Goal: Task Accomplishment & Management: Use online tool/utility

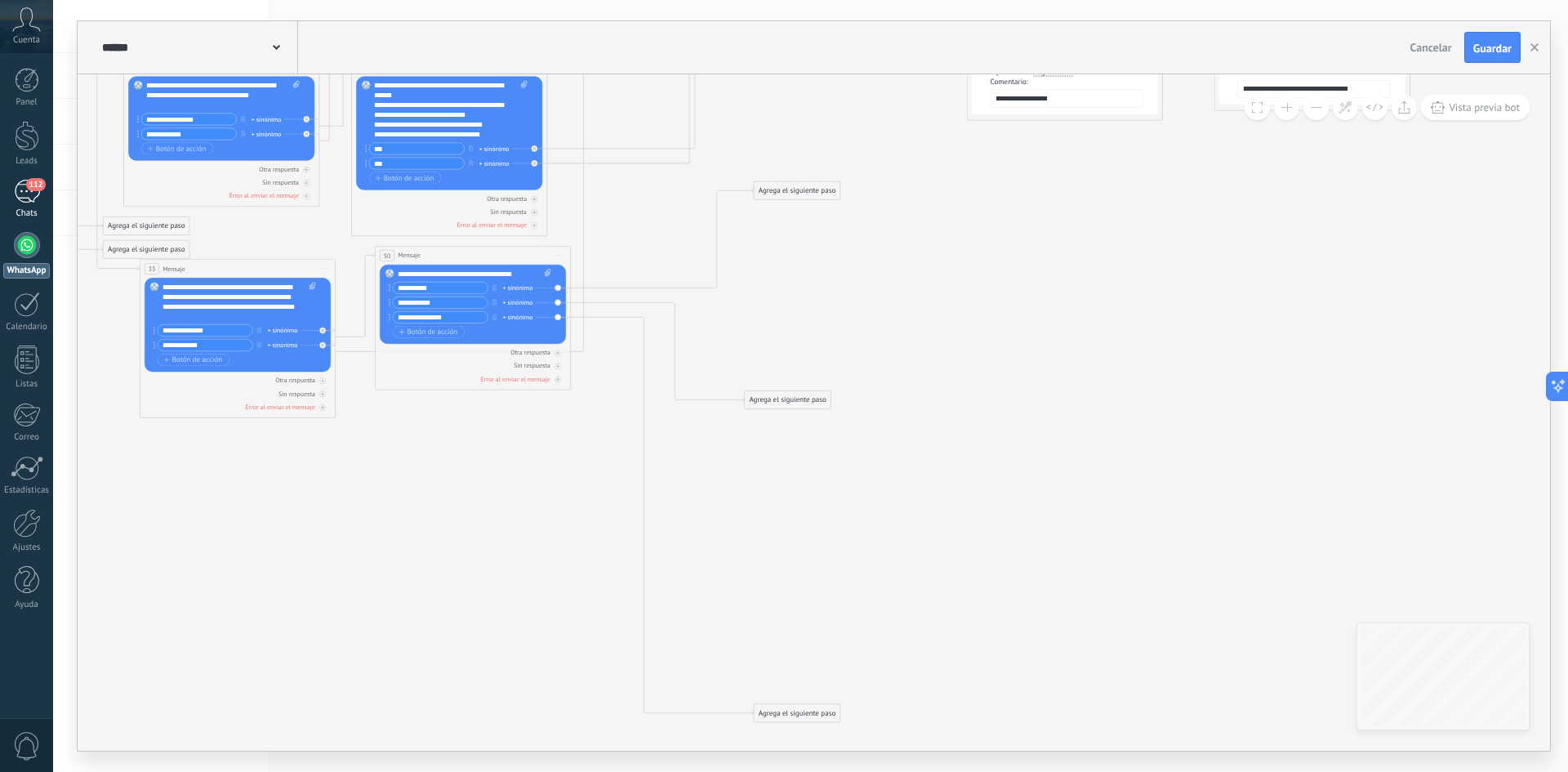
click at [16, 205] on link "112 Chats" at bounding box center [26, 198] width 53 height 39
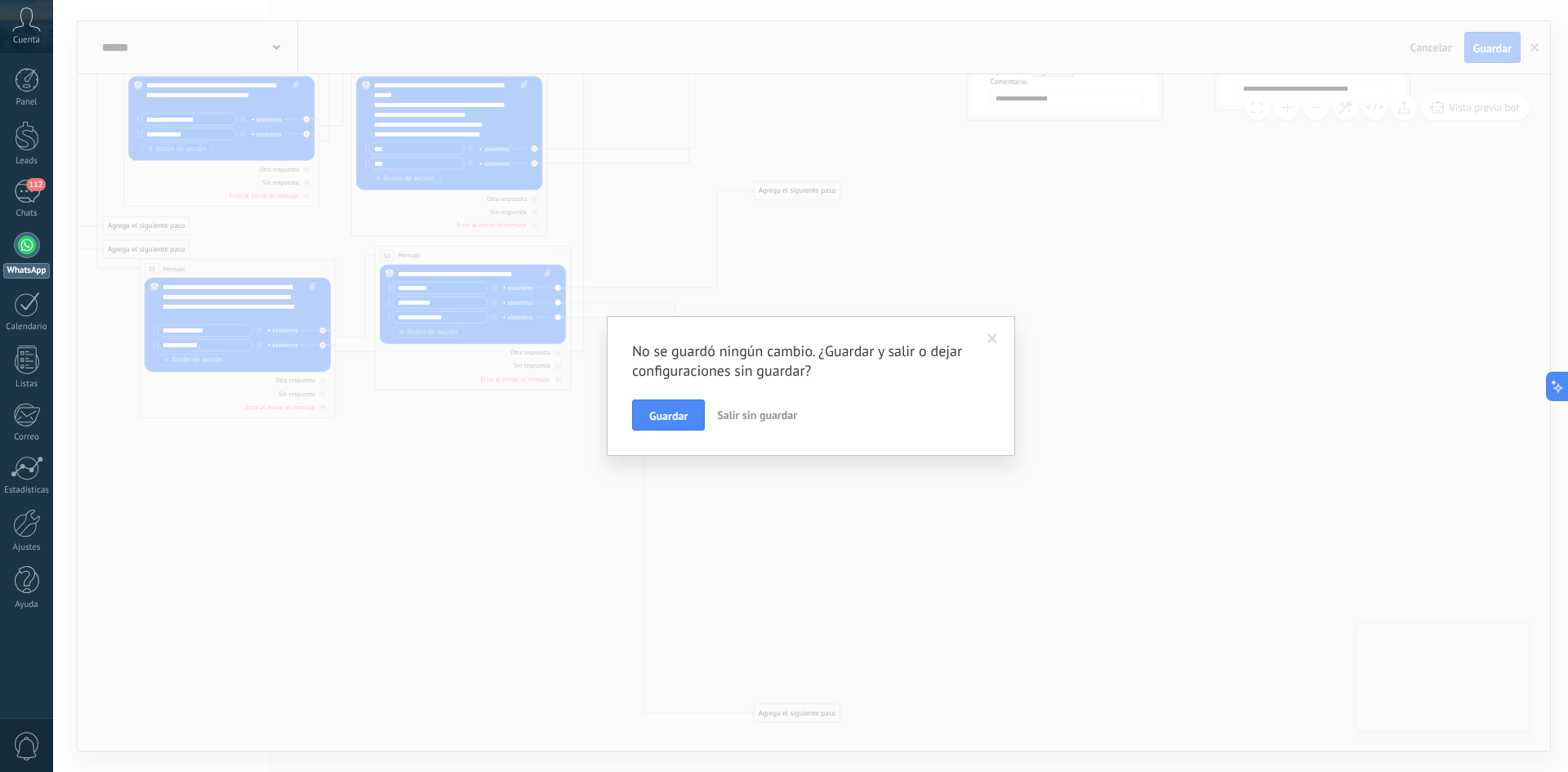
click at [998, 336] on span at bounding box center [993, 339] width 27 height 28
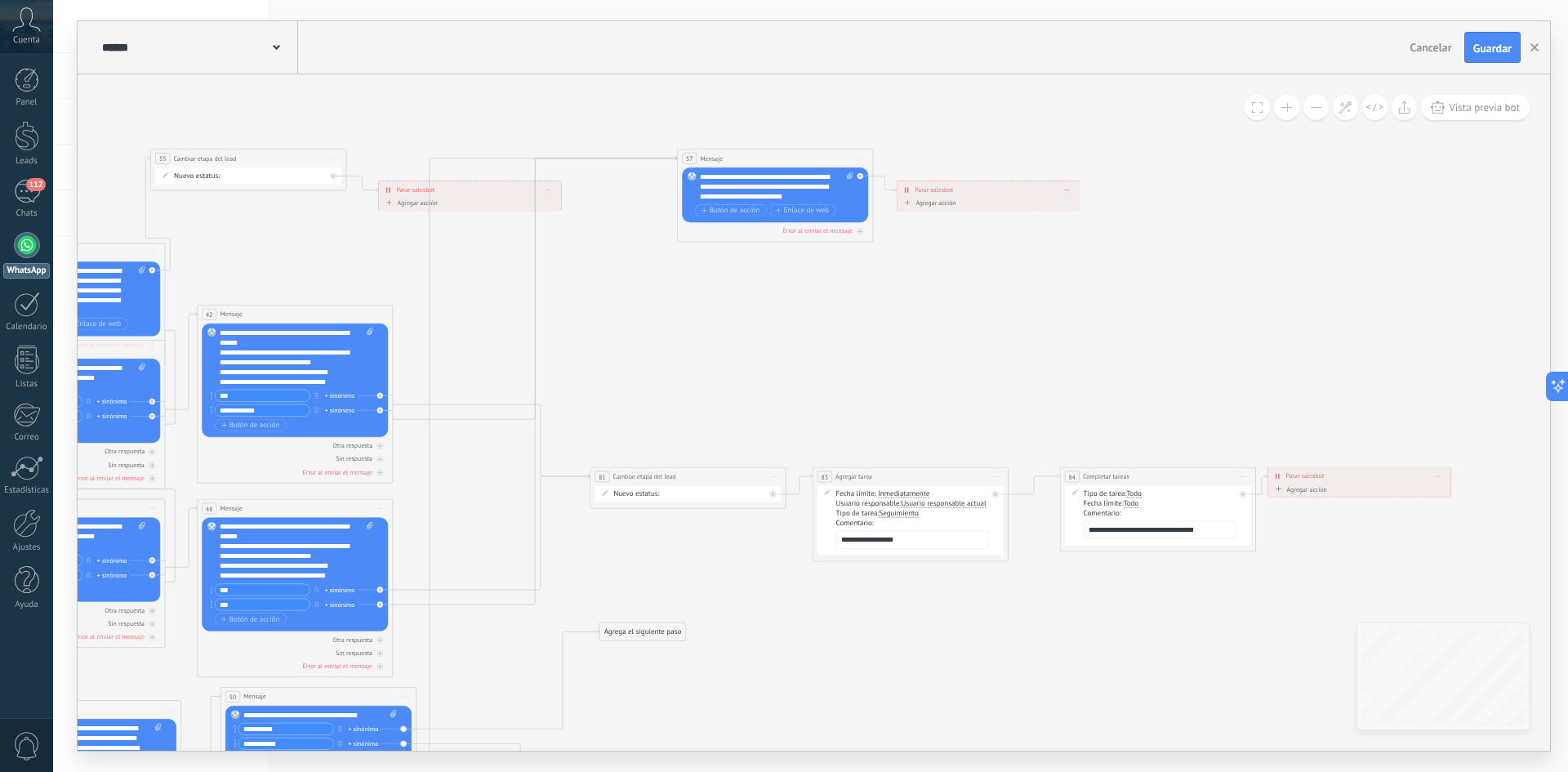
drag, startPoint x: 897, startPoint y: 584, endPoint x: 742, endPoint y: 711, distance: 200.4
click at [742, 711] on icon at bounding box center [410, 656] width 2571 height 1504
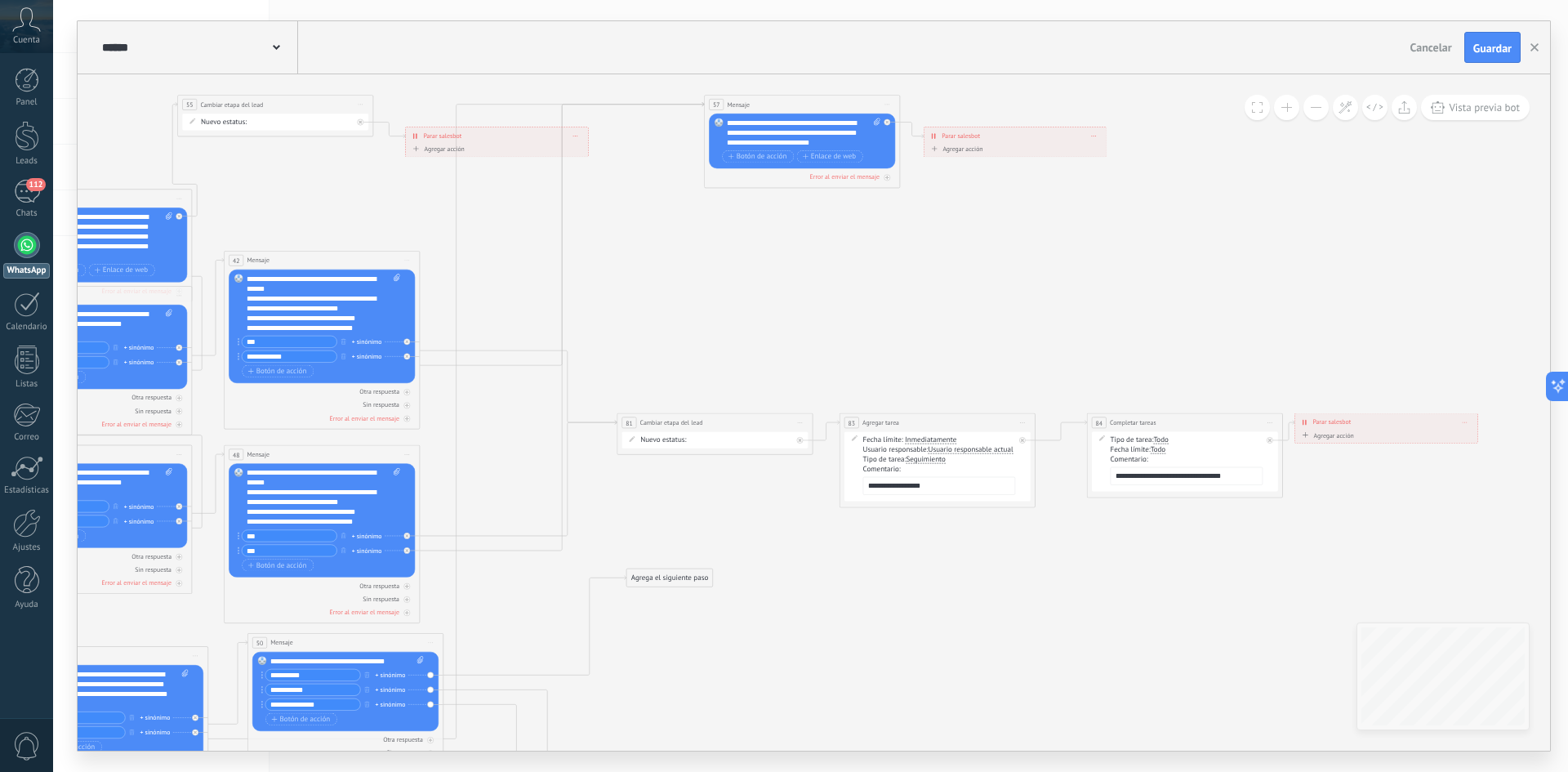
drag, startPoint x: 795, startPoint y: 602, endPoint x: 807, endPoint y: 582, distance: 23.3
click at [807, 582] on icon at bounding box center [437, 602] width 2571 height 1504
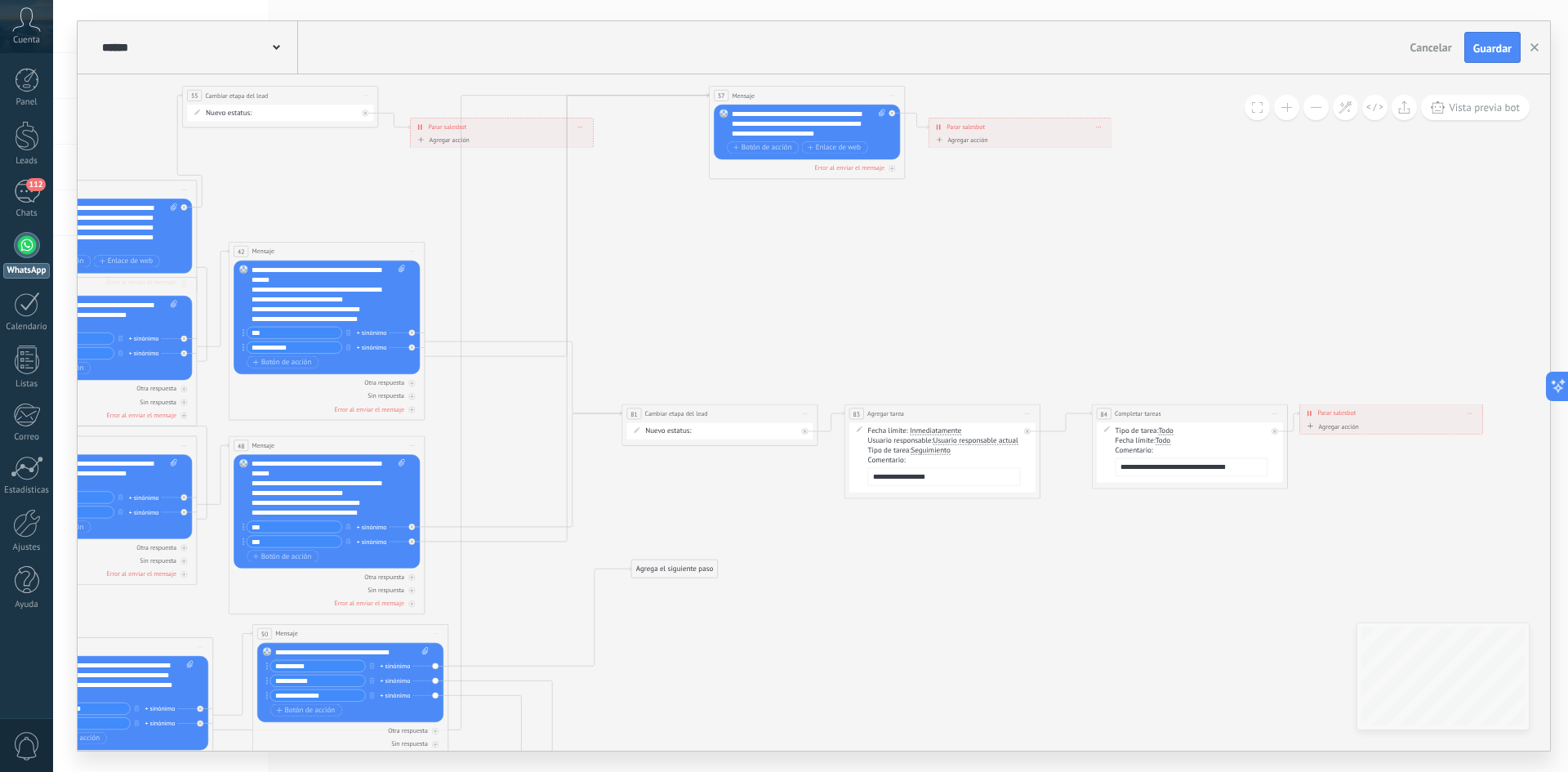
drag, startPoint x: 807, startPoint y: 584, endPoint x: 850, endPoint y: 494, distance: 99.7
click at [848, 499] on icon at bounding box center [442, 593] width 2571 height 1504
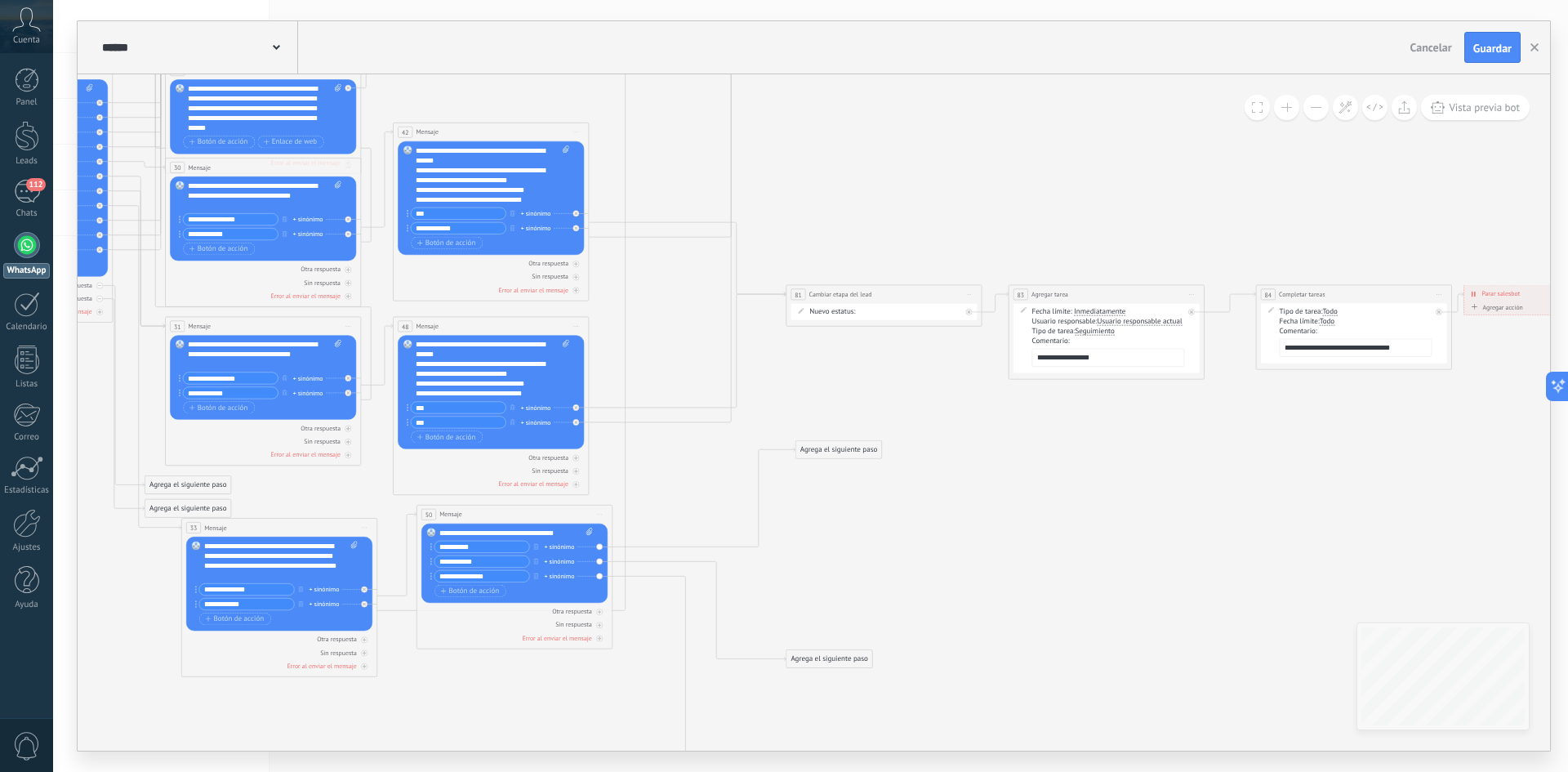
drag, startPoint x: 759, startPoint y: 503, endPoint x: 893, endPoint y: 460, distance: 140.7
click at [892, 461] on icon at bounding box center [606, 474] width 2571 height 1504
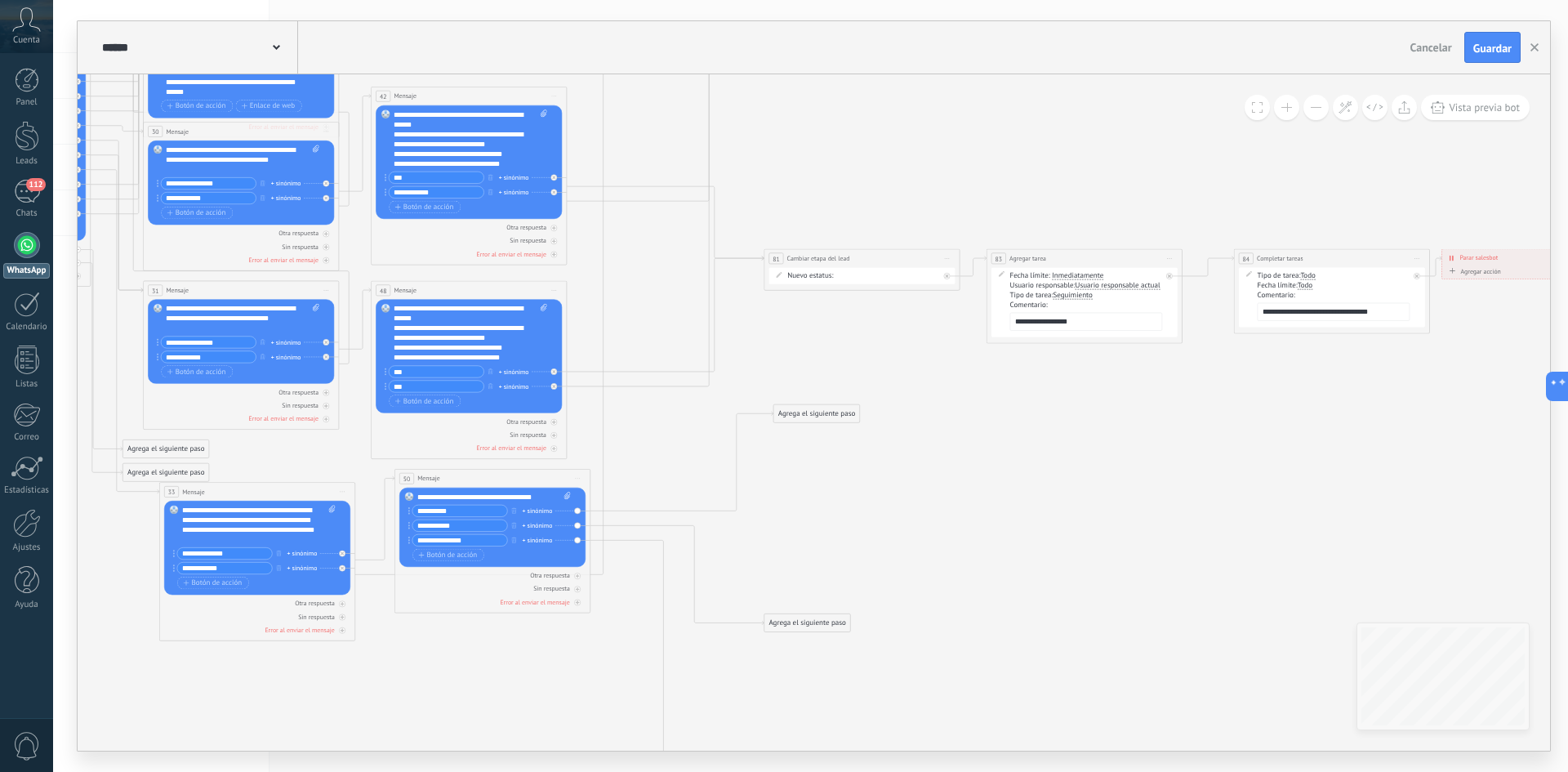
drag, startPoint x: 989, startPoint y: 571, endPoint x: 799, endPoint y: 347, distance: 293.7
click at [803, 353] on icon at bounding box center [584, 438] width 2571 height 1504
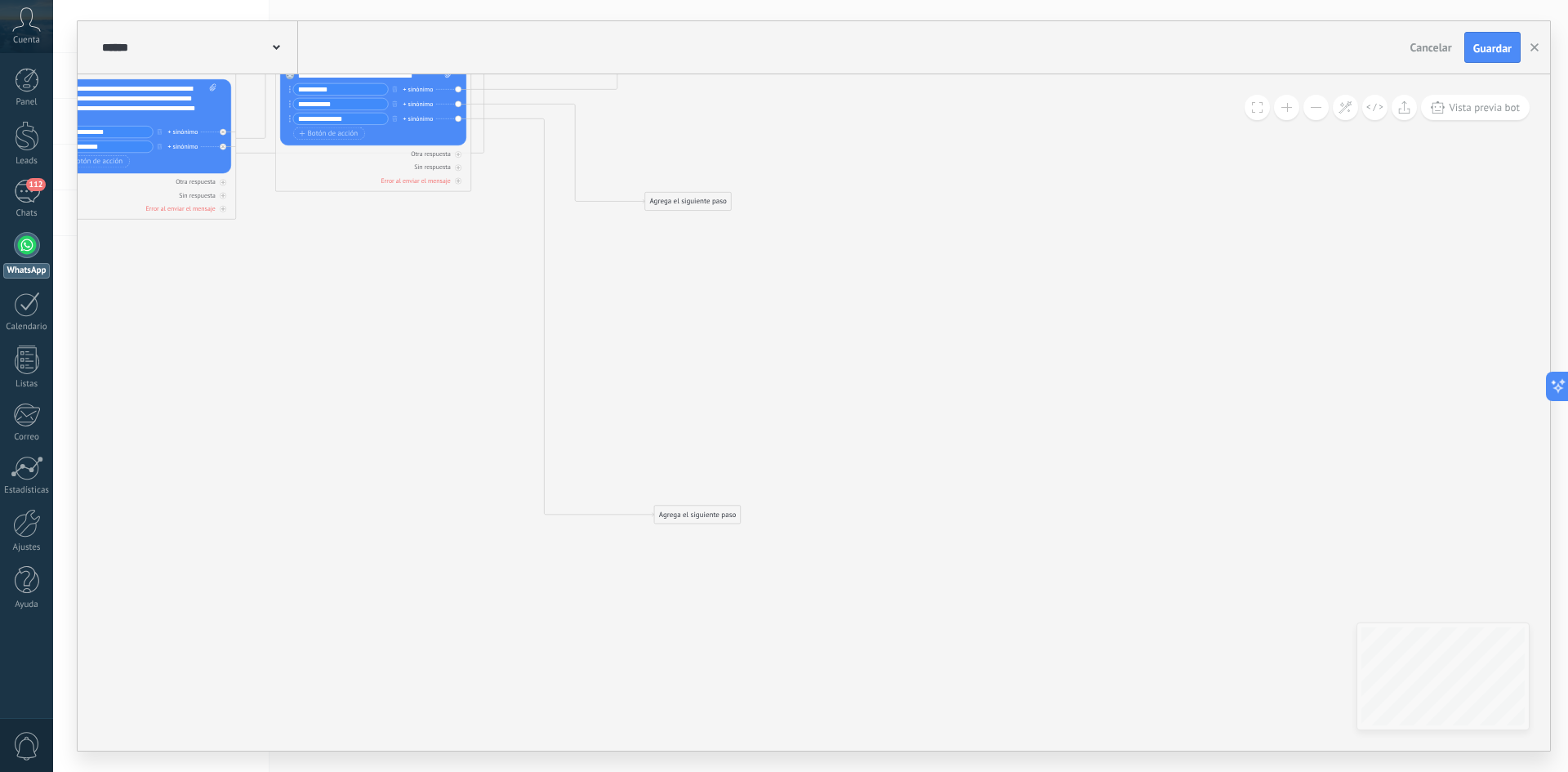
drag, startPoint x: 910, startPoint y: 501, endPoint x: 946, endPoint y: 253, distance: 250.6
click at [946, 256] on icon at bounding box center [465, 16] width 2571 height 1504
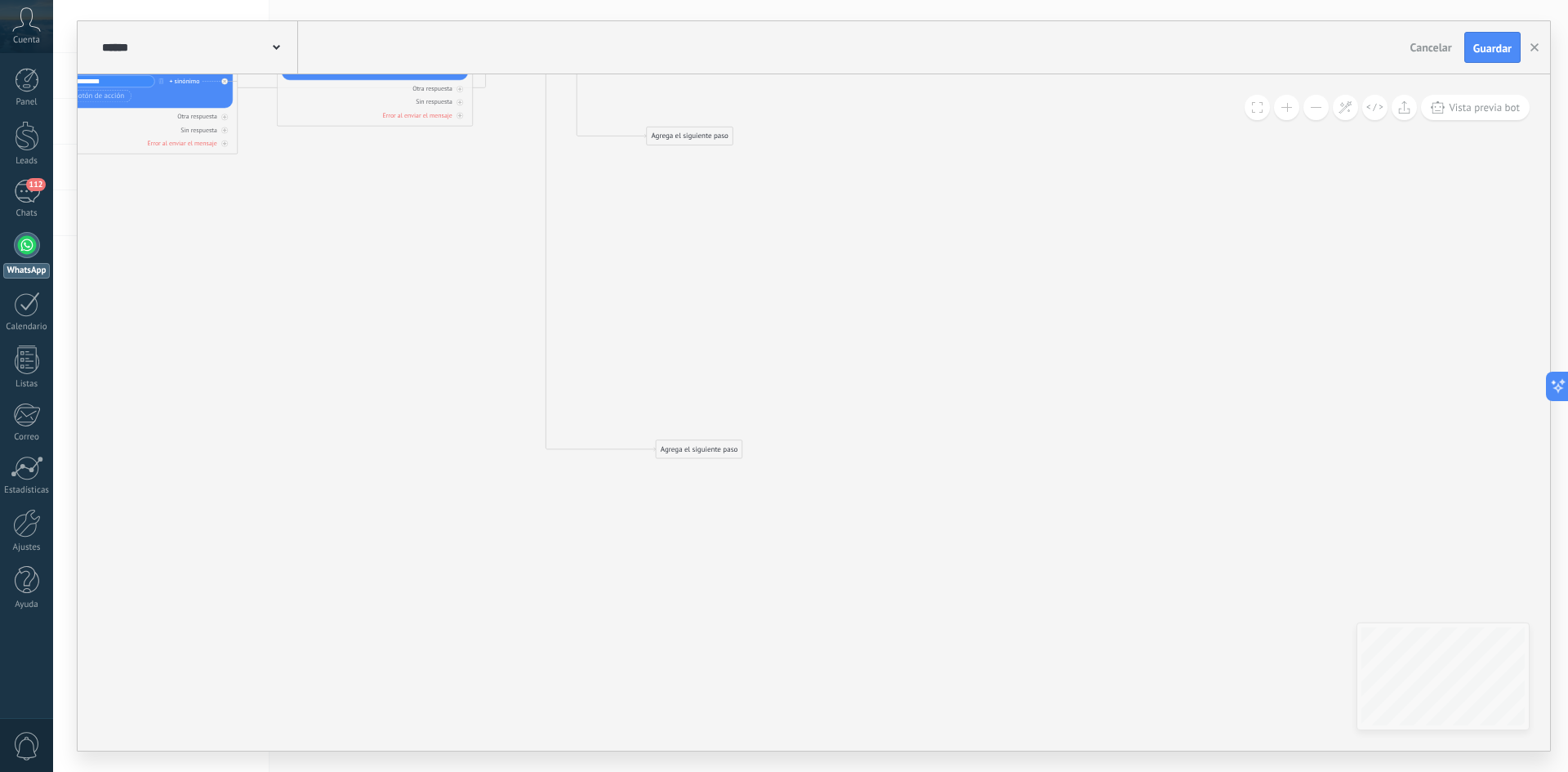
drag, startPoint x: 977, startPoint y: 397, endPoint x: 977, endPoint y: 325, distance: 72.0
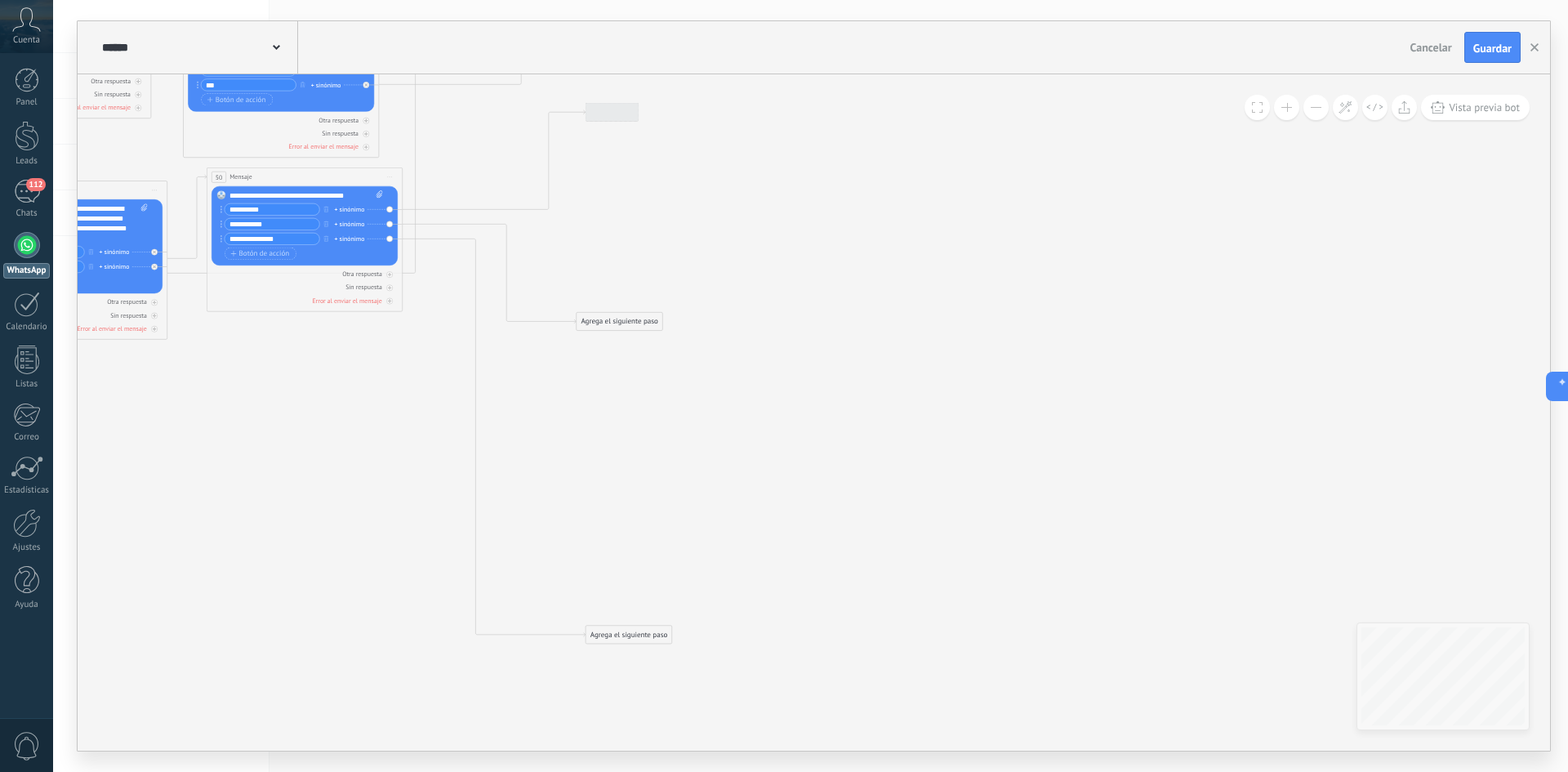
drag, startPoint x: 859, startPoint y: 366, endPoint x: 782, endPoint y: 638, distance: 282.7
click at [783, 637] on icon at bounding box center [396, 136] width 2571 height 1504
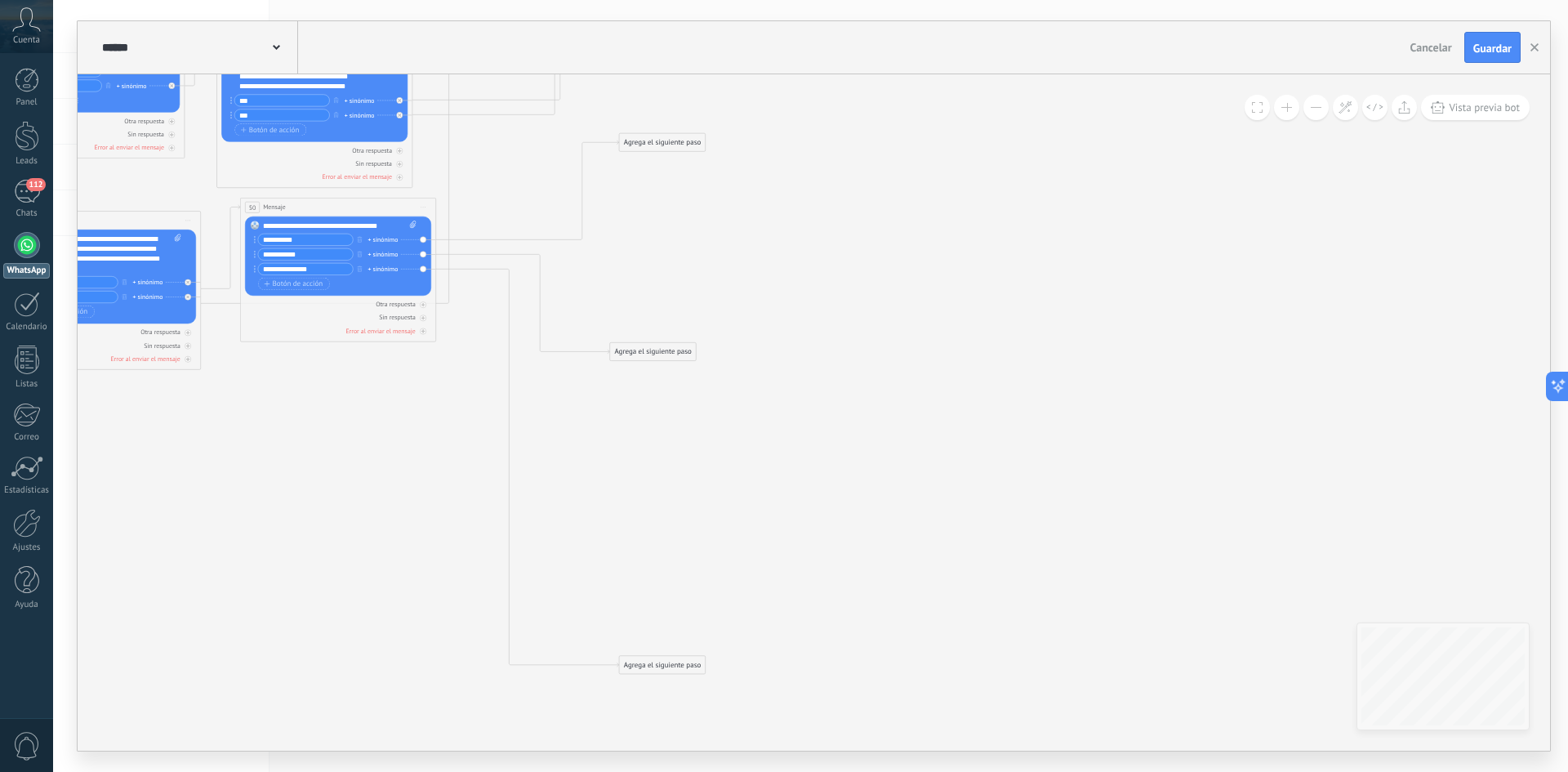
drag, startPoint x: 823, startPoint y: 526, endPoint x: 980, endPoint y: 569, distance: 162.8
click at [979, 569] on icon at bounding box center [429, 167] width 2571 height 1504
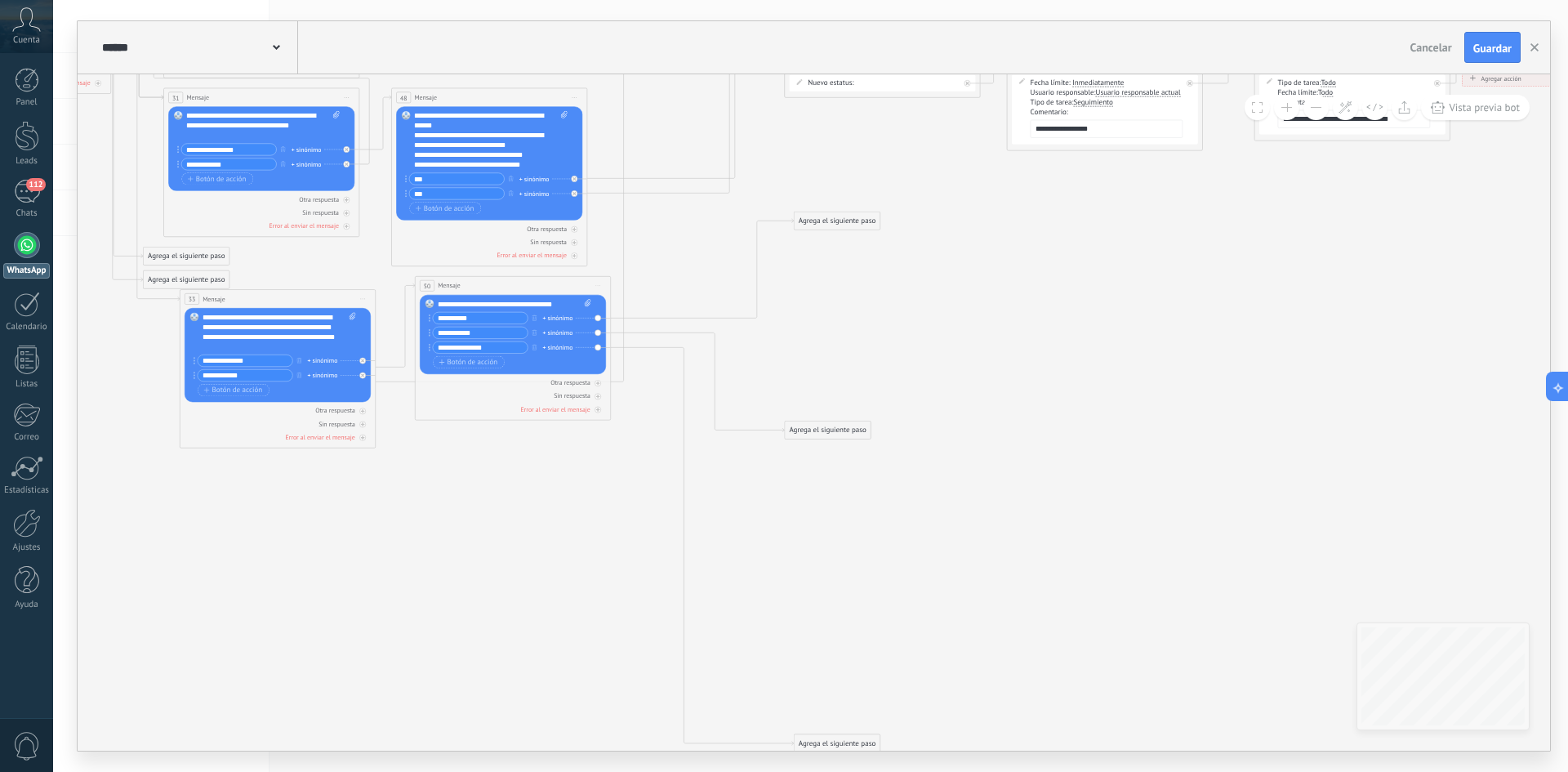
drag, startPoint x: 451, startPoint y: 437, endPoint x: 630, endPoint y: 528, distance: 200.8
click at [630, 528] on icon at bounding box center [604, 245] width 2571 height 1504
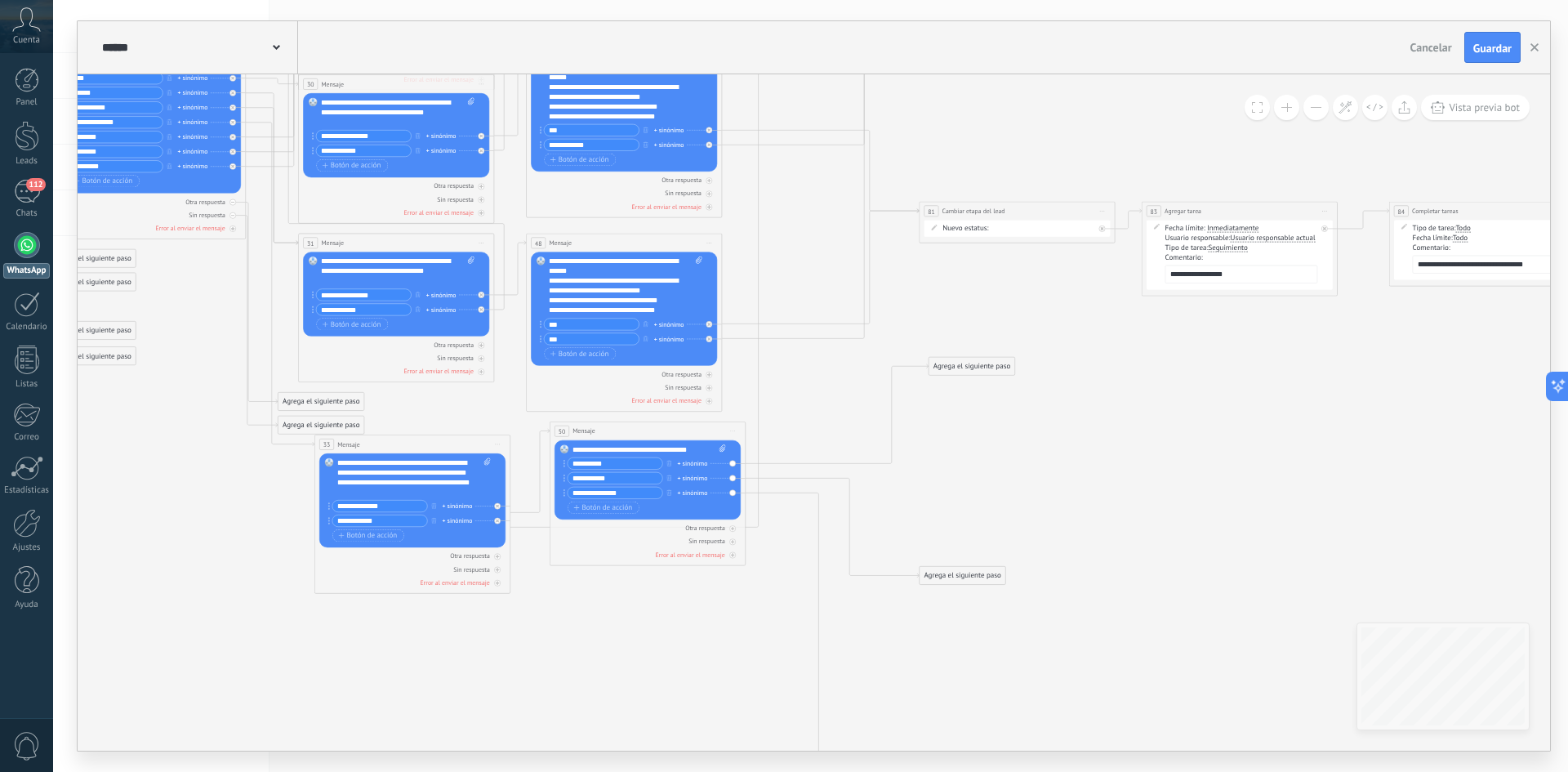
drag, startPoint x: 948, startPoint y: 354, endPoint x: 919, endPoint y: 515, distance: 163.6
click at [919, 515] on icon at bounding box center [739, 391] width 2571 height 1504
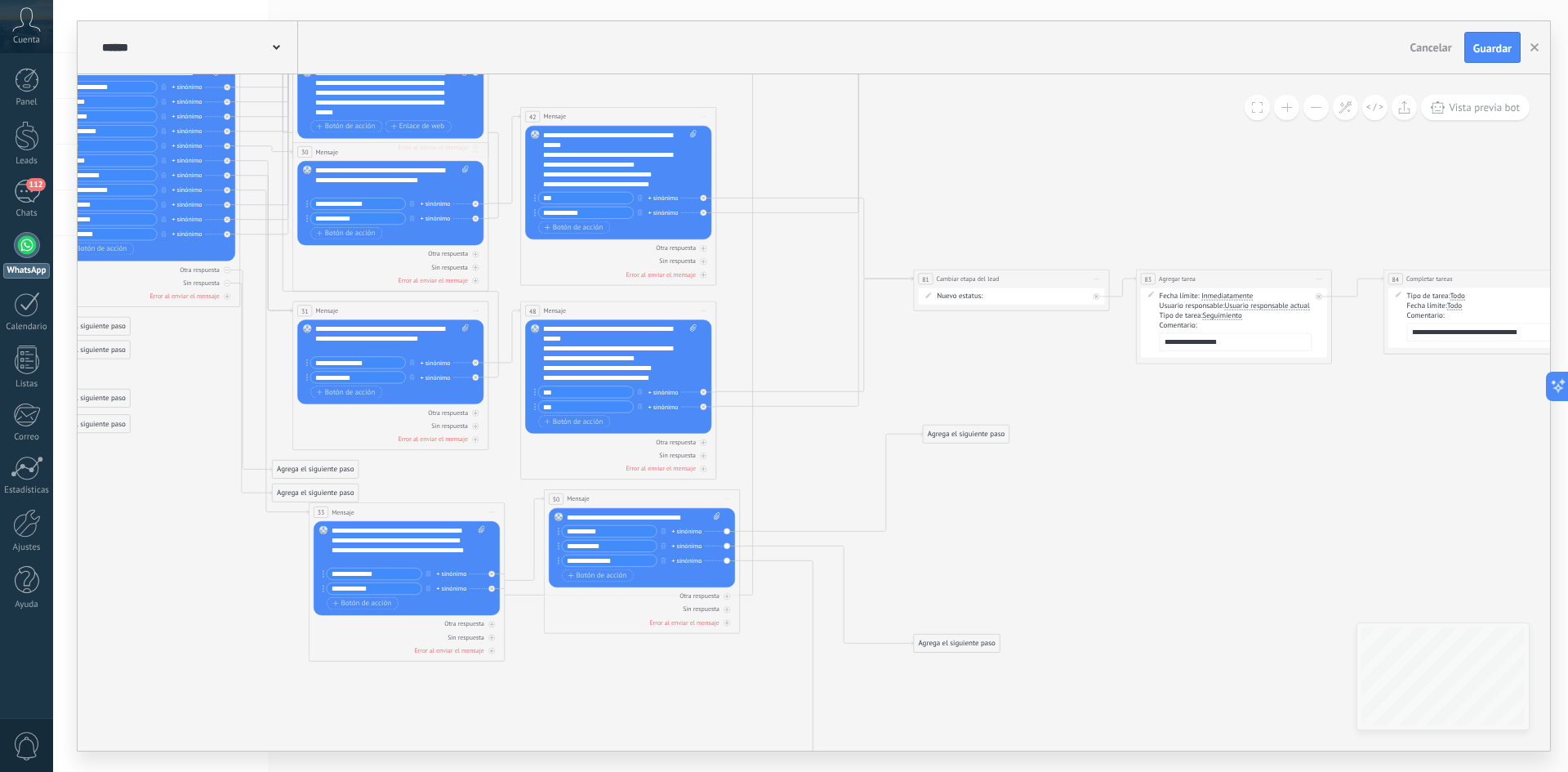
drag, startPoint x: 917, startPoint y: 516, endPoint x: 977, endPoint y: 529, distance: 61.4
click at [976, 528] on icon at bounding box center [734, 458] width 2571 height 1504
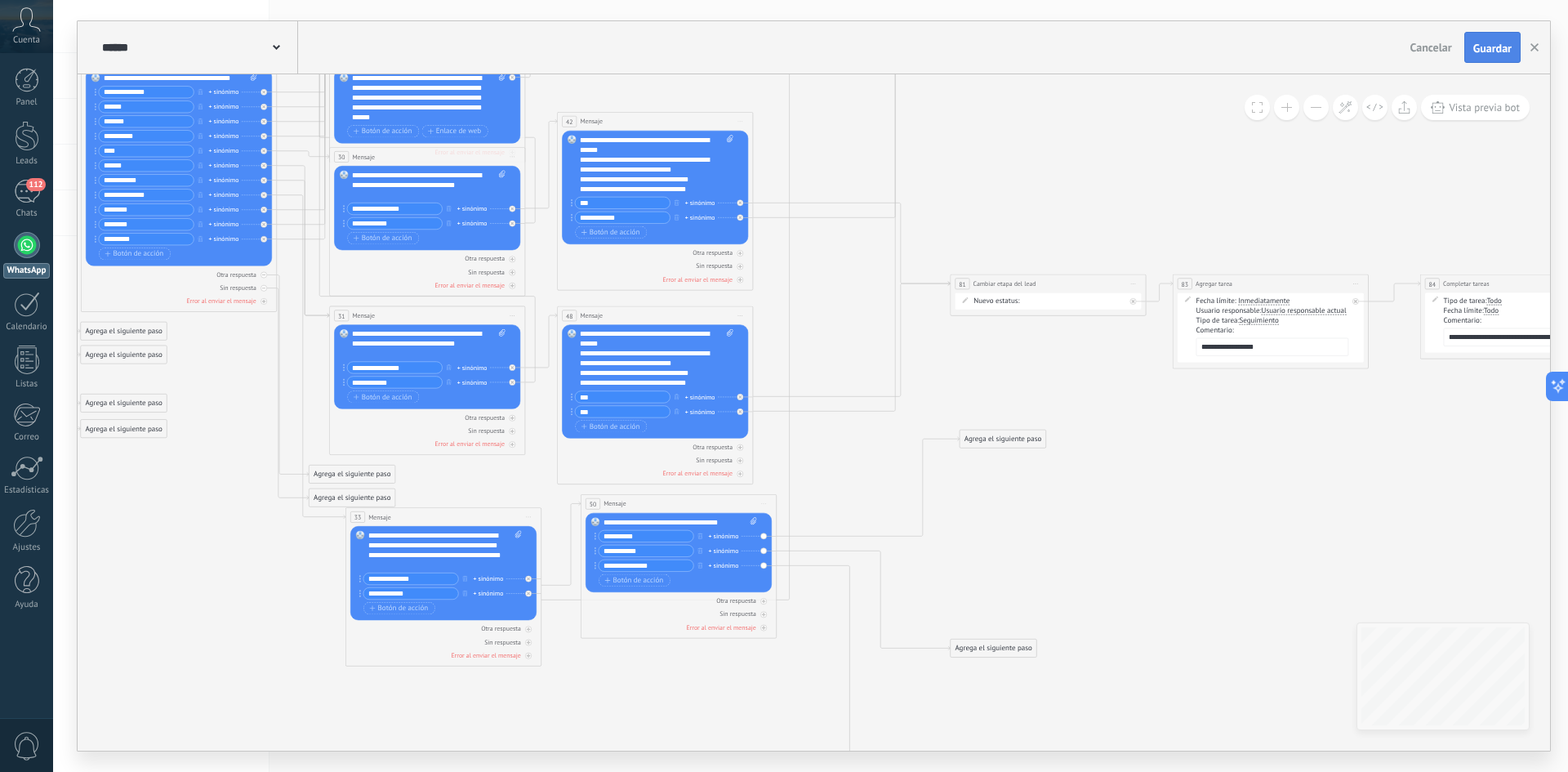
click at [1506, 47] on span "Guardar" at bounding box center [1492, 48] width 38 height 12
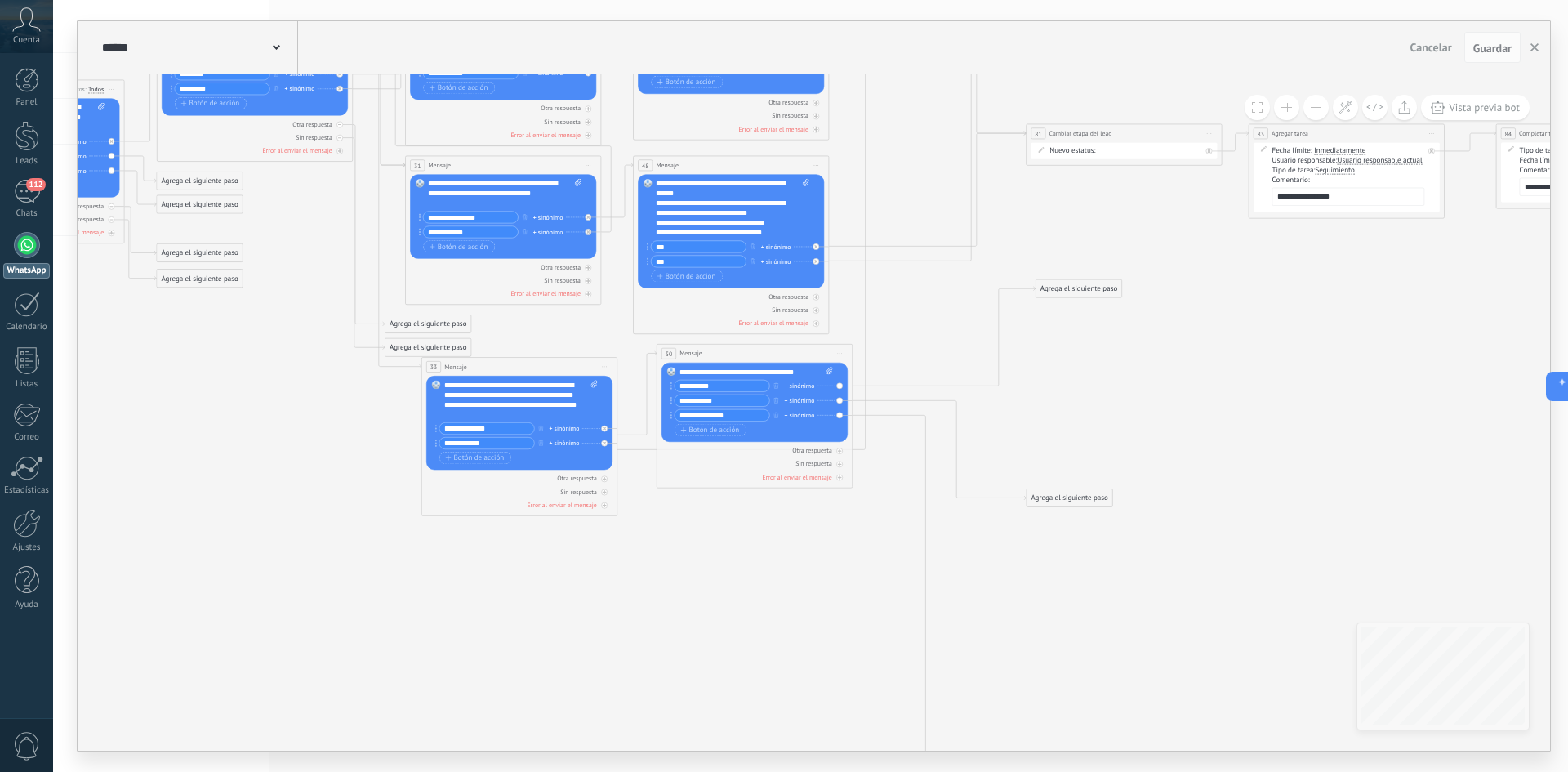
drag, startPoint x: 1023, startPoint y: 510, endPoint x: 1099, endPoint y: 361, distance: 167.3
click at [1099, 361] on icon at bounding box center [846, 313] width 2571 height 1504
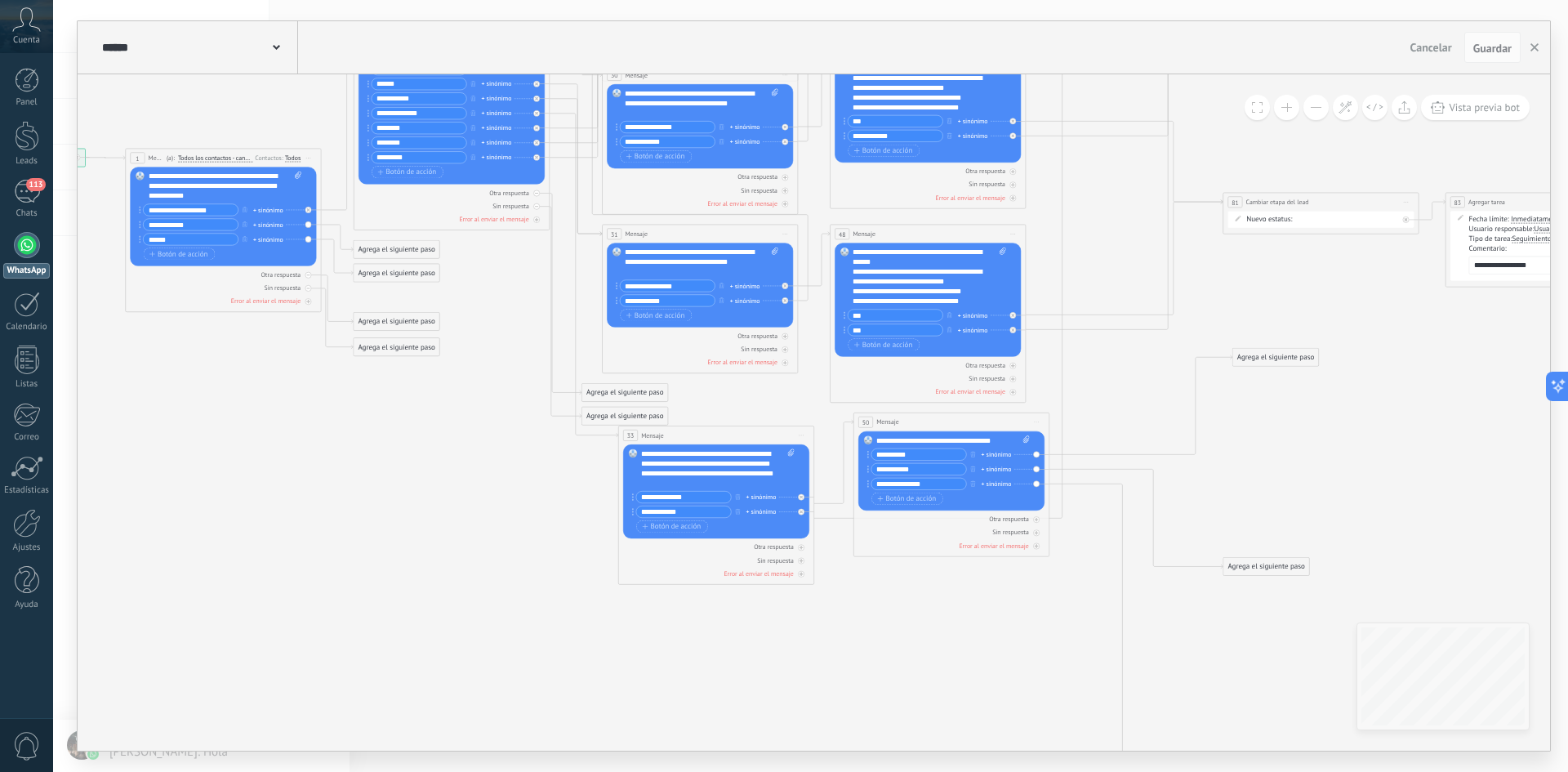
drag, startPoint x: 666, startPoint y: 593, endPoint x: 862, endPoint y: 661, distance: 207.5
click at [862, 661] on icon at bounding box center [1043, 381] width 2571 height 1504
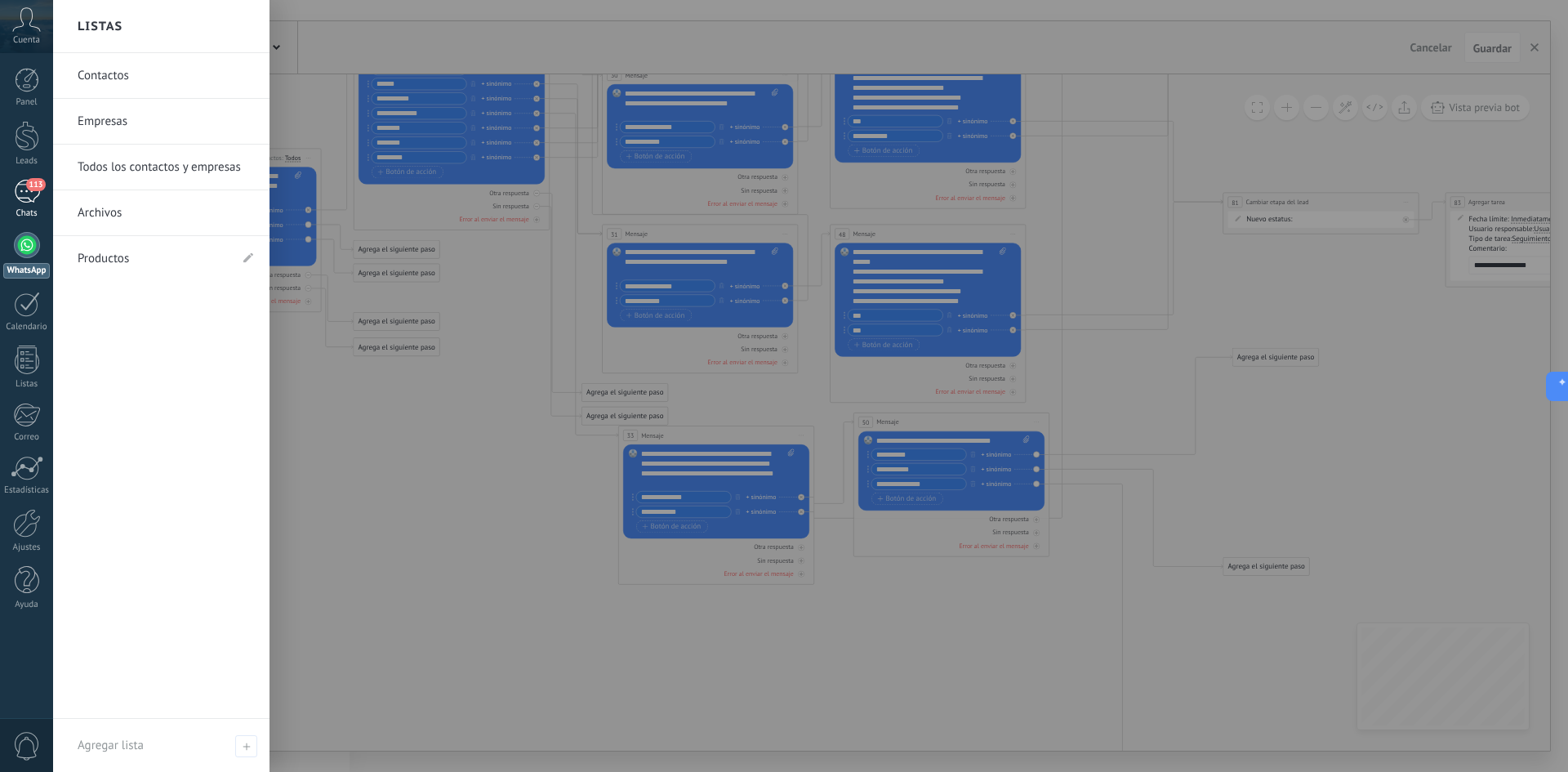
click at [23, 197] on div "113" at bounding box center [26, 191] width 26 height 24
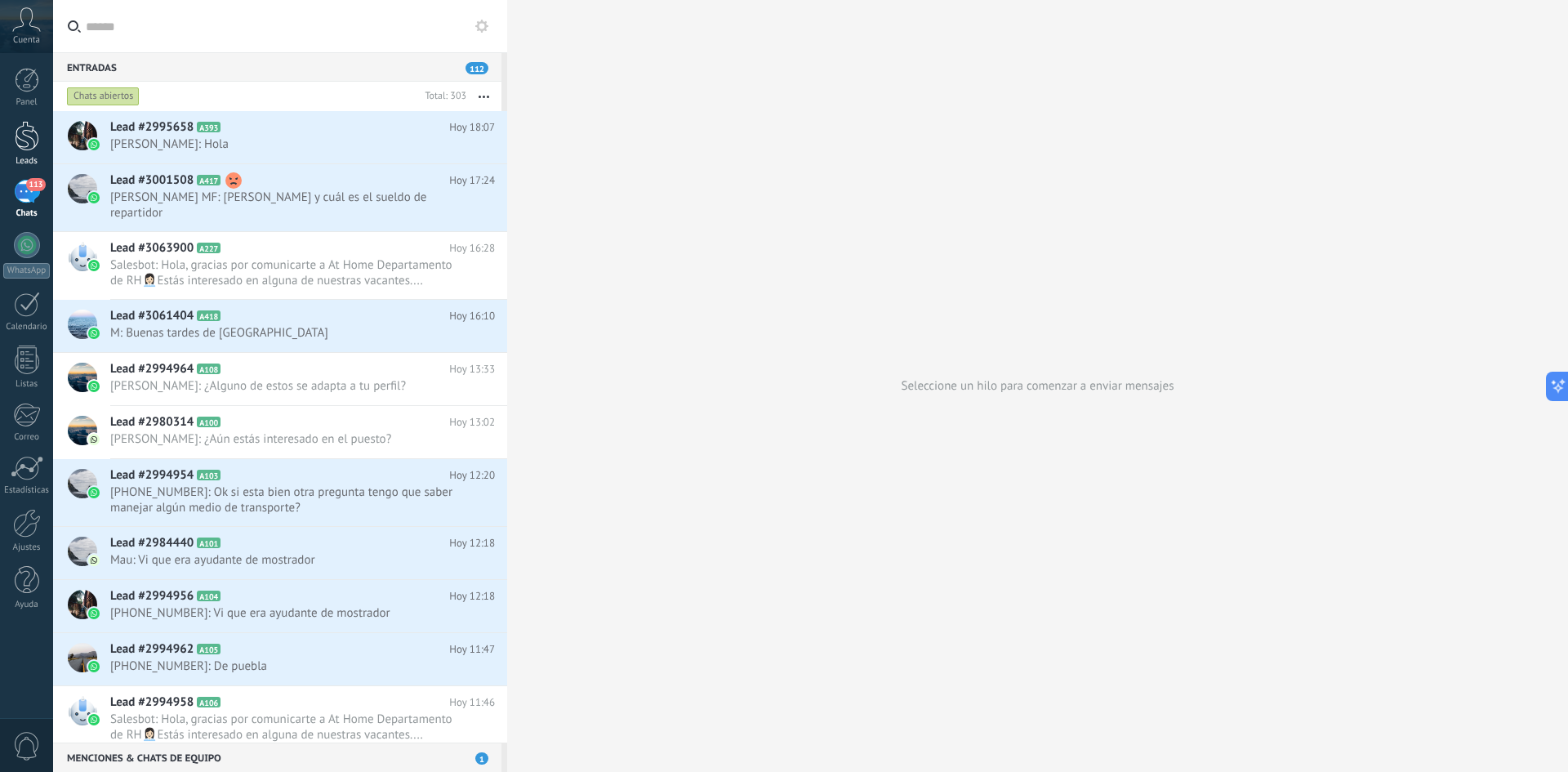
click at [28, 124] on div at bounding box center [26, 135] width 24 height 30
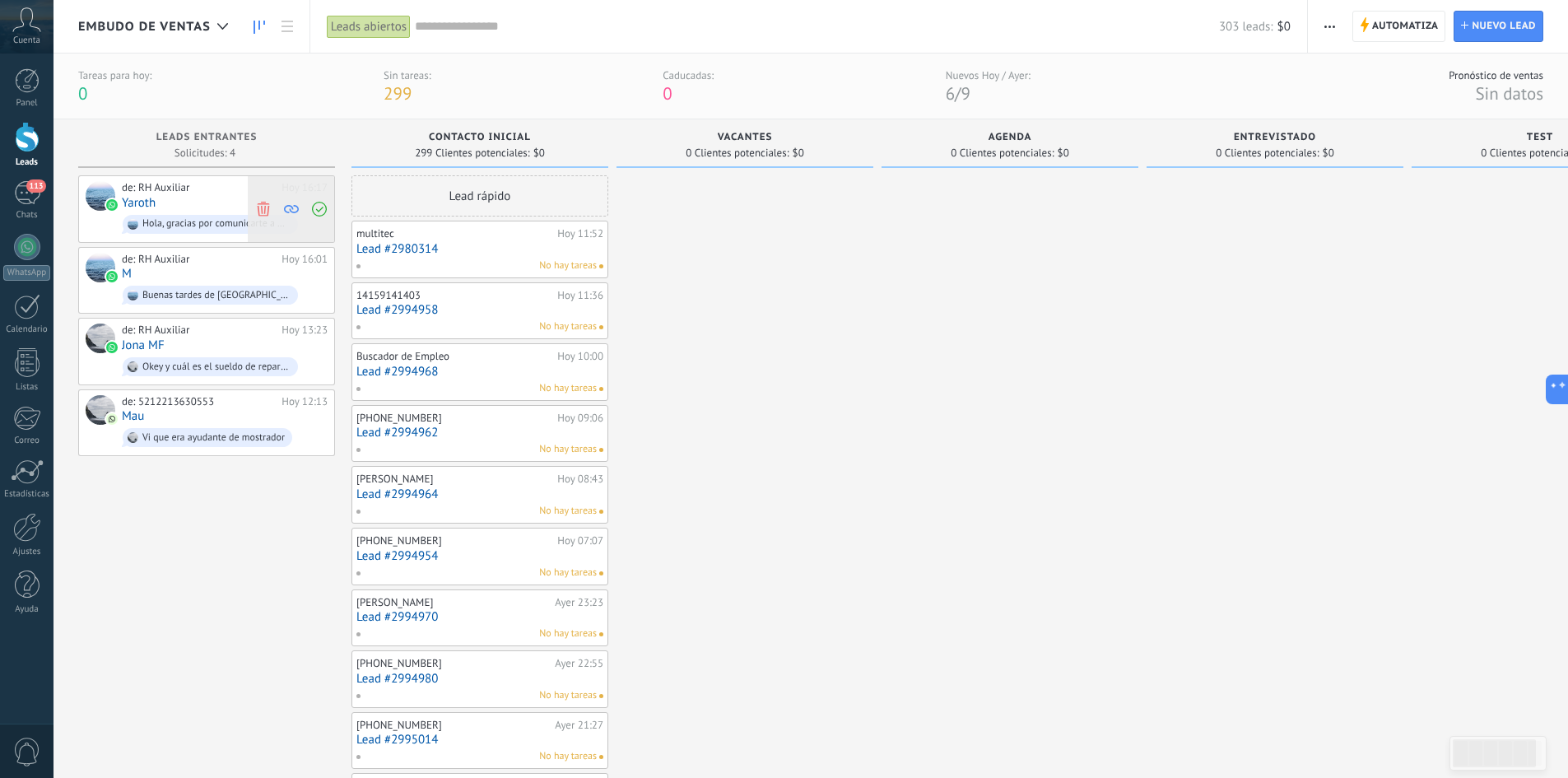
click at [263, 210] on icon at bounding box center [263, 208] width 15 height 15
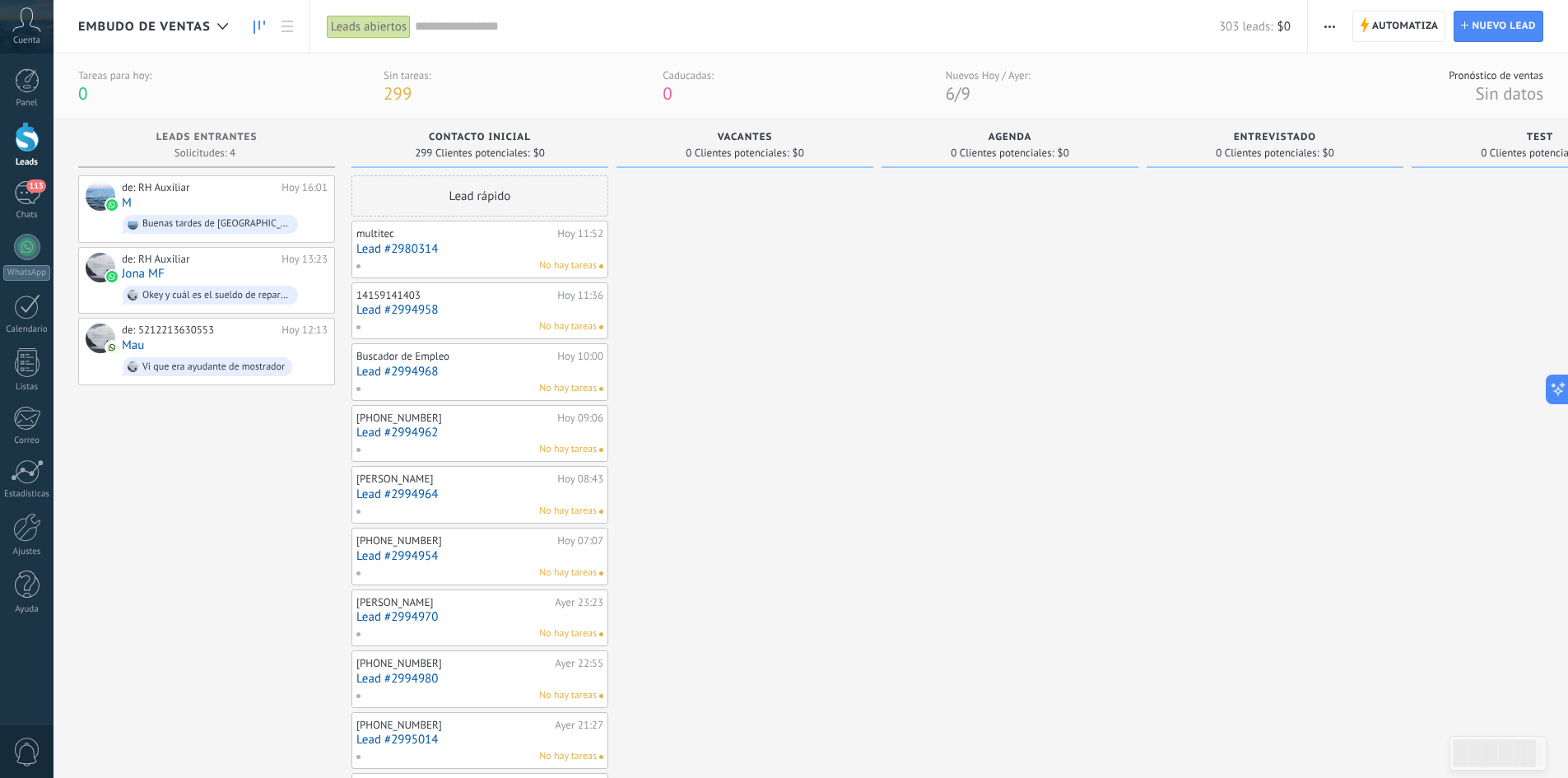
drag, startPoint x: 713, startPoint y: 412, endPoint x: 765, endPoint y: 178, distance: 239.7
click at [449, 250] on link "Lead #2980314" at bounding box center [479, 248] width 247 height 14
click at [382, 249] on body ".abccls-1,.abccls-2{fill-rule:evenodd}.abccls-2{fill:#fff} .abfcls-1{fill:none}…" at bounding box center [784, 389] width 1568 height 778
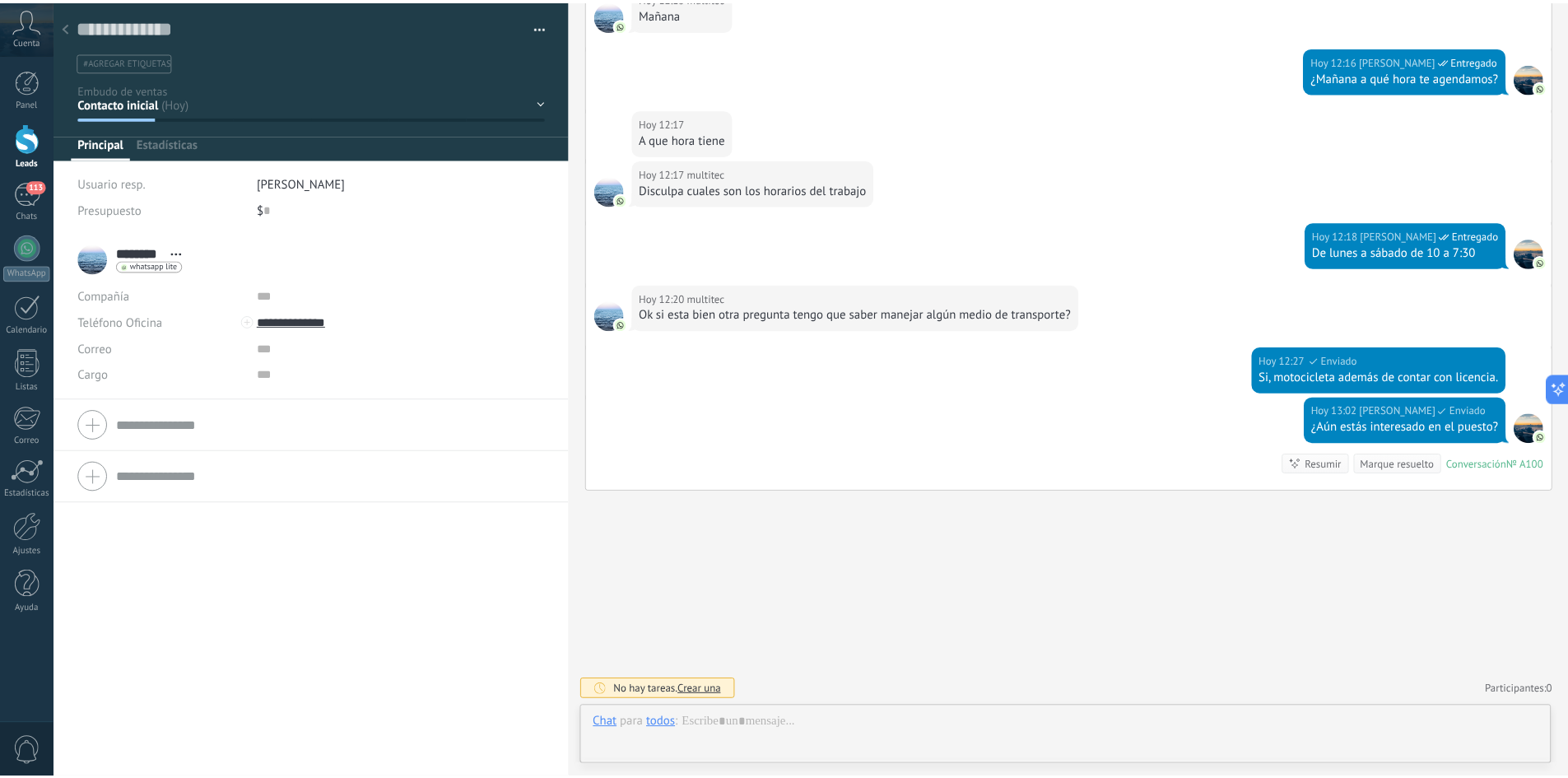
scroll to position [25, 0]
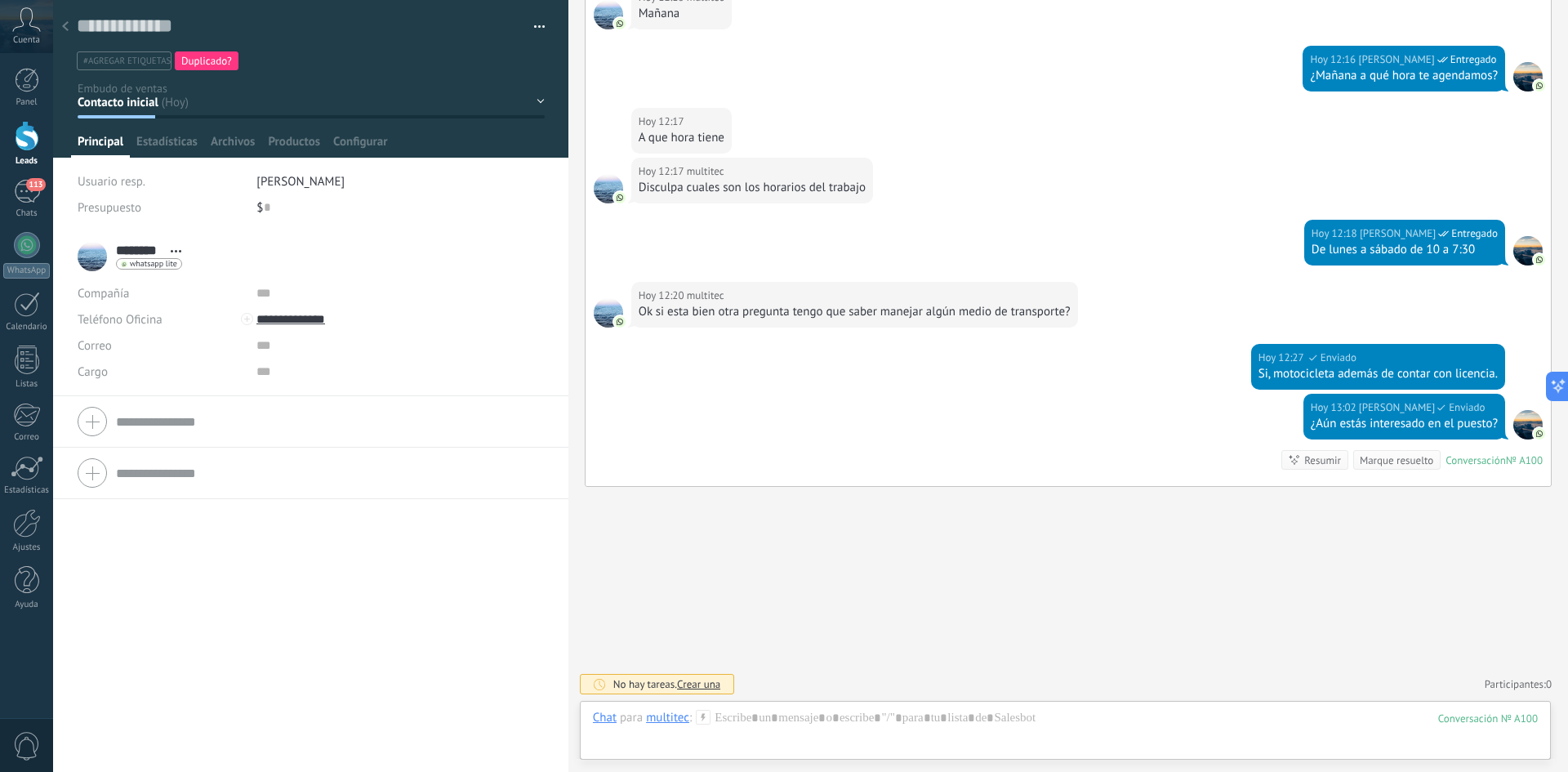
click at [67, 29] on icon at bounding box center [65, 25] width 6 height 10
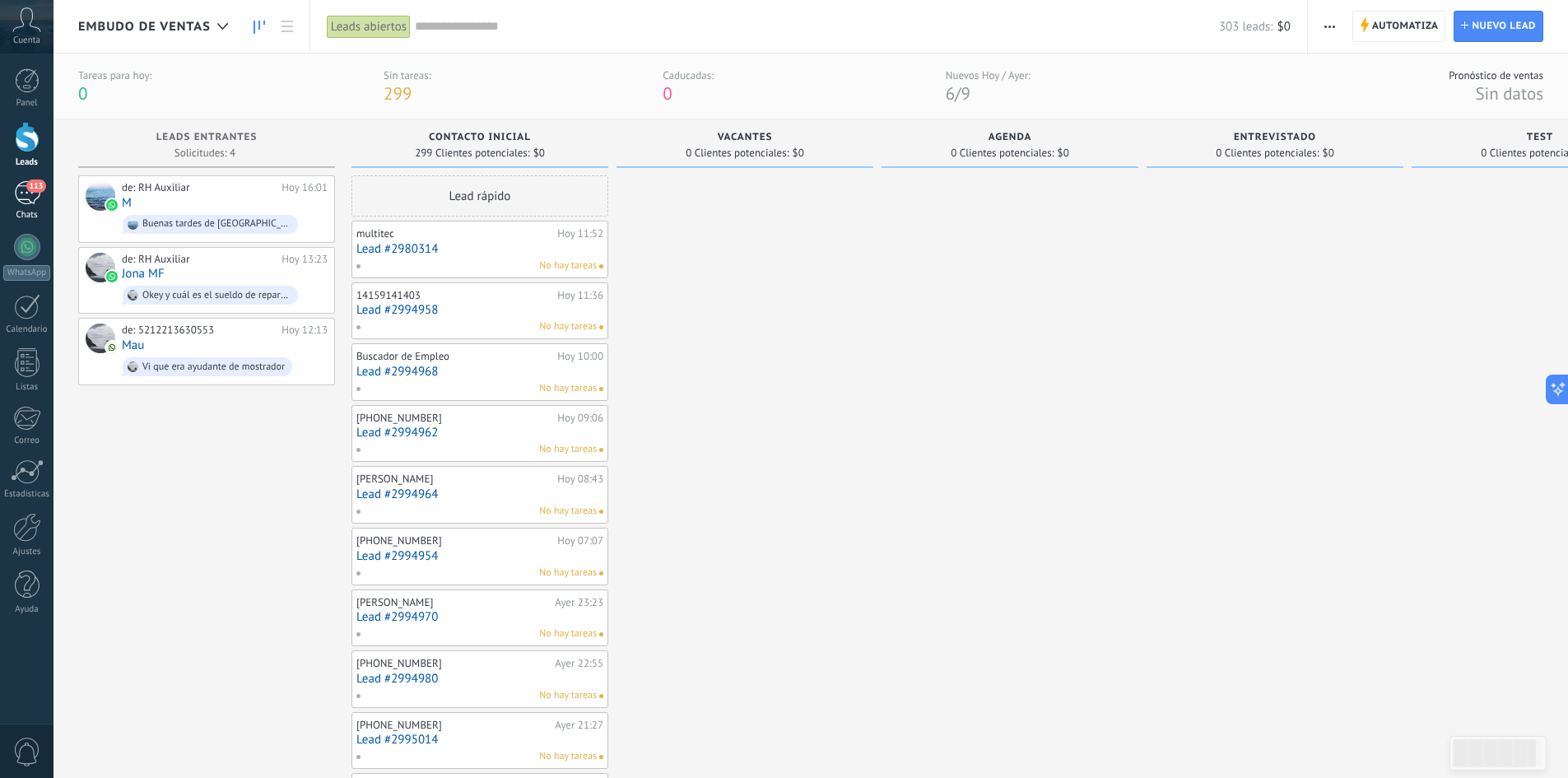
click at [43, 196] on link "113 Chats" at bounding box center [26, 200] width 54 height 39
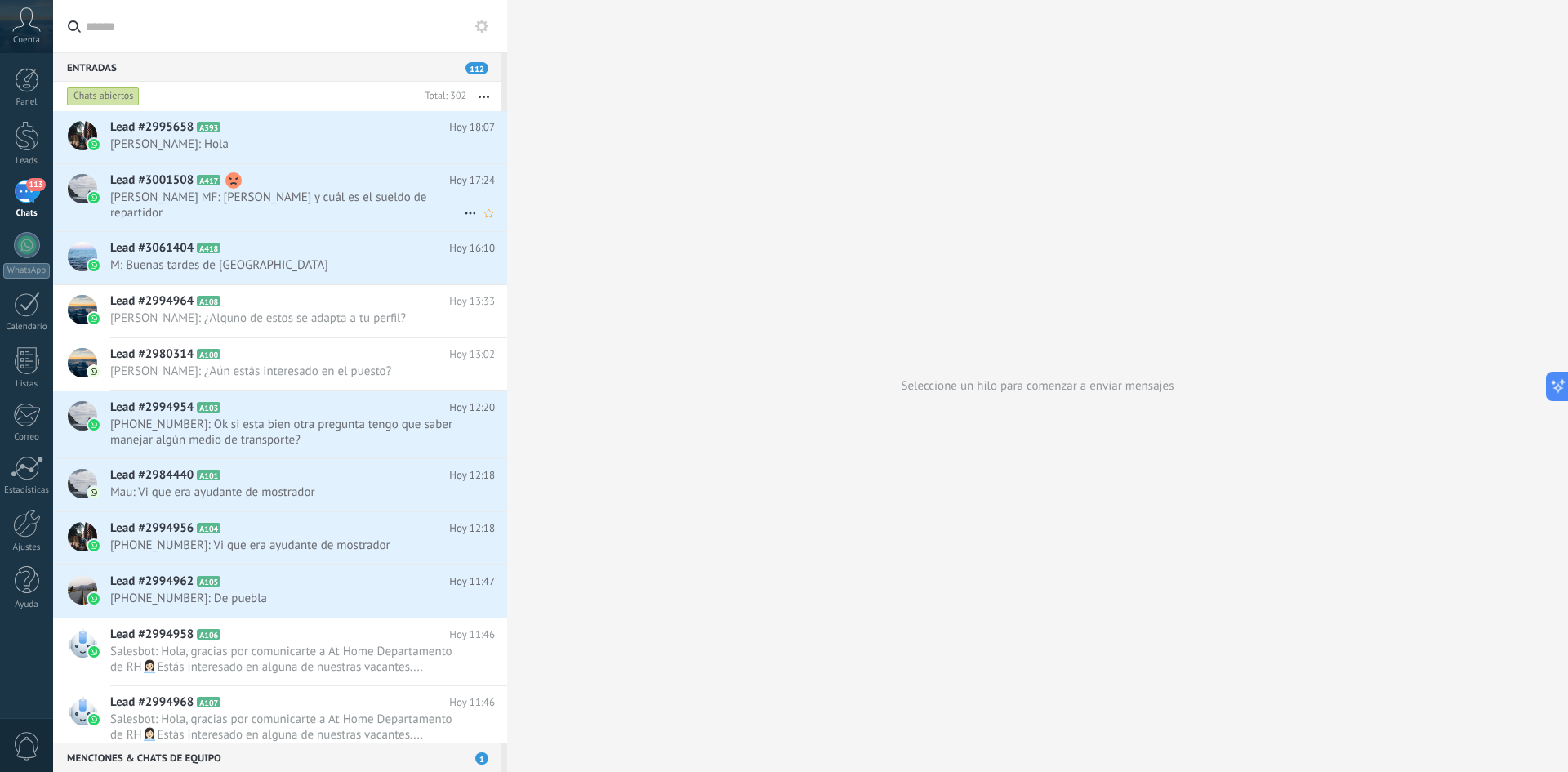
click at [293, 198] on span "[PERSON_NAME] MF: [PERSON_NAME] y cuál es el sueldo de repartidor" at bounding box center [287, 205] width 353 height 31
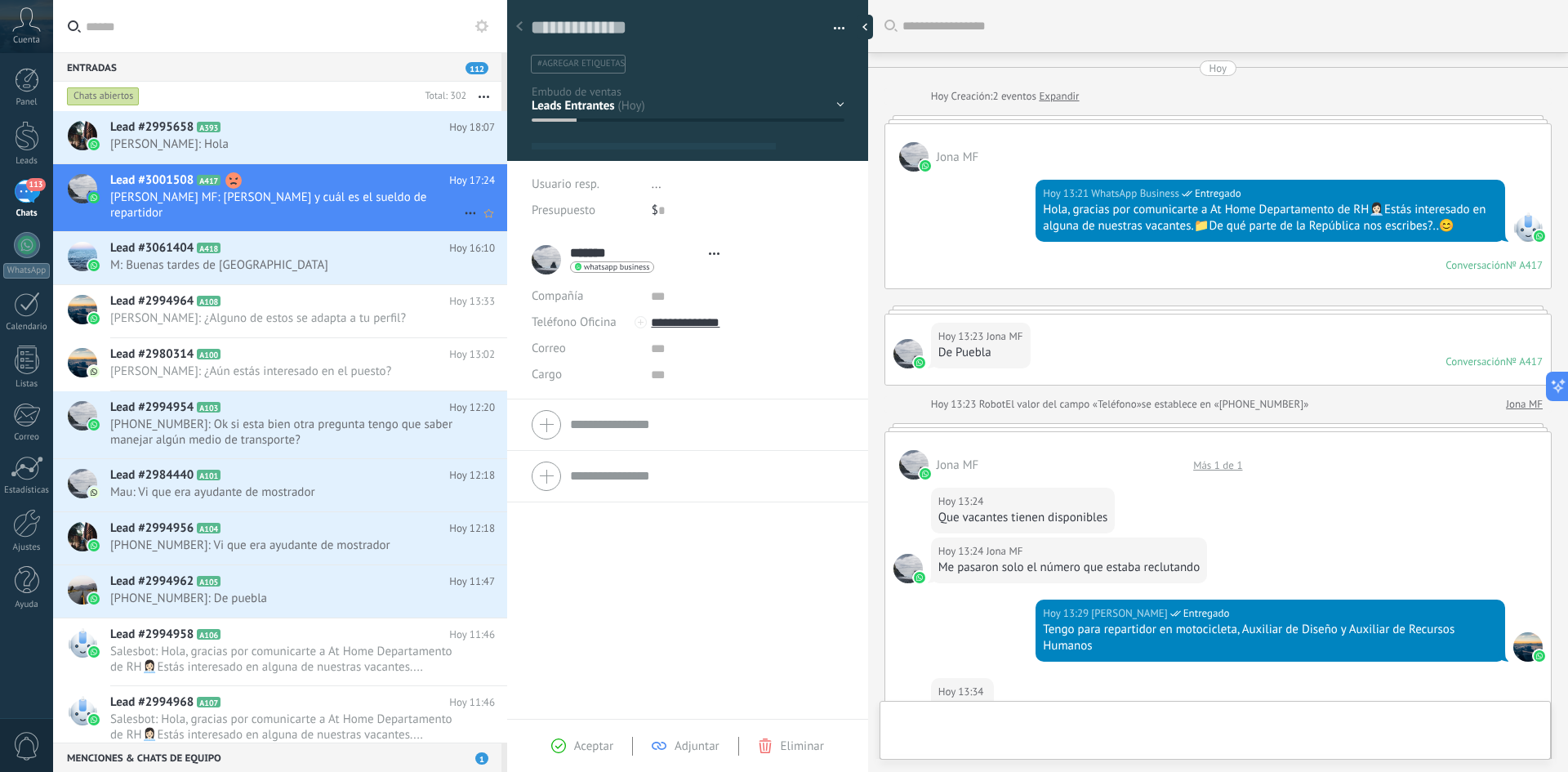
type textarea "**********"
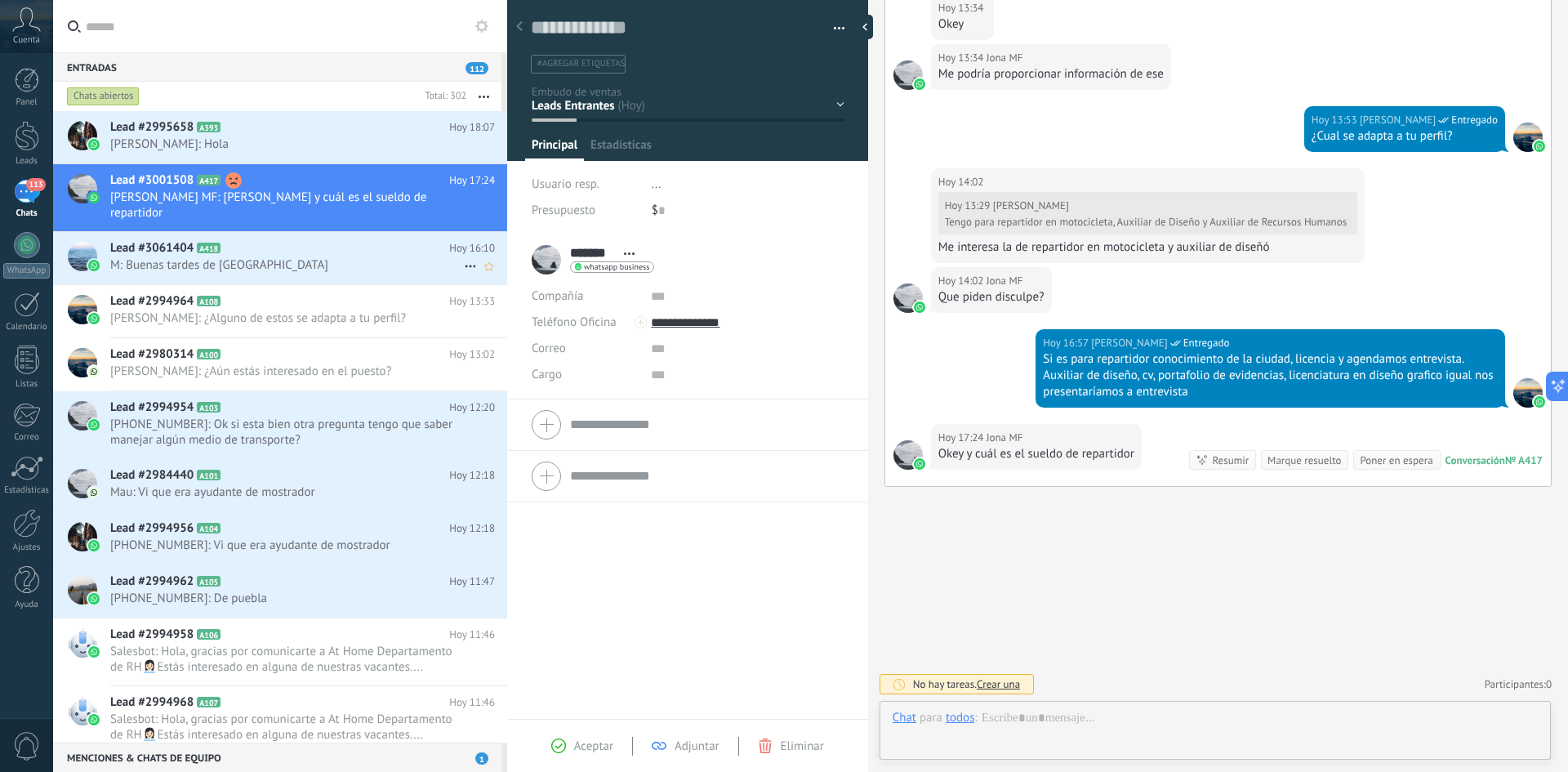
scroll to position [24, 0]
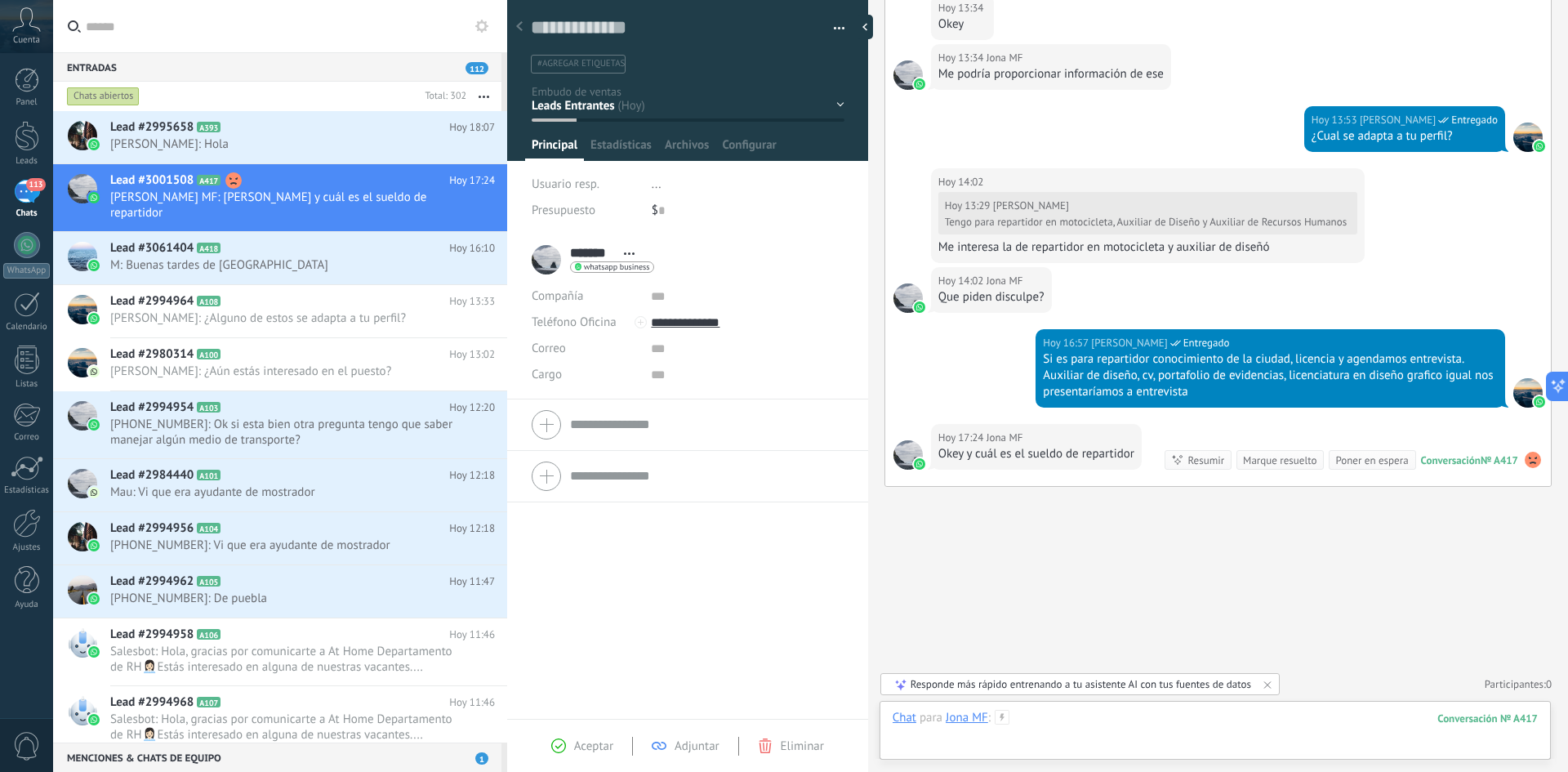
click at [1036, 717] on div at bounding box center [1215, 734] width 645 height 49
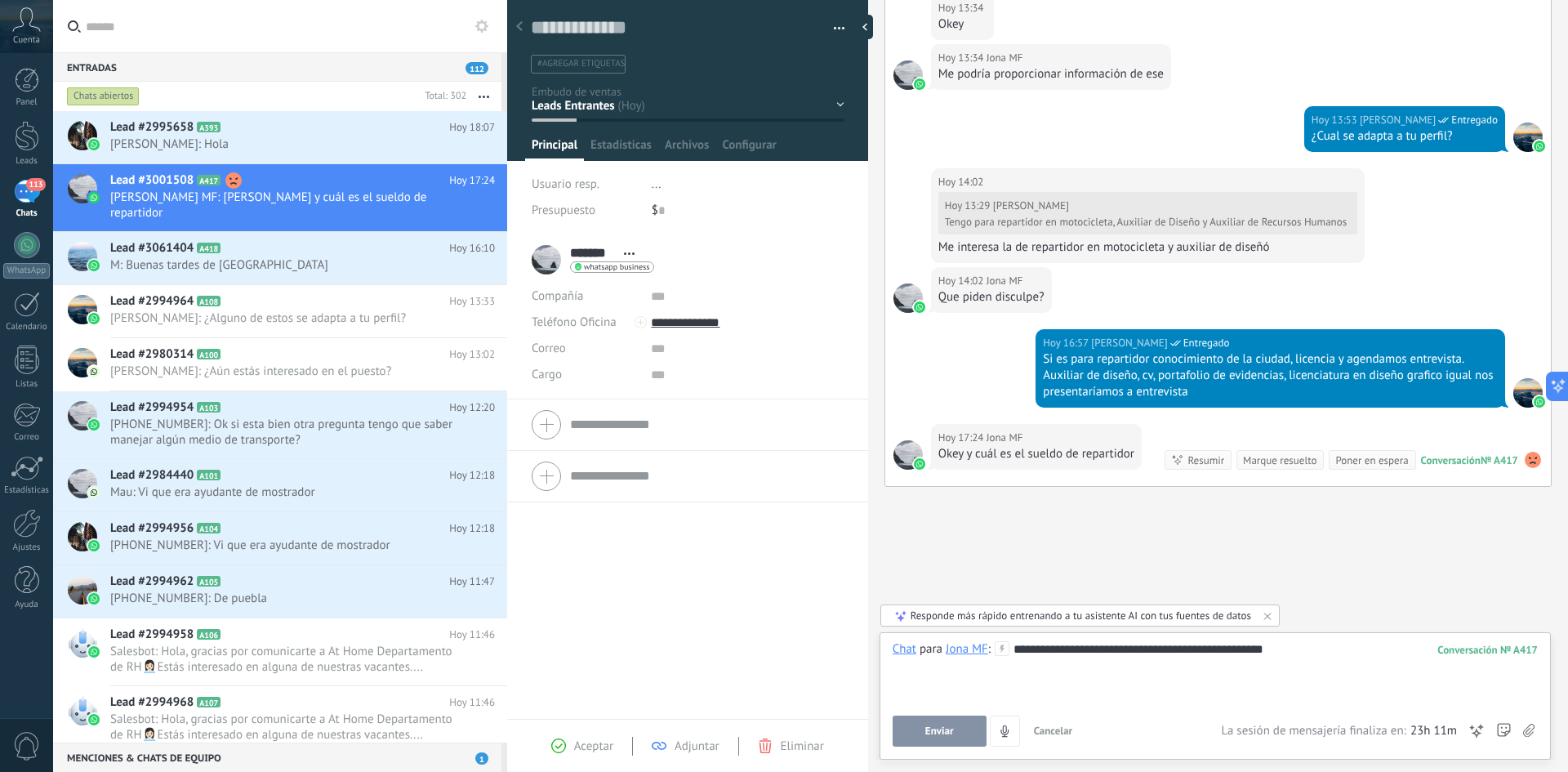
click at [972, 731] on button "Enviar" at bounding box center [939, 731] width 94 height 31
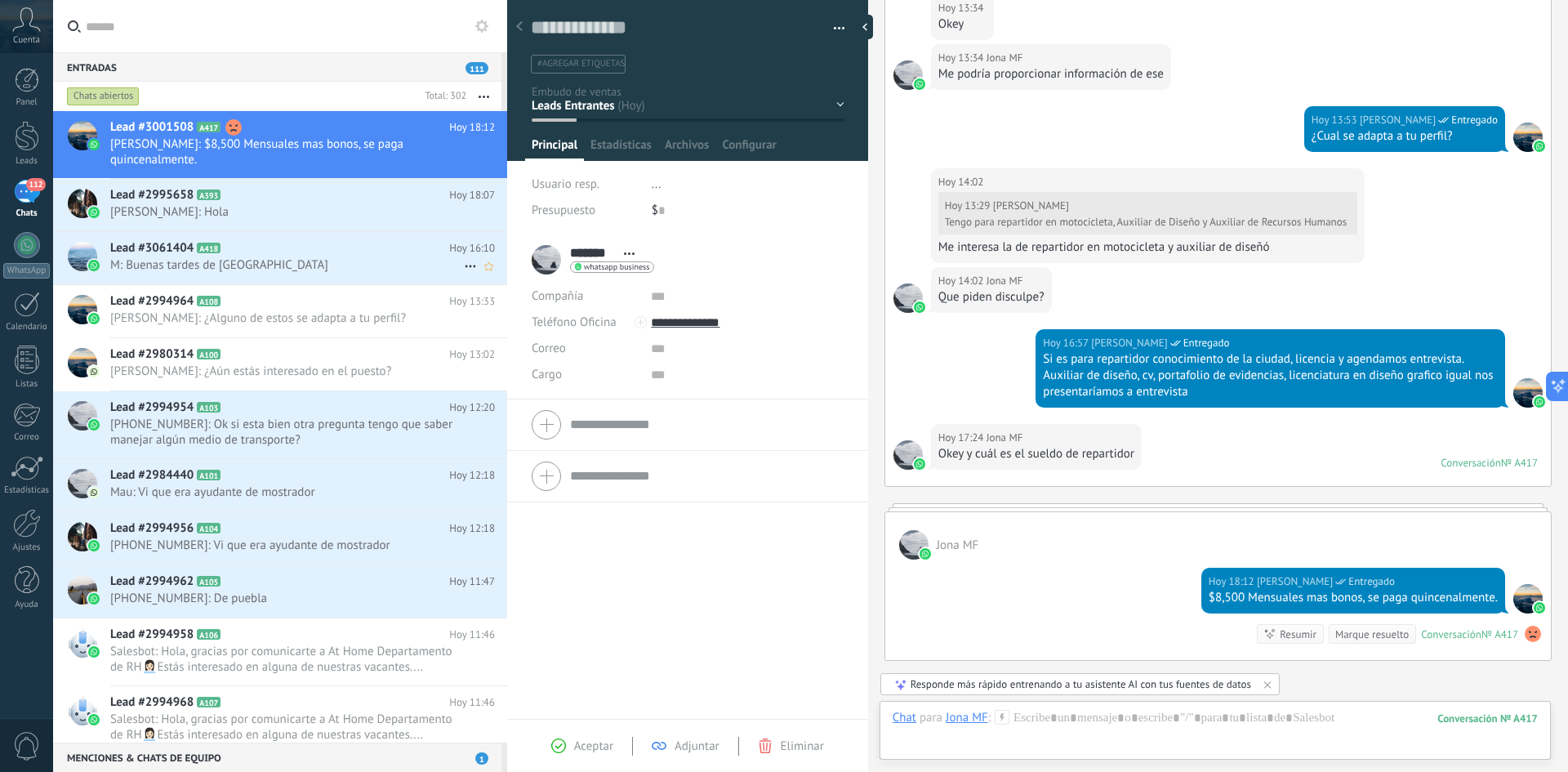
click at [299, 254] on h2 "Lead #3061404 A418" at bounding box center [280, 248] width 339 height 16
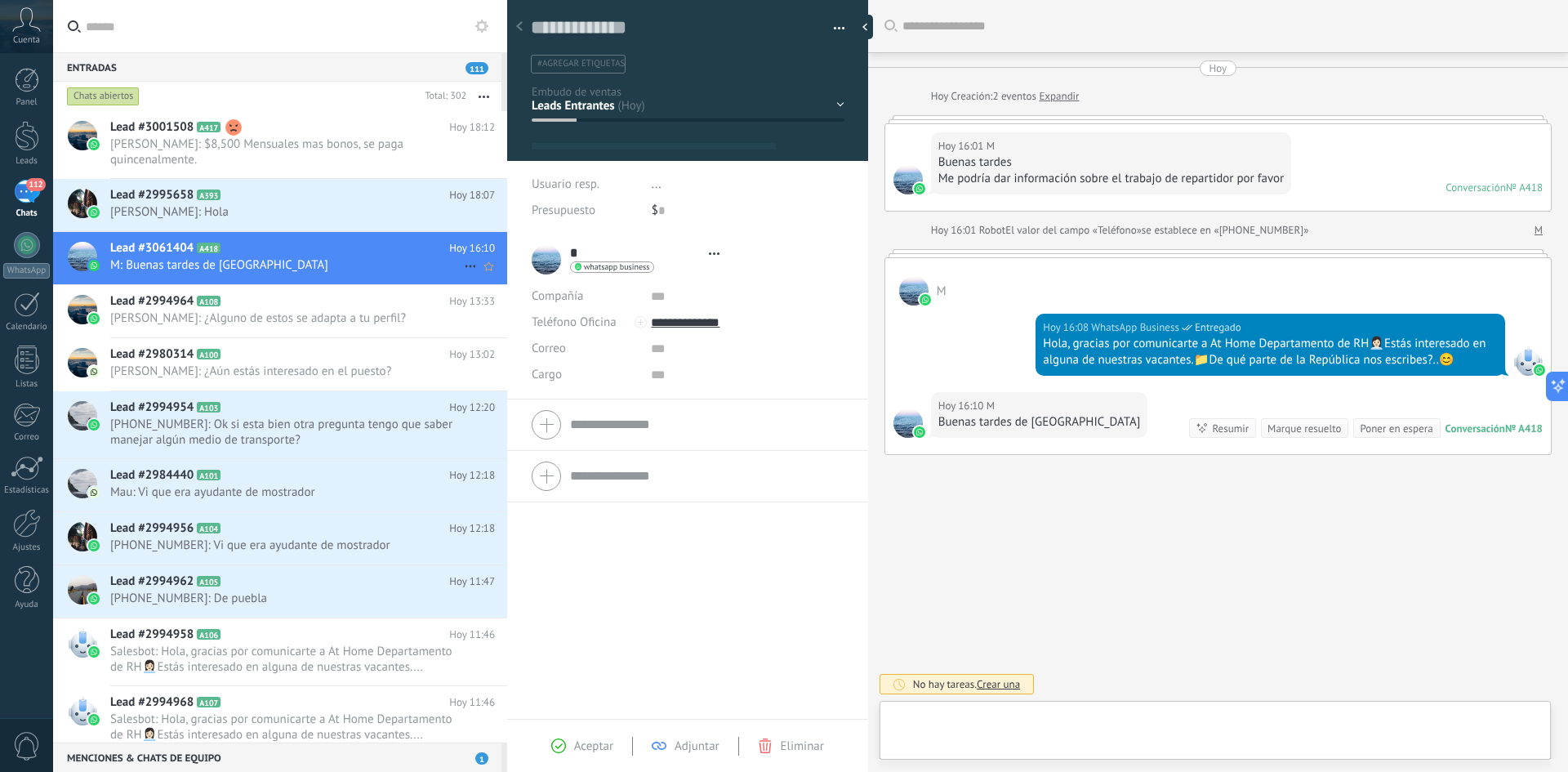
type textarea "**********"
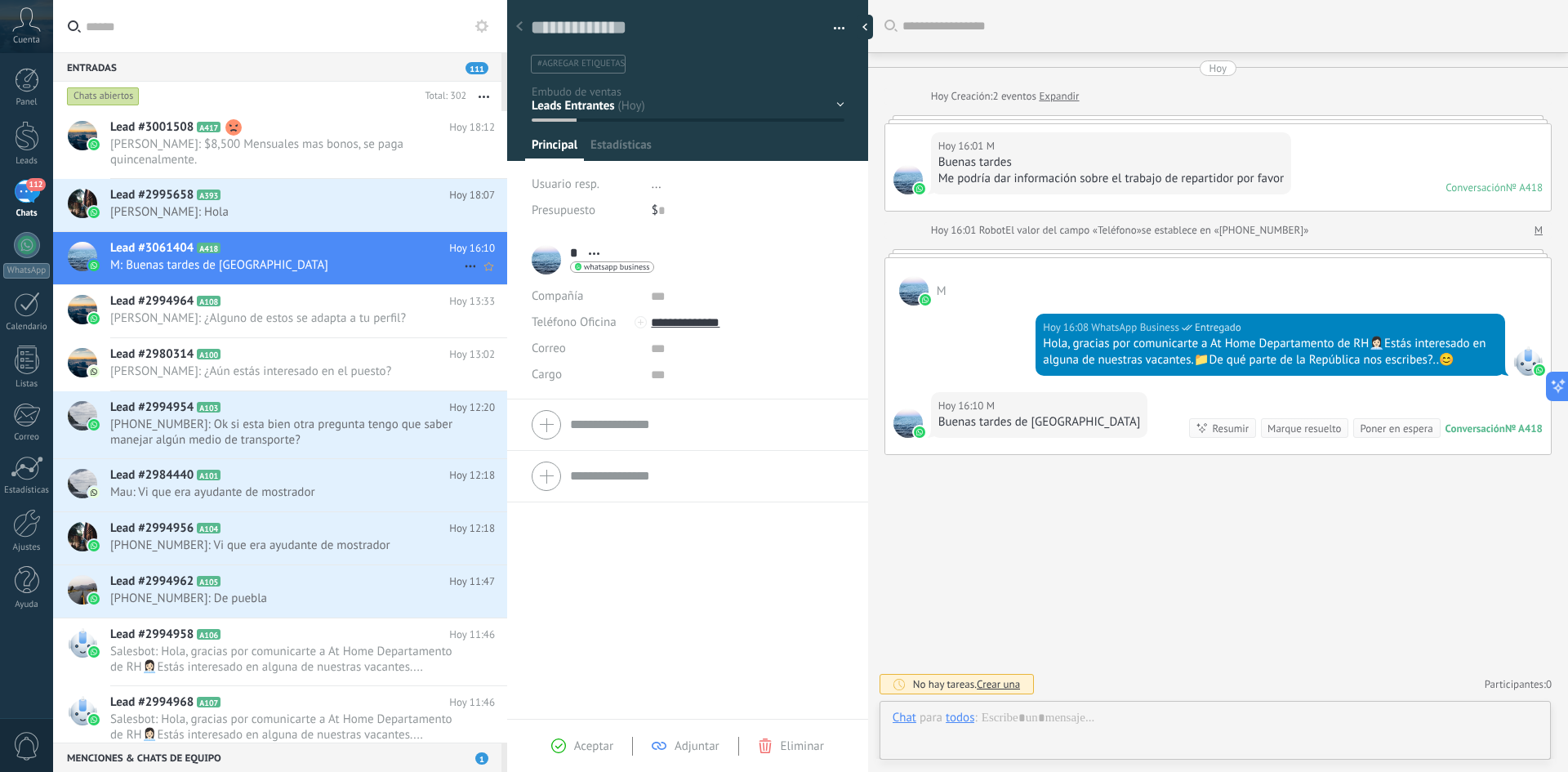
scroll to position [24, 0]
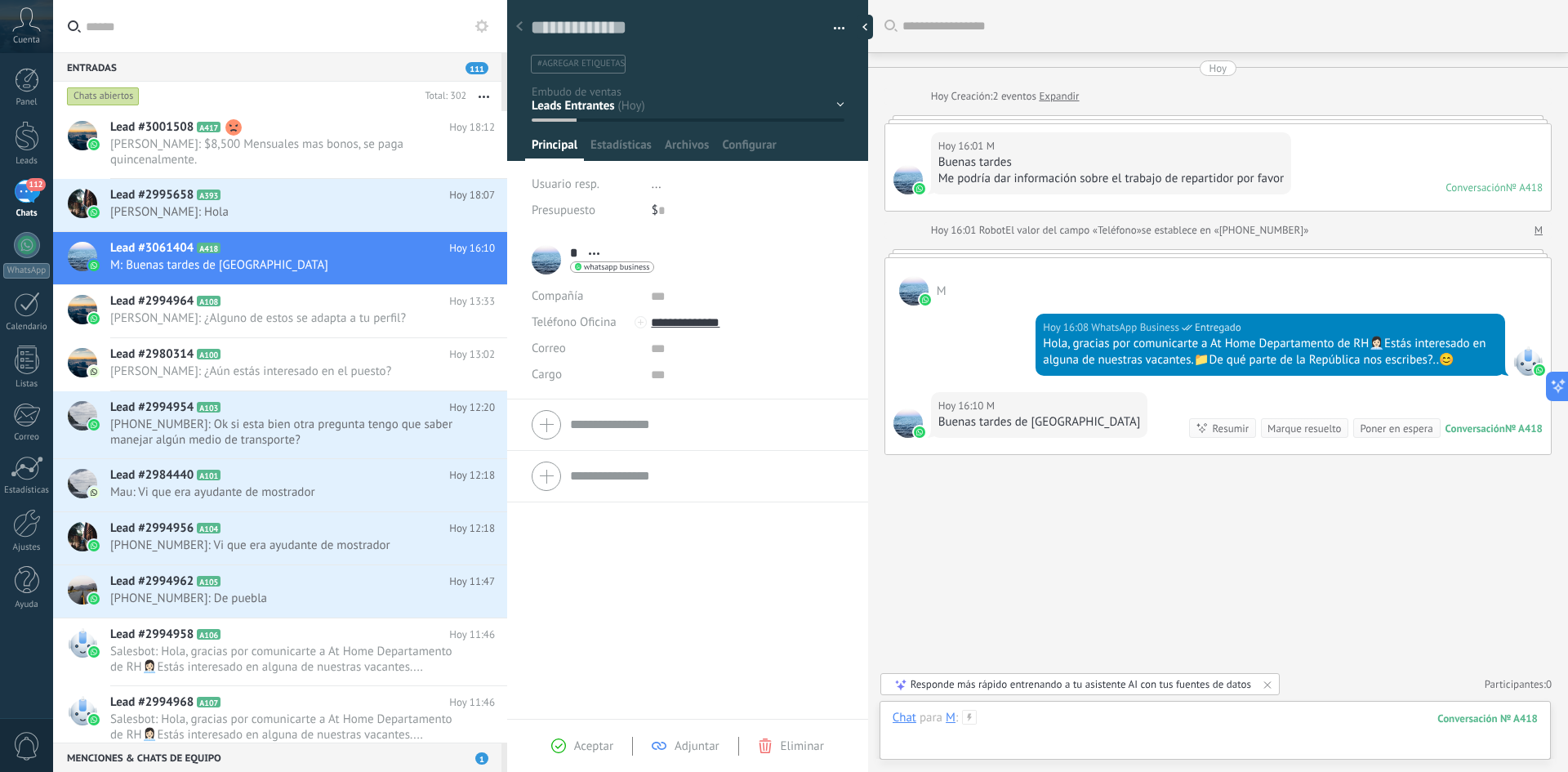
click at [1061, 719] on div at bounding box center [1215, 734] width 645 height 49
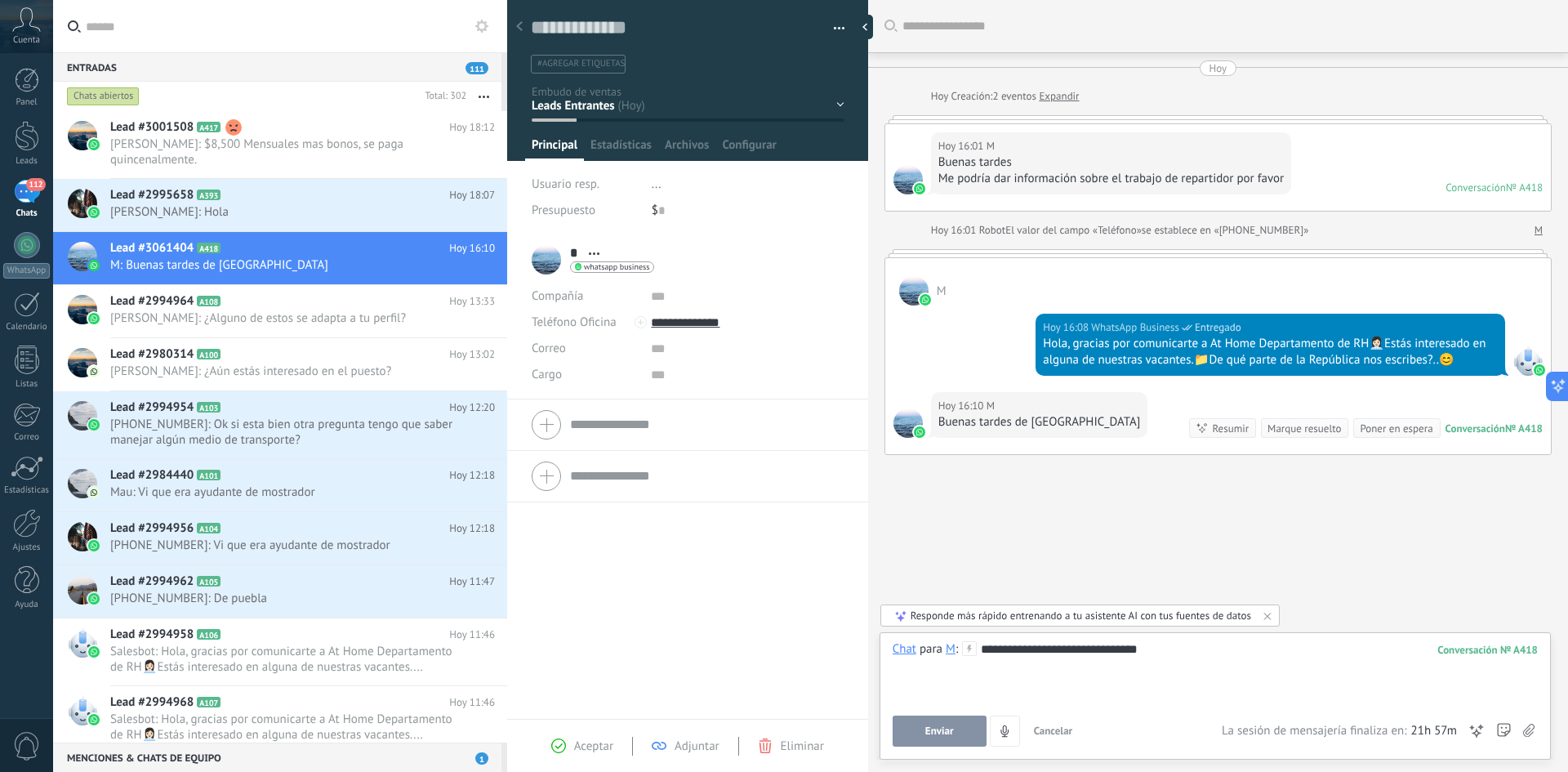
click at [954, 736] on button "Enviar" at bounding box center [939, 731] width 94 height 31
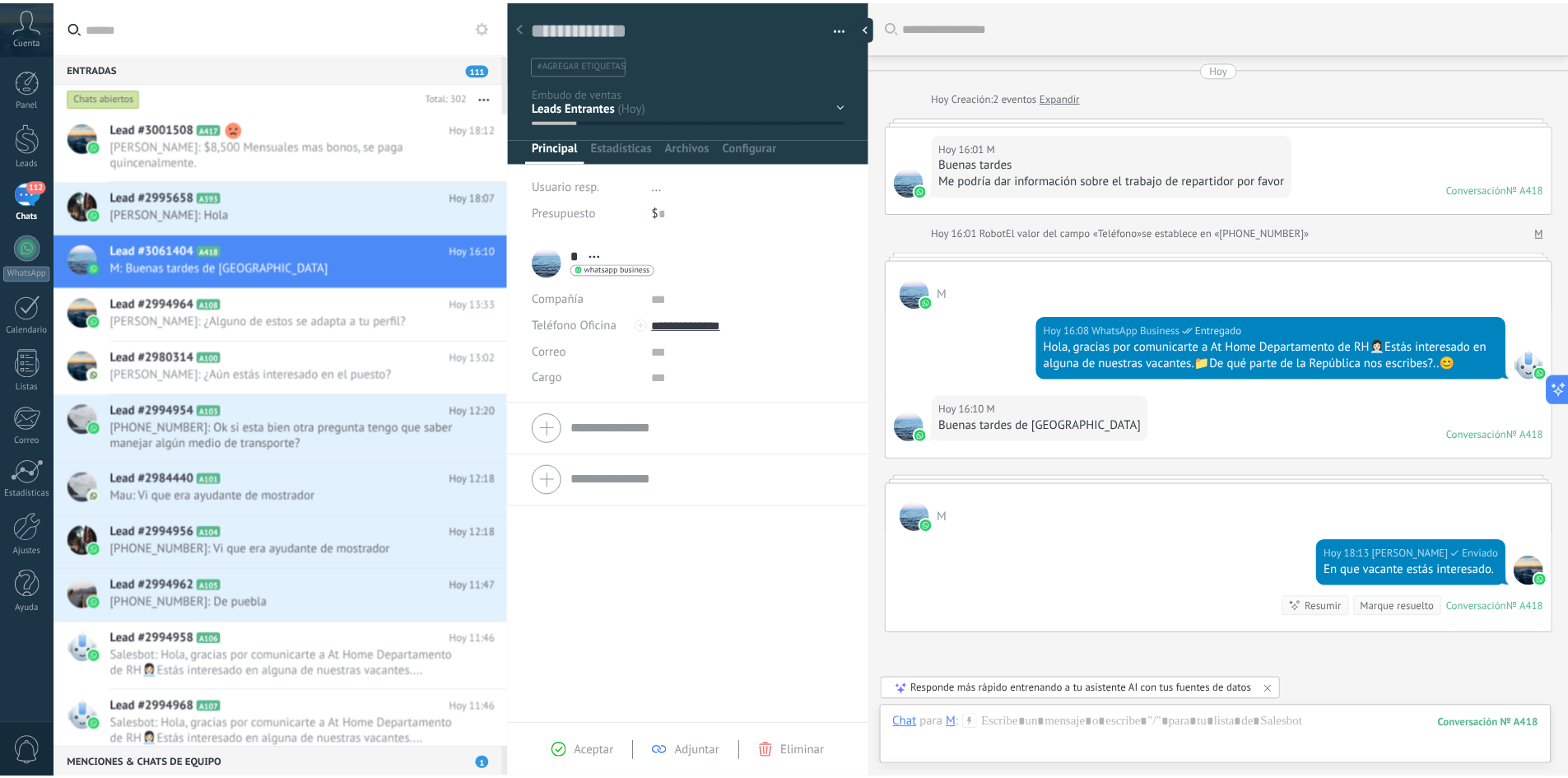
scroll to position [143, 0]
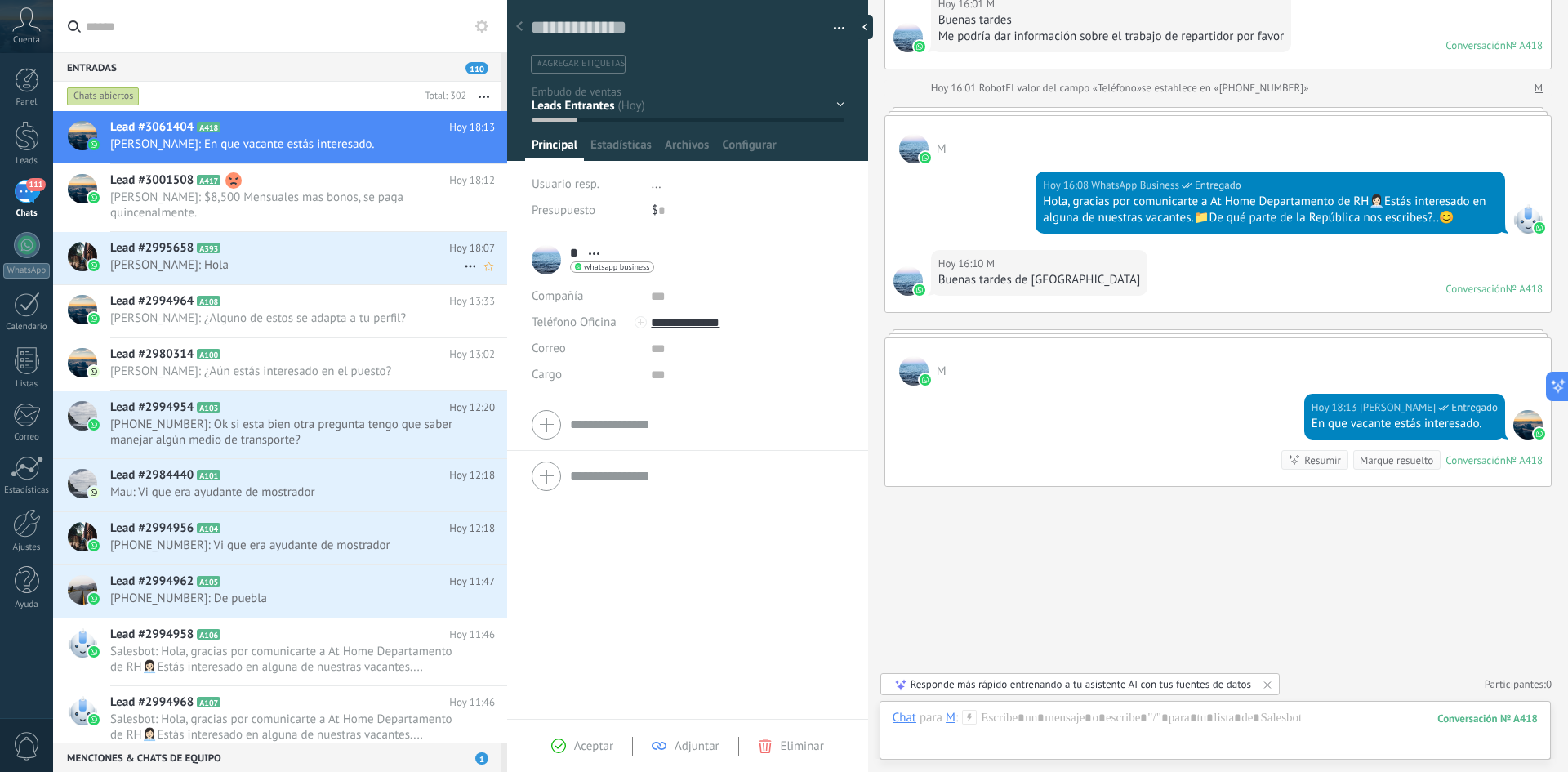
click at [460, 261] on icon at bounding box center [470, 266] width 20 height 20
click at [24, 157] on div "Leads" at bounding box center [27, 161] width 47 height 11
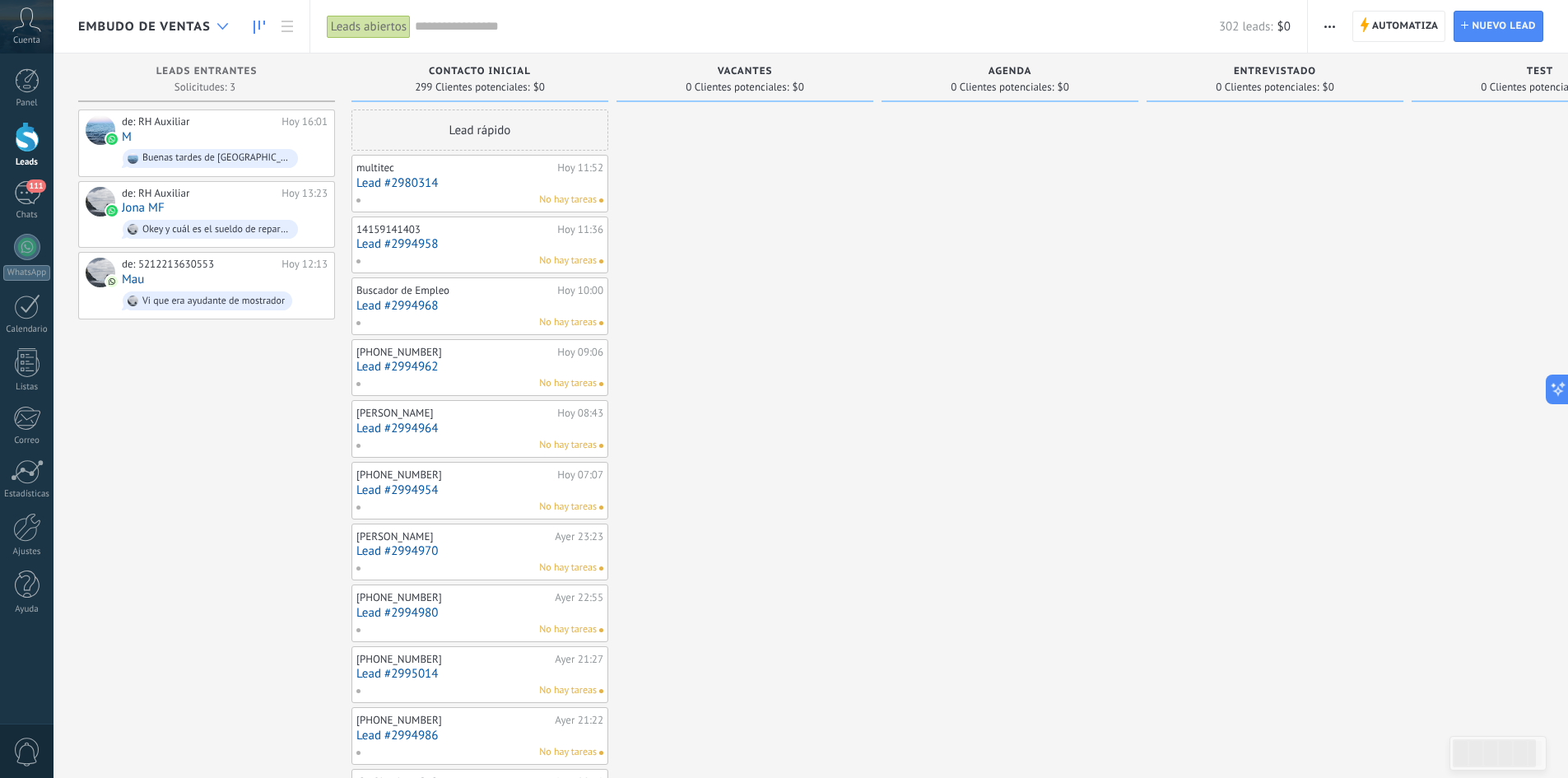
click at [222, 25] on icon at bounding box center [223, 26] width 11 height 6
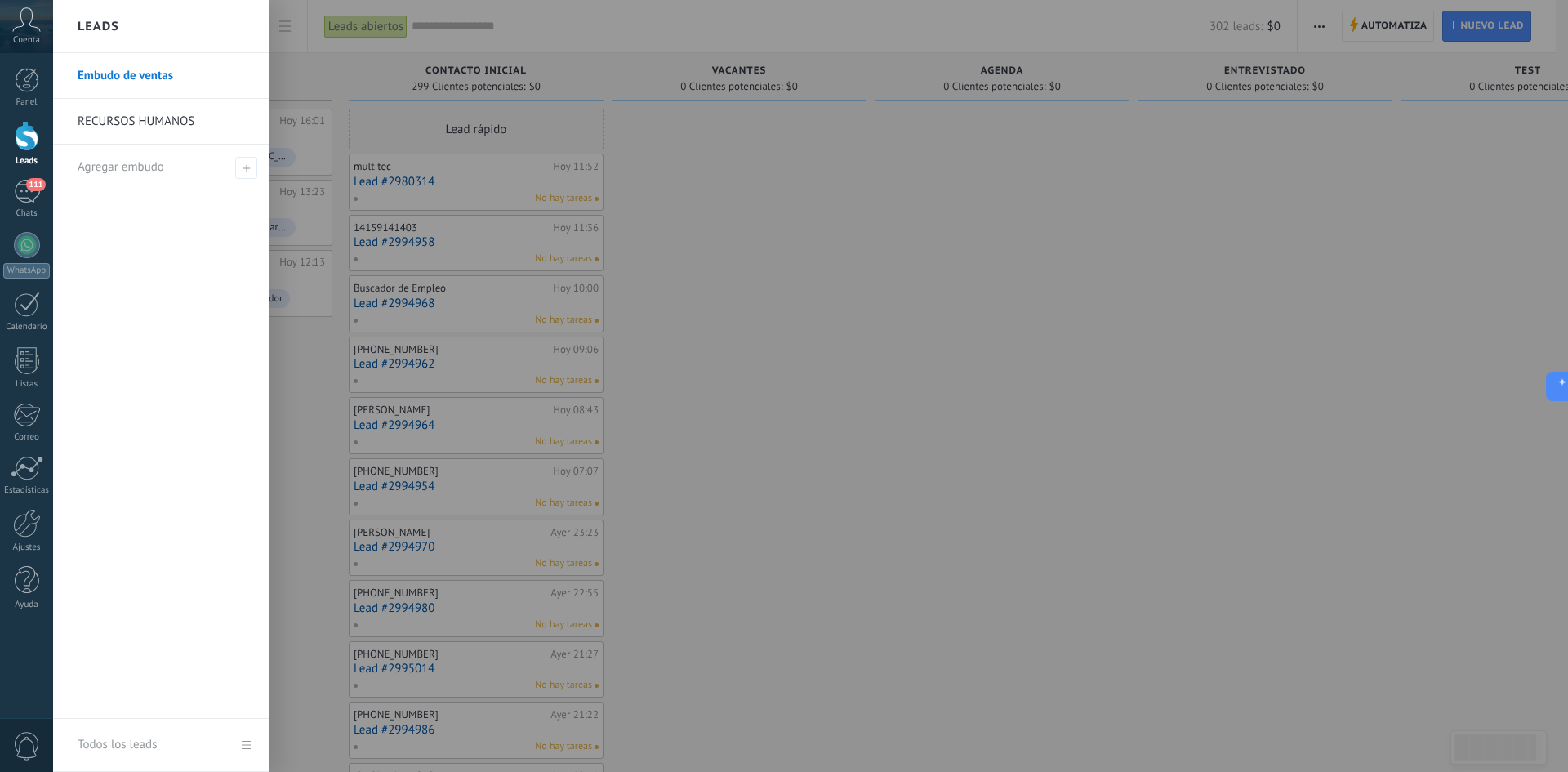
click at [161, 118] on link "RECURSOS HUMANOS" at bounding box center [166, 121] width 176 height 45
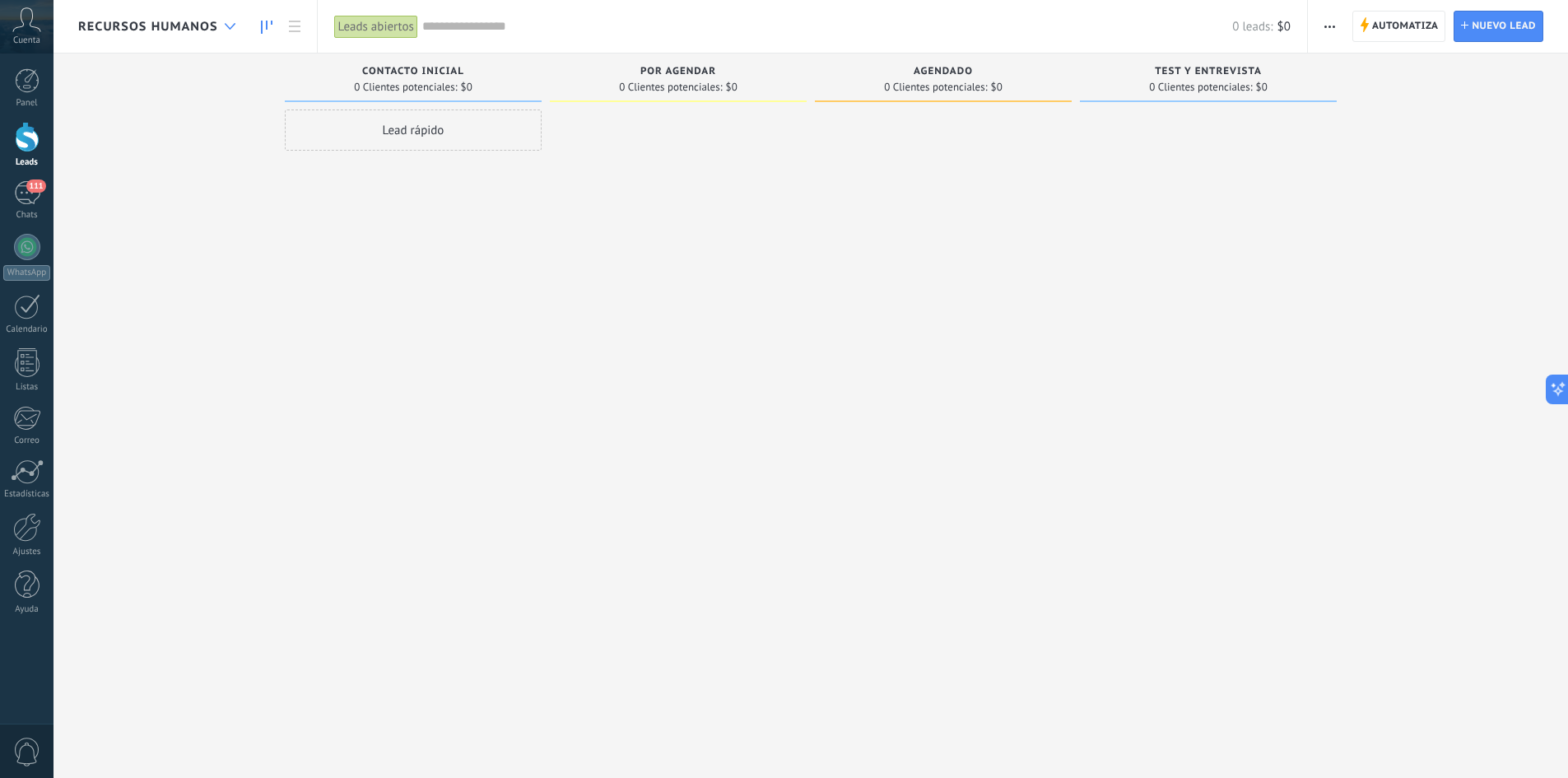
click at [226, 18] on div at bounding box center [230, 26] width 27 height 32
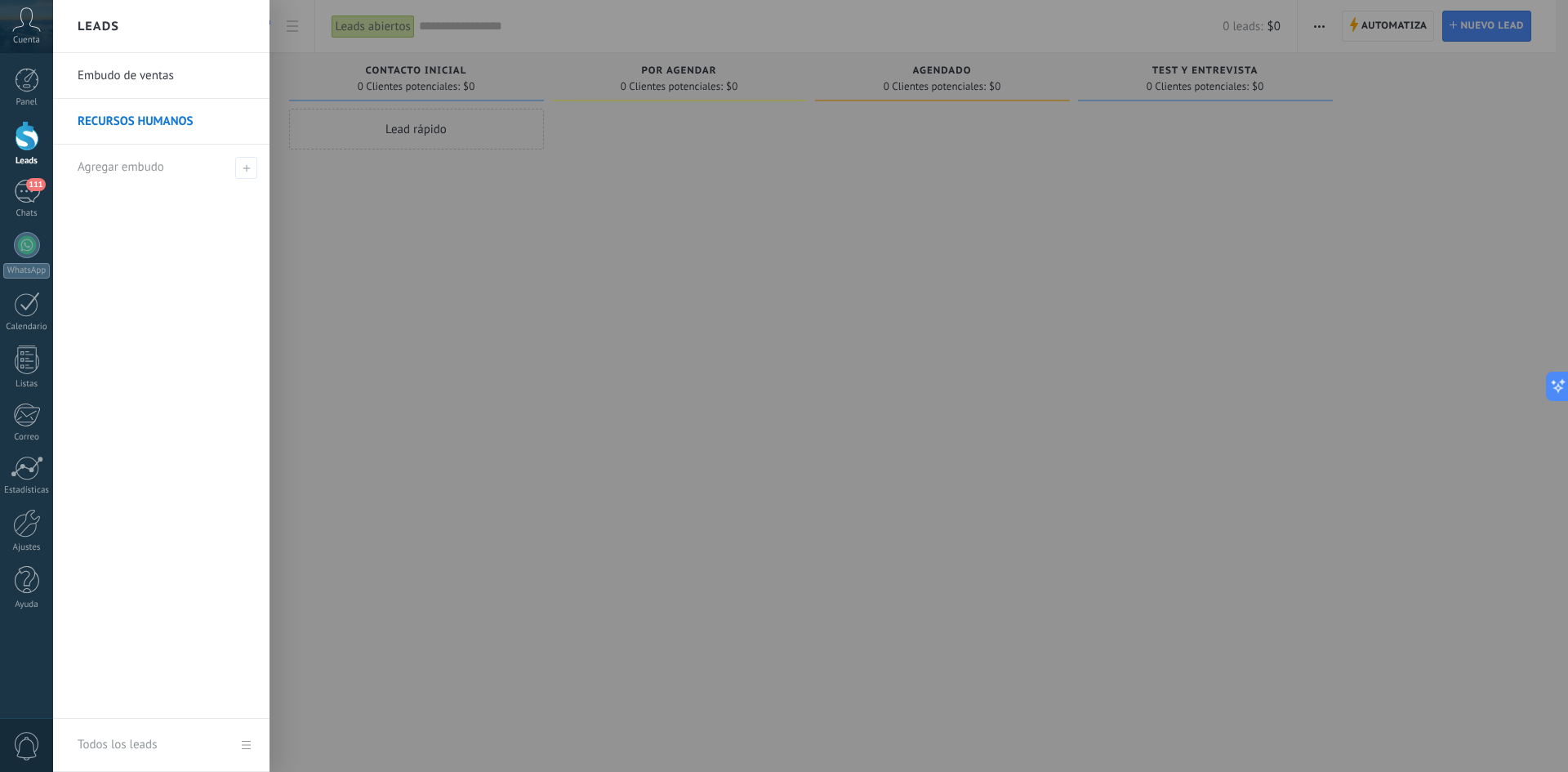
click at [170, 82] on link "Embudo de ventas" at bounding box center [166, 76] width 176 height 45
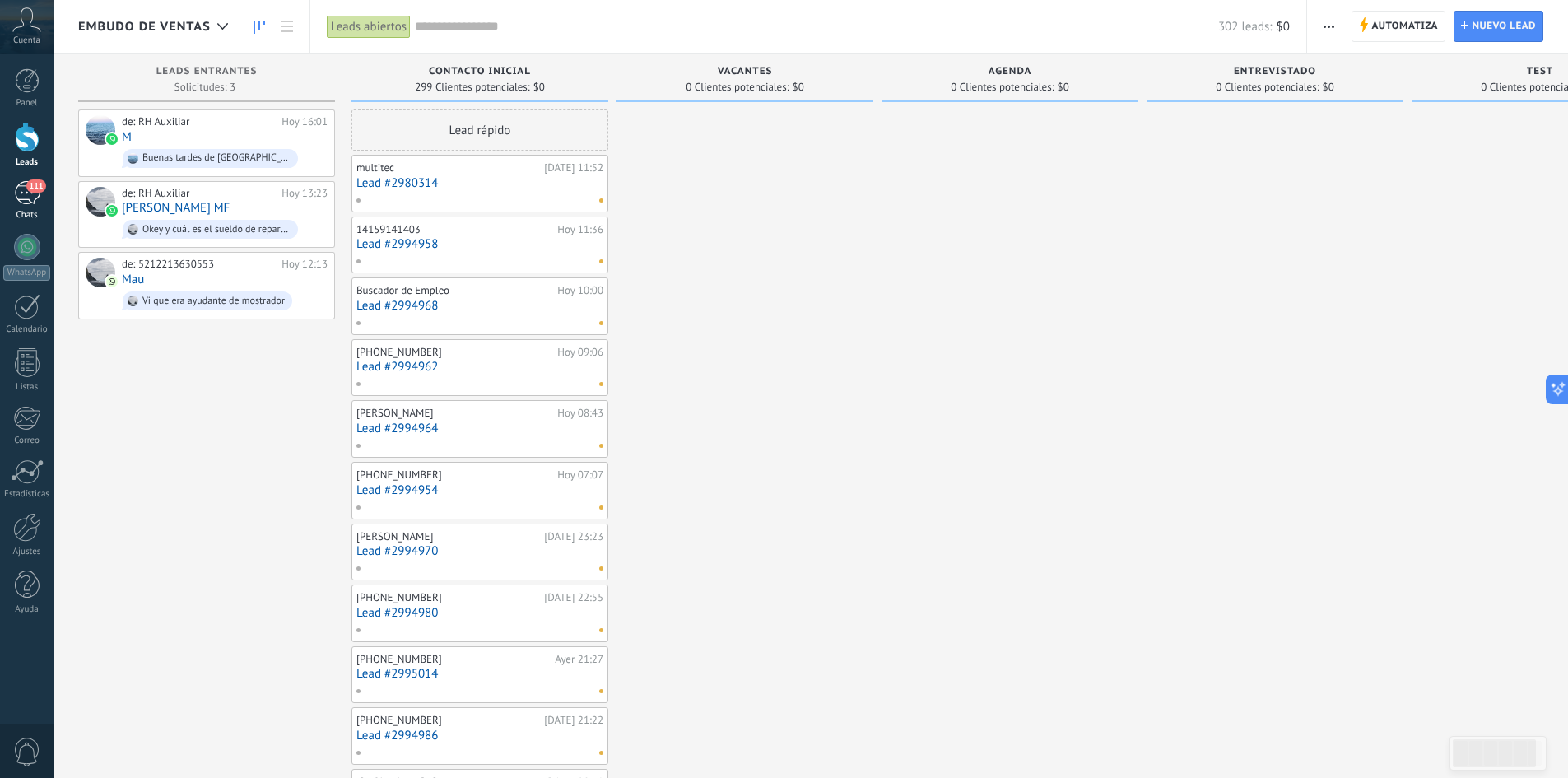
click at [34, 200] on div "111" at bounding box center [26, 193] width 26 height 24
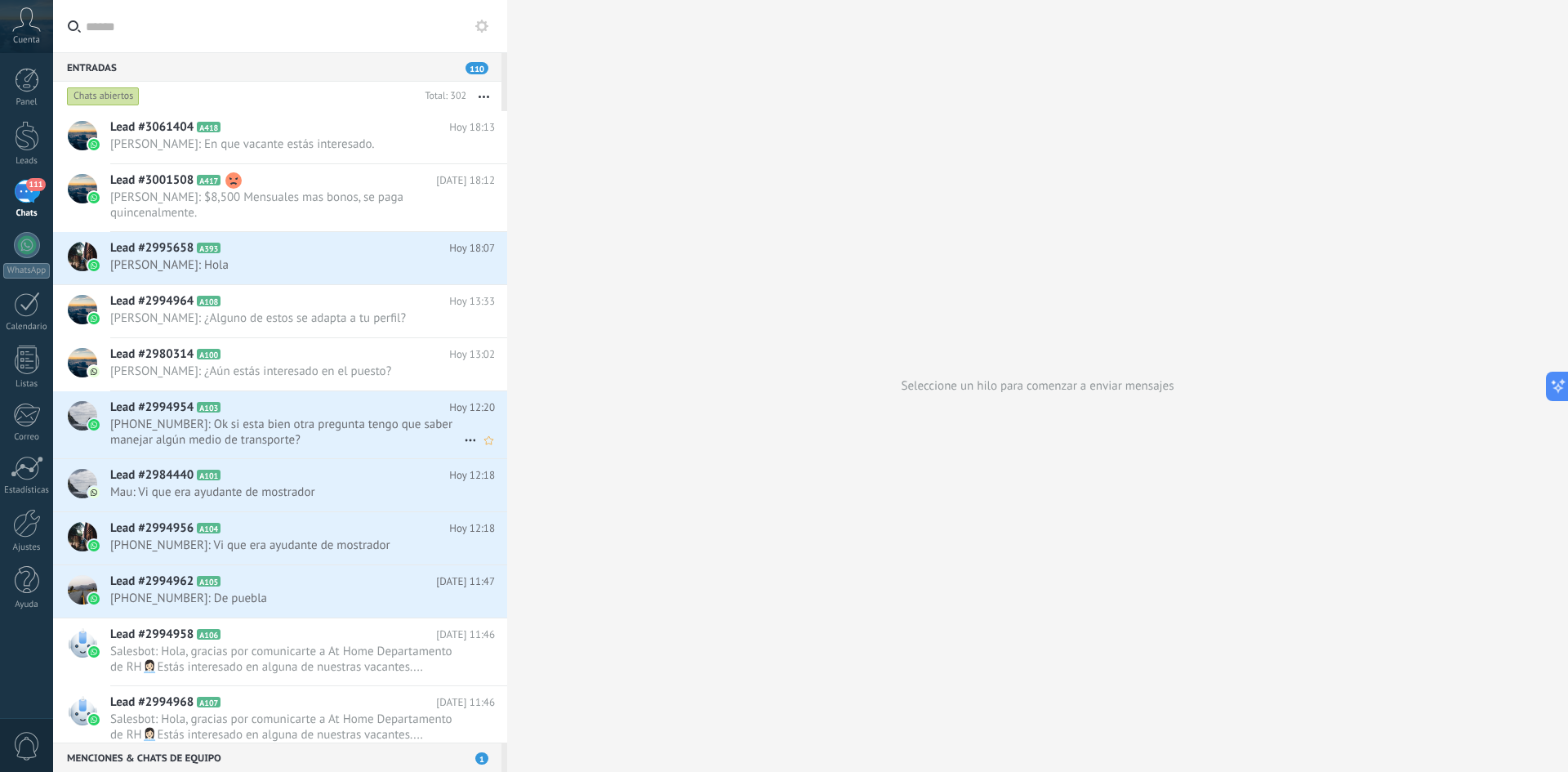
click at [288, 416] on div "Lead #2994954 A103 [DATE] 12:20 [PHONE_NUMBER]: Ok si esta bien otra pregunta t…" at bounding box center [309, 425] width 397 height 67
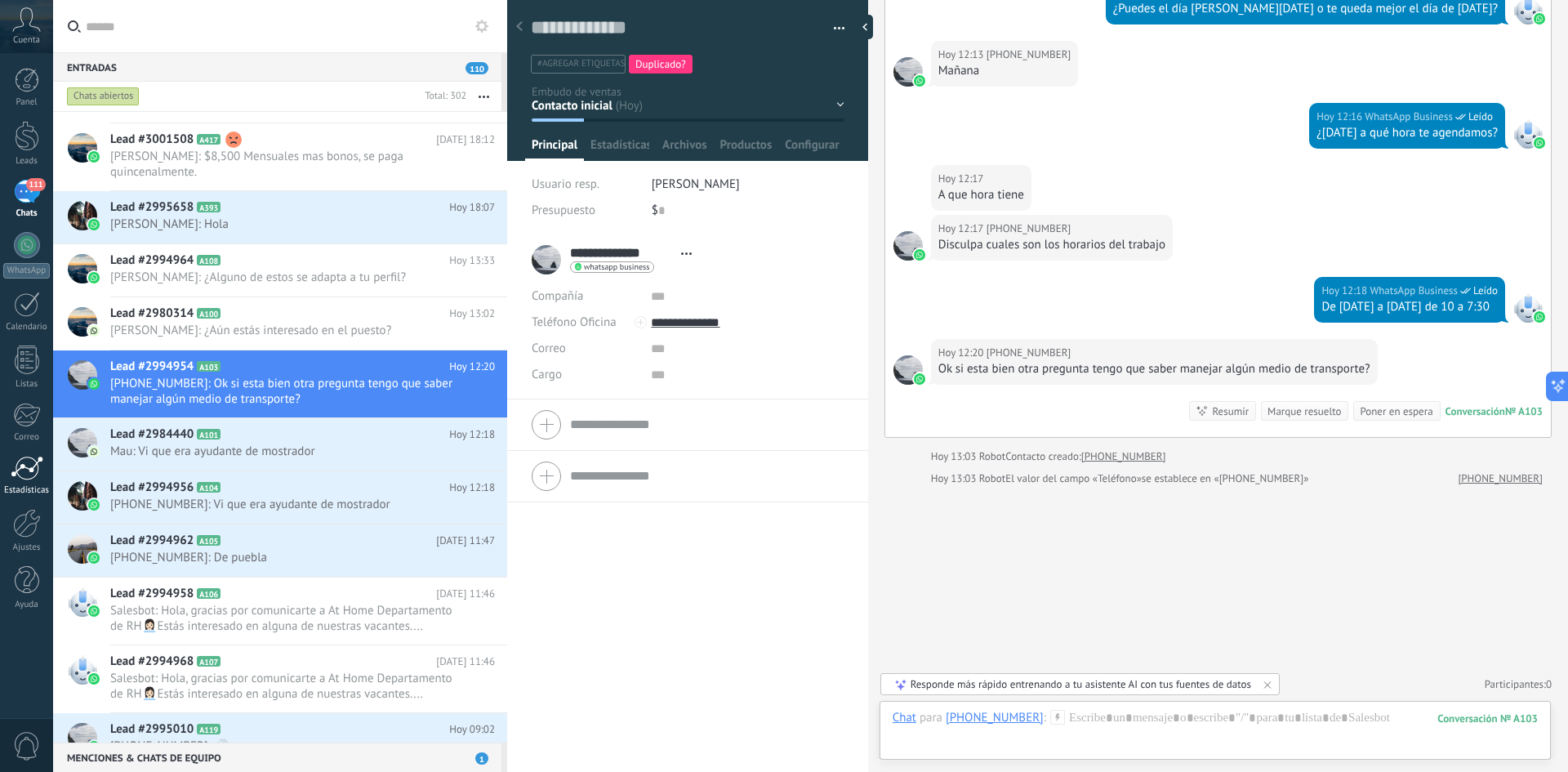
scroll to position [82, 0]
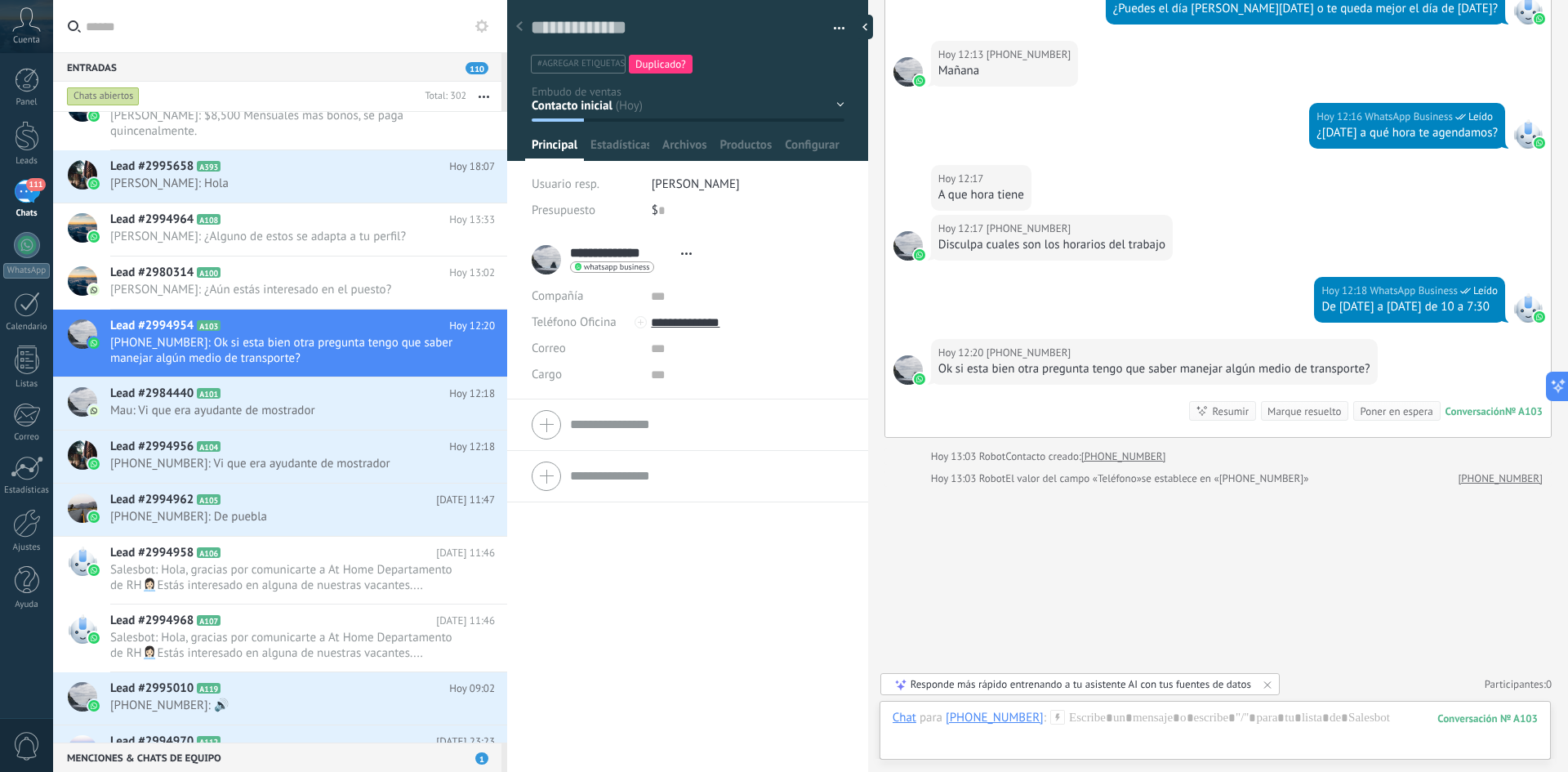
click at [24, 22] on icon at bounding box center [27, 19] width 29 height 24
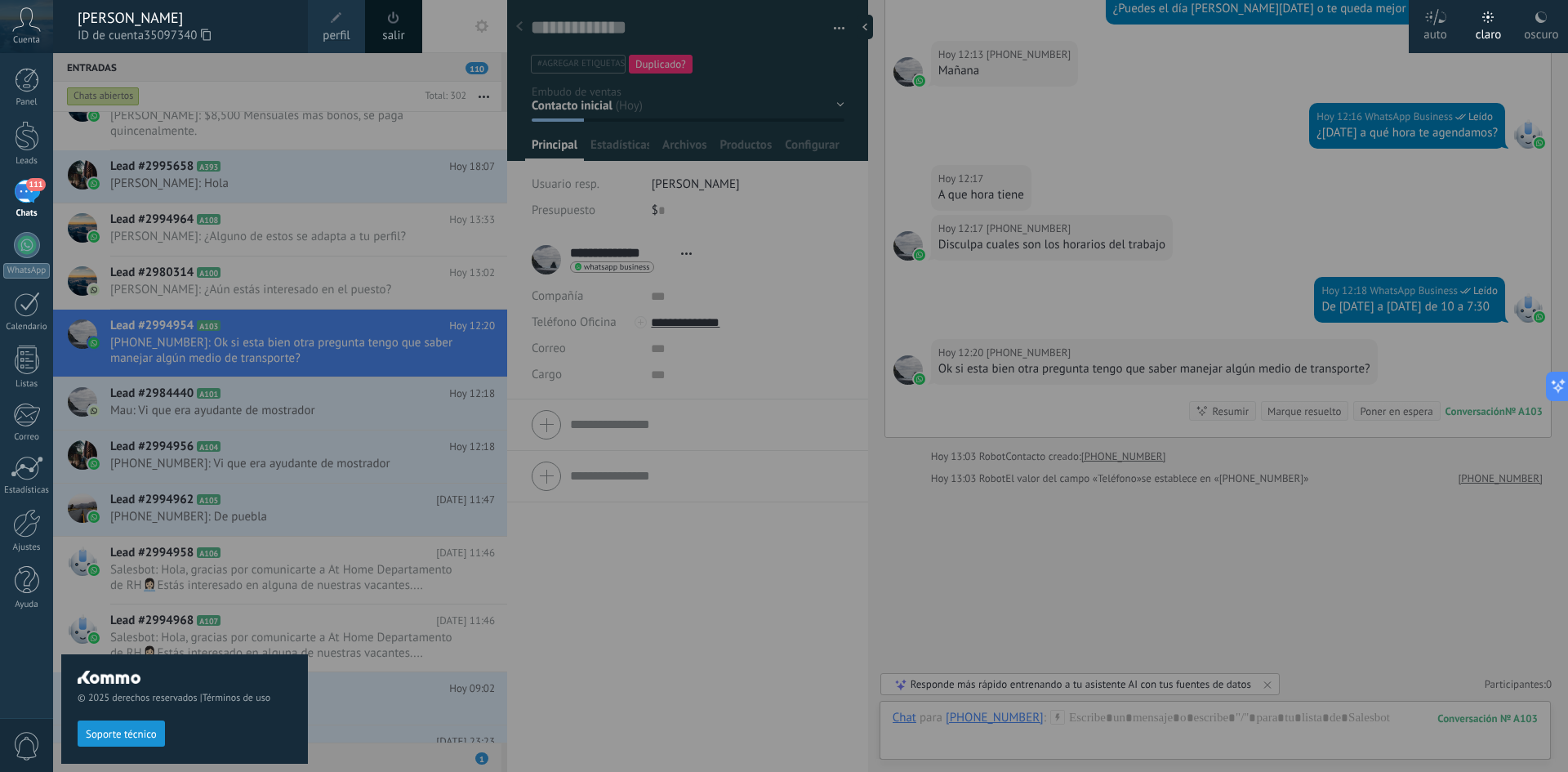
click at [34, 193] on div "111" at bounding box center [26, 191] width 26 height 24
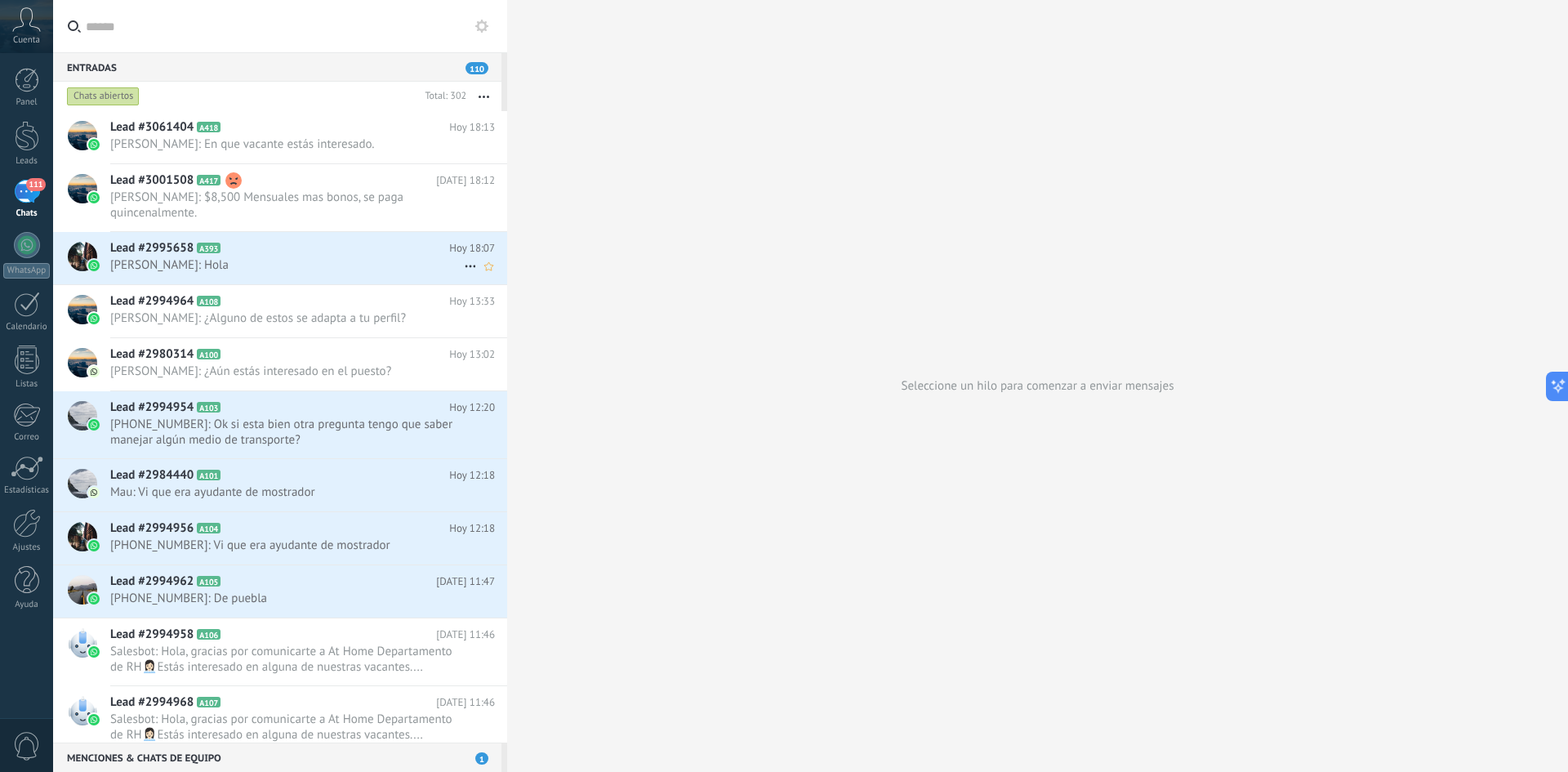
click at [460, 265] on icon at bounding box center [470, 266] width 20 height 20
click at [497, 312] on span "Conversación cerrada" at bounding box center [543, 307] width 111 height 33
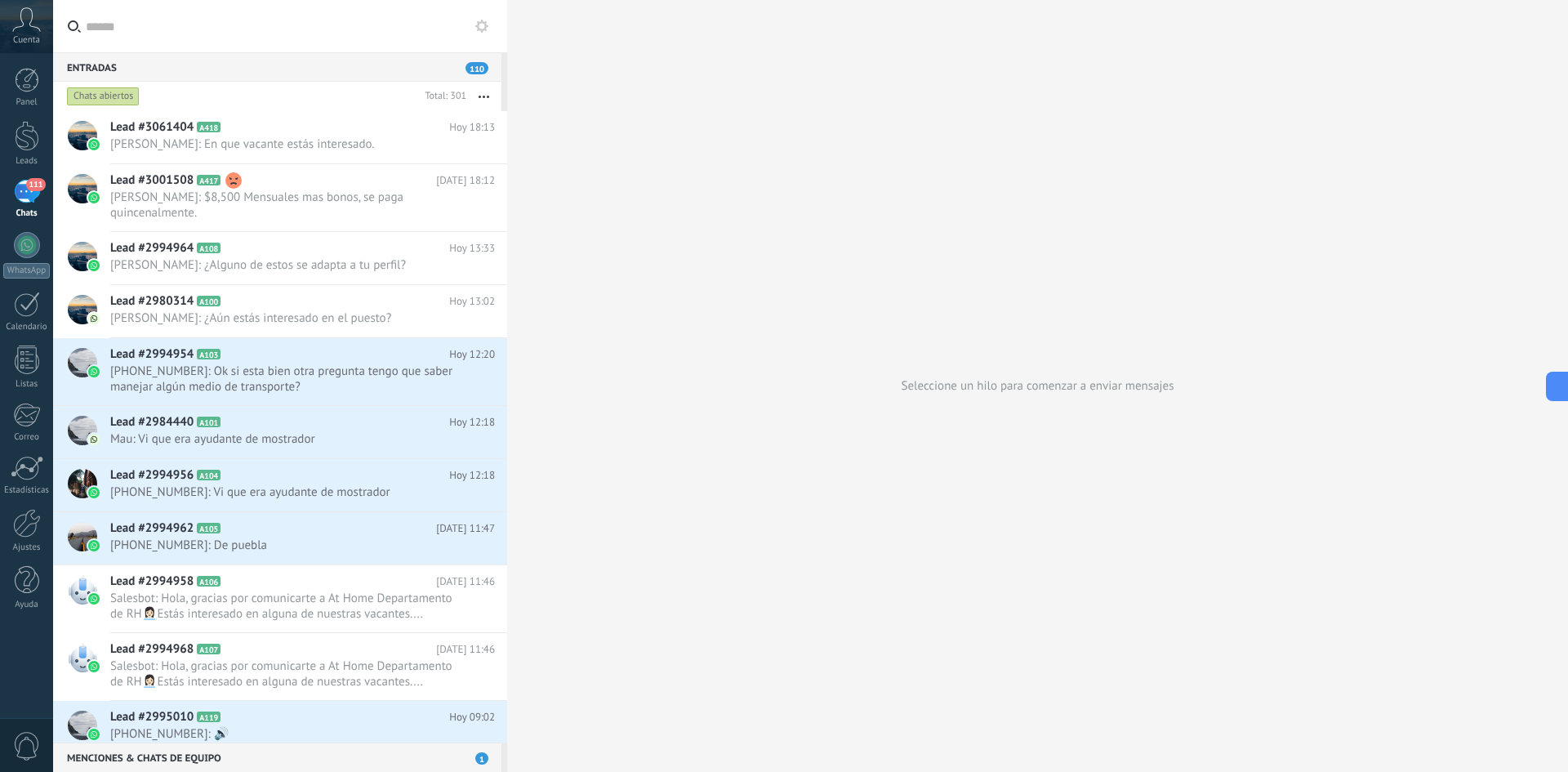
click at [34, 194] on div "111" at bounding box center [26, 191] width 26 height 24
click at [24, 196] on div "111" at bounding box center [26, 191] width 26 height 24
click at [36, 193] on div "111" at bounding box center [26, 191] width 26 height 24
click at [25, 149] on div at bounding box center [26, 135] width 24 height 30
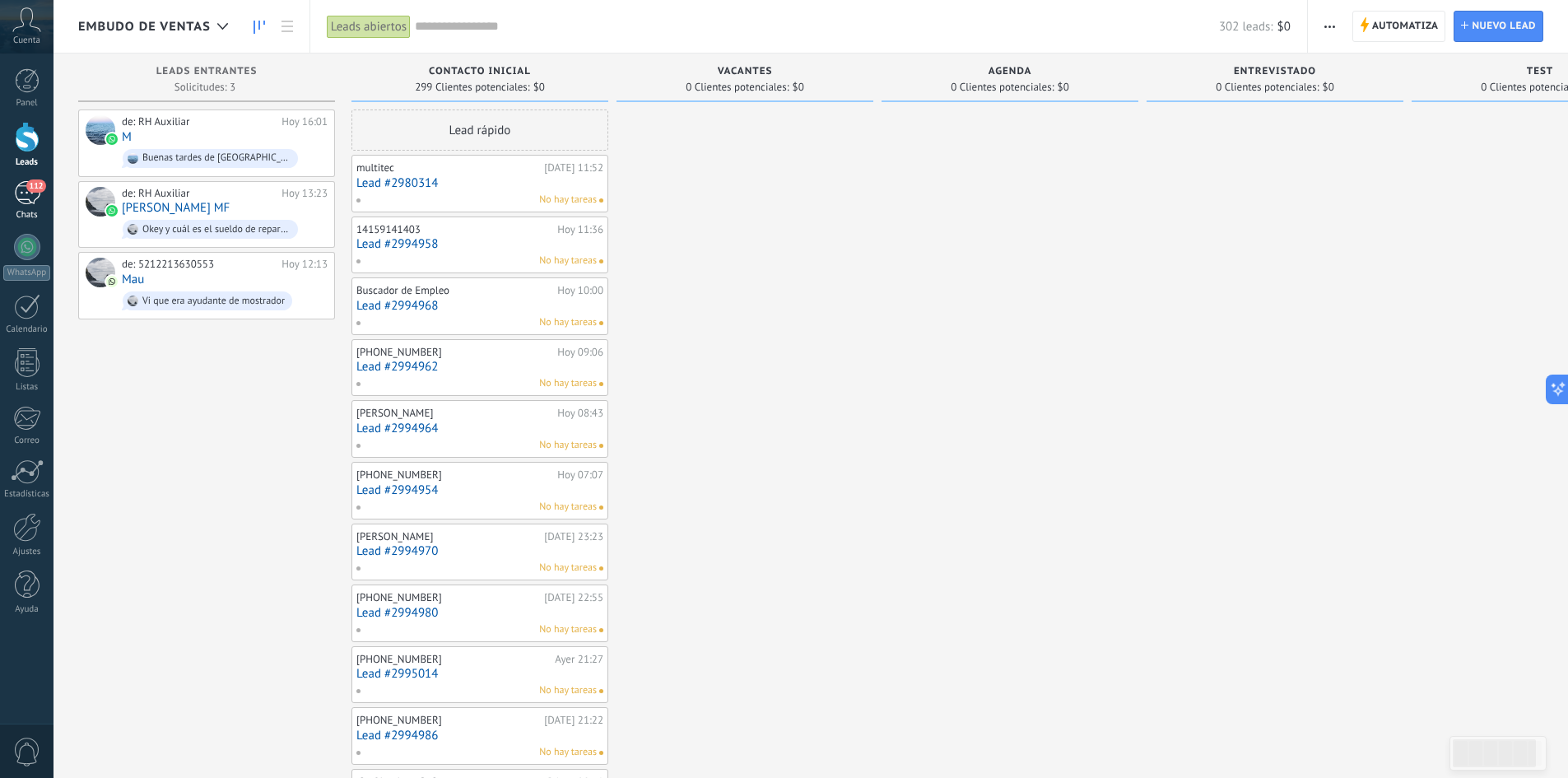
click at [37, 194] on div "112" at bounding box center [26, 193] width 26 height 24
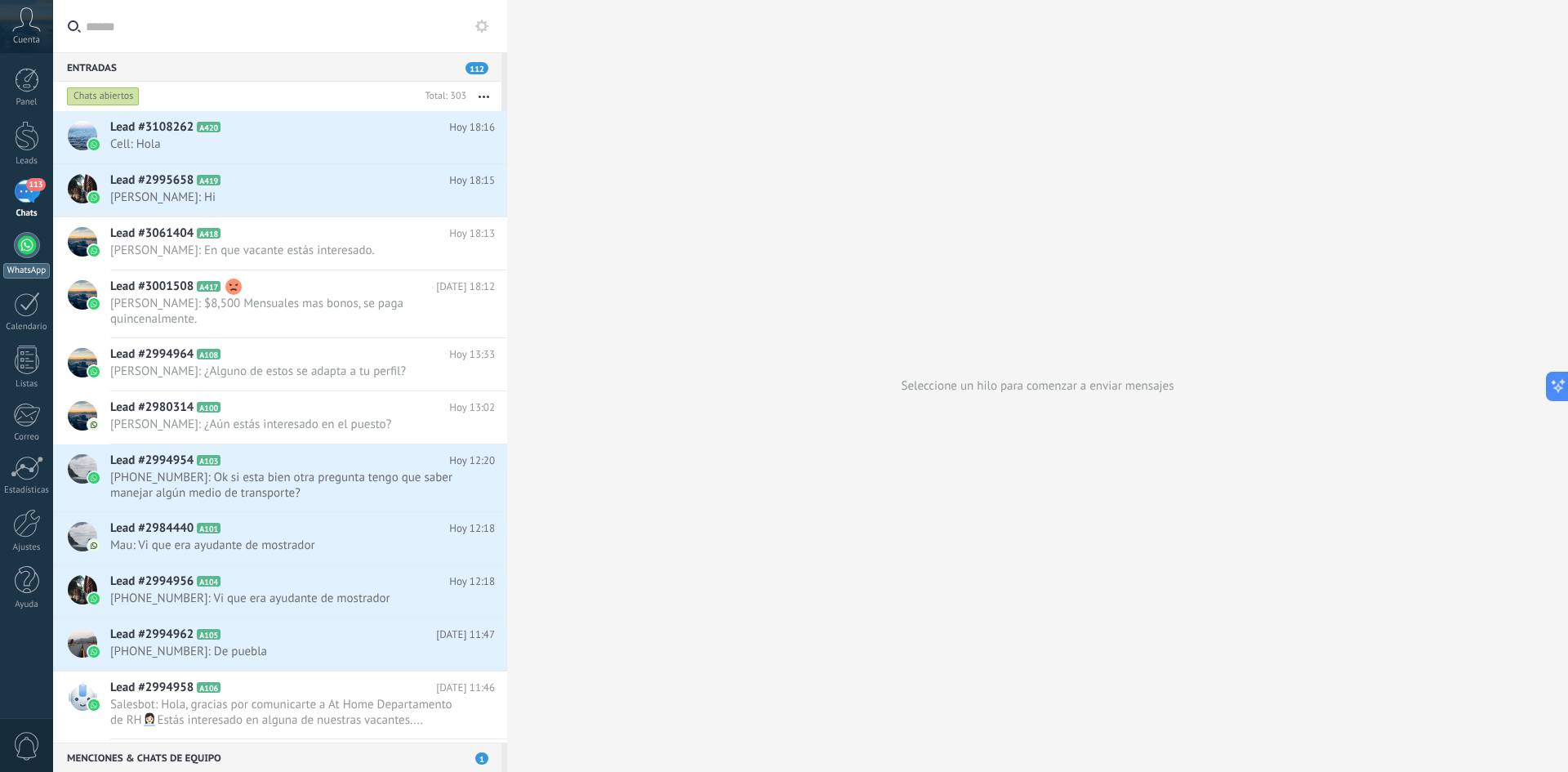
click at [12, 241] on link "WhatsApp" at bounding box center [26, 255] width 53 height 46
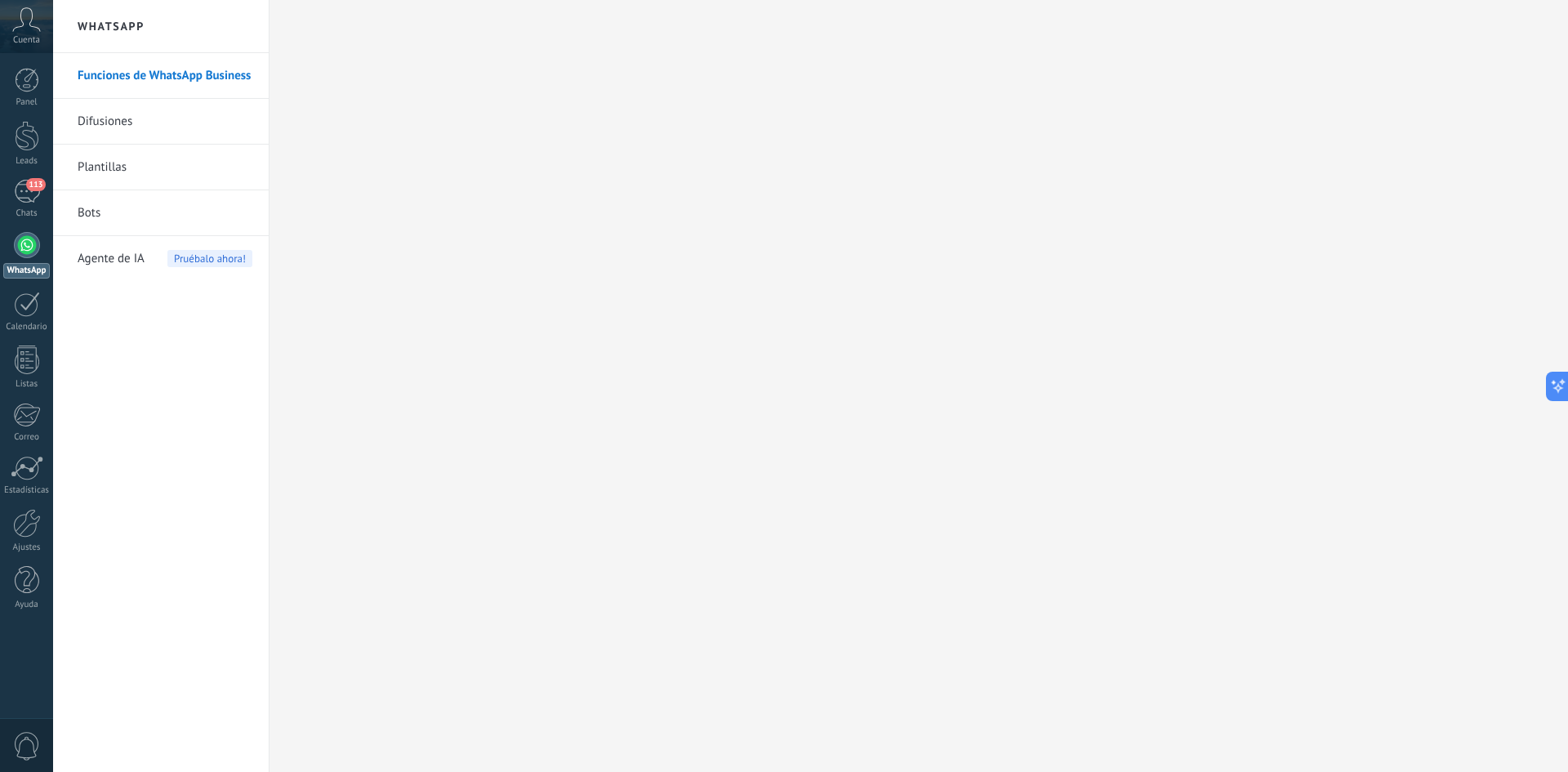
click at [87, 216] on link "Bots" at bounding box center [165, 213] width 175 height 45
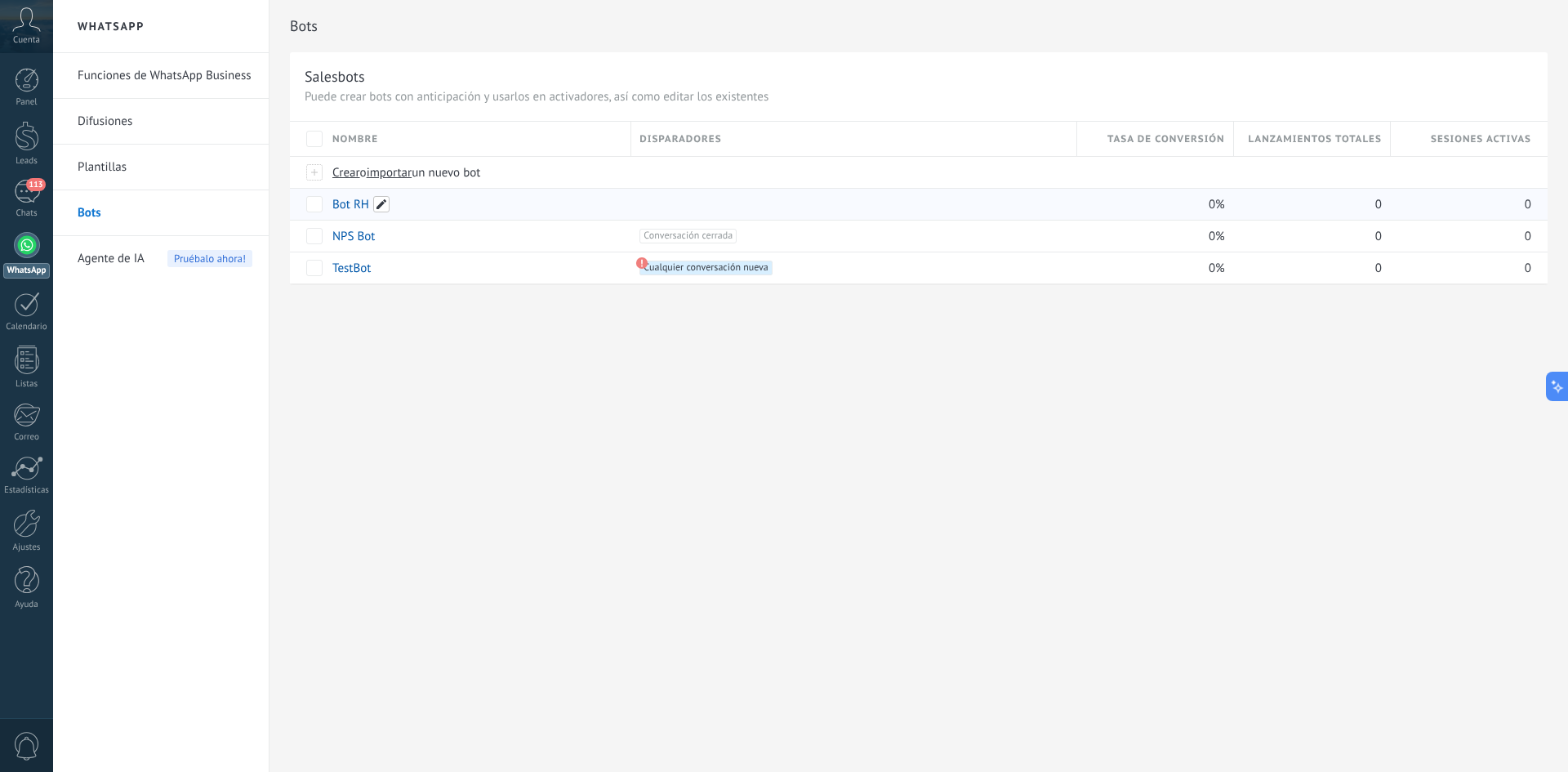
click at [377, 203] on span at bounding box center [381, 204] width 16 height 16
click at [377, 245] on span "Guardar" at bounding box center [370, 241] width 38 height 12
click at [377, 333] on div "Bots Salesbots Puede crear bots con anticipación y usarlos en activadores, así …" at bounding box center [918, 386] width 1298 height 772
click at [353, 201] on link "Bot RH" at bounding box center [351, 204] width 37 height 15
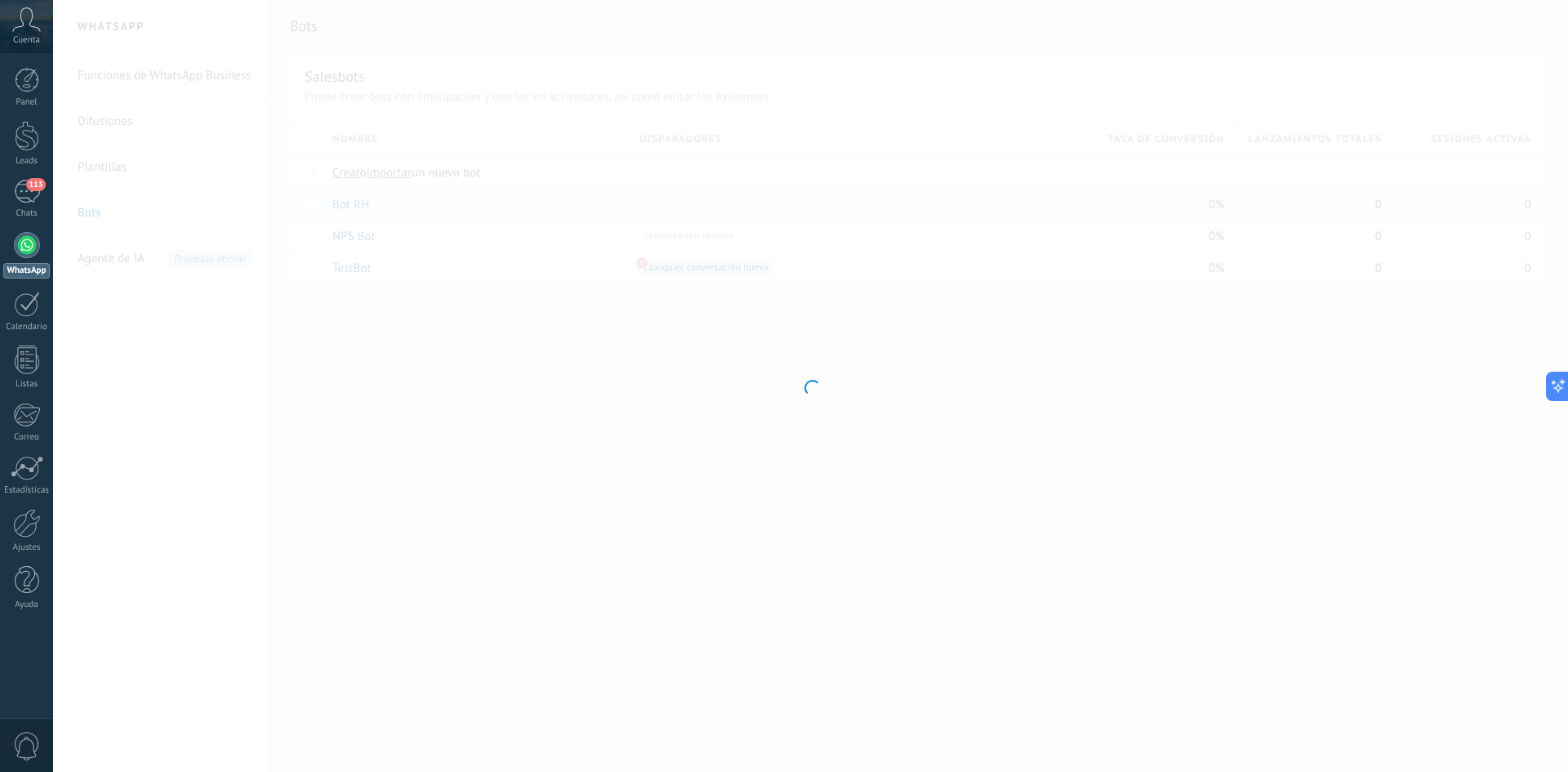
type input "******"
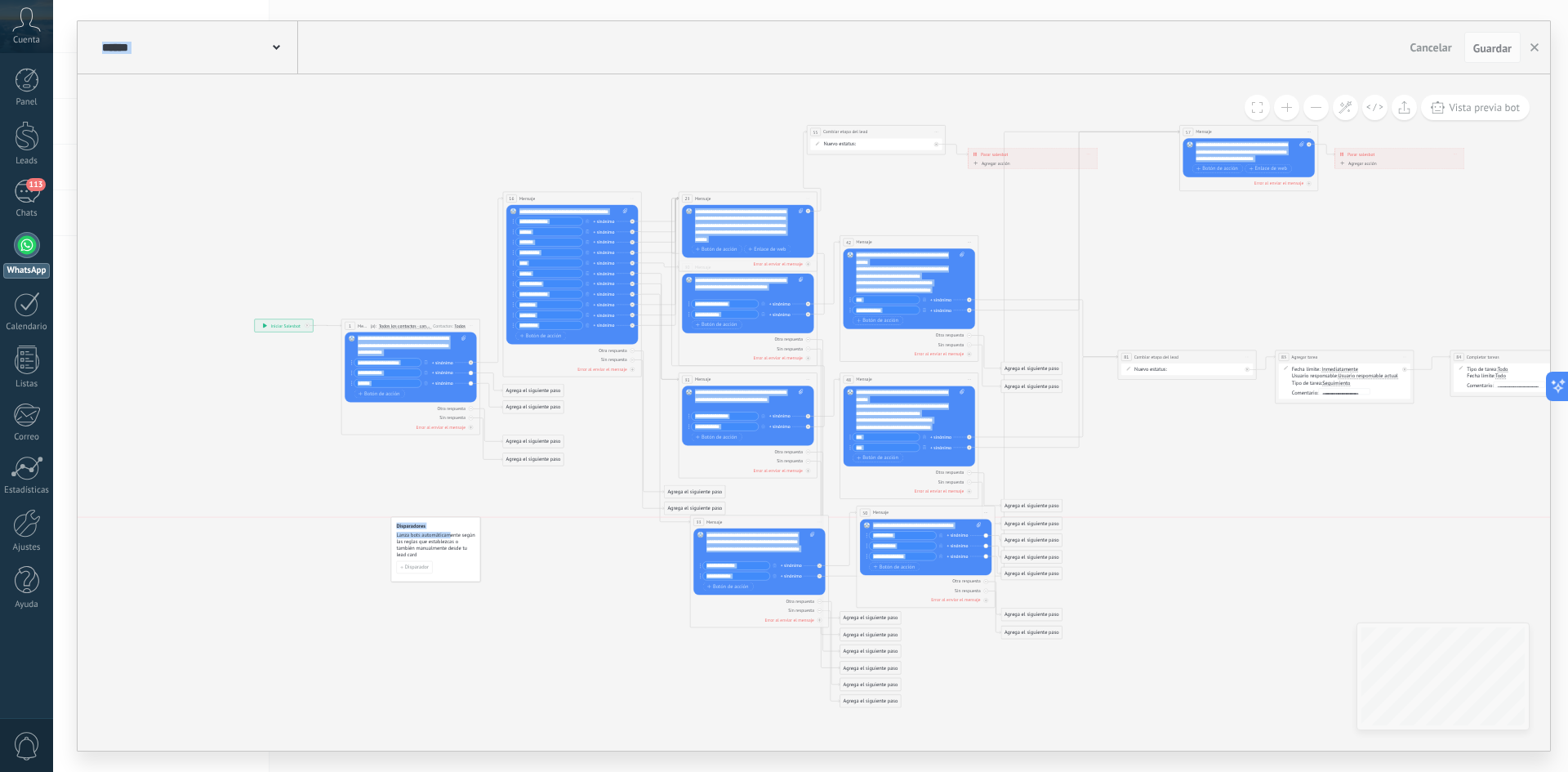
drag, startPoint x: 111, startPoint y: 432, endPoint x: 451, endPoint y: 526, distance: 352.8
click at [451, 527] on div "Disparadores Lanza bots automáticamente según las reglas que establezcas o tamb…" at bounding box center [435, 541] width 79 height 36
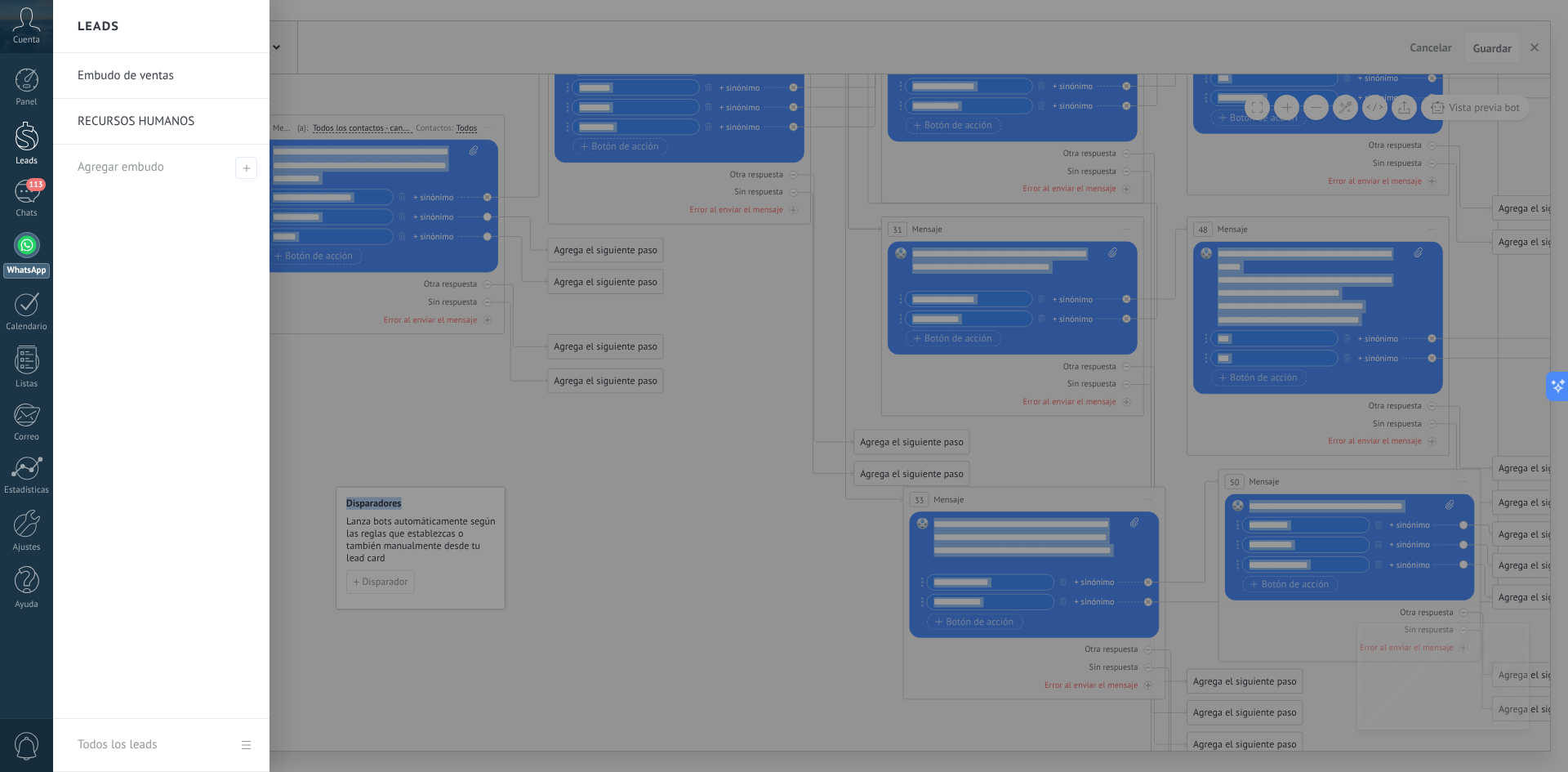
click at [24, 135] on div at bounding box center [26, 135] width 24 height 30
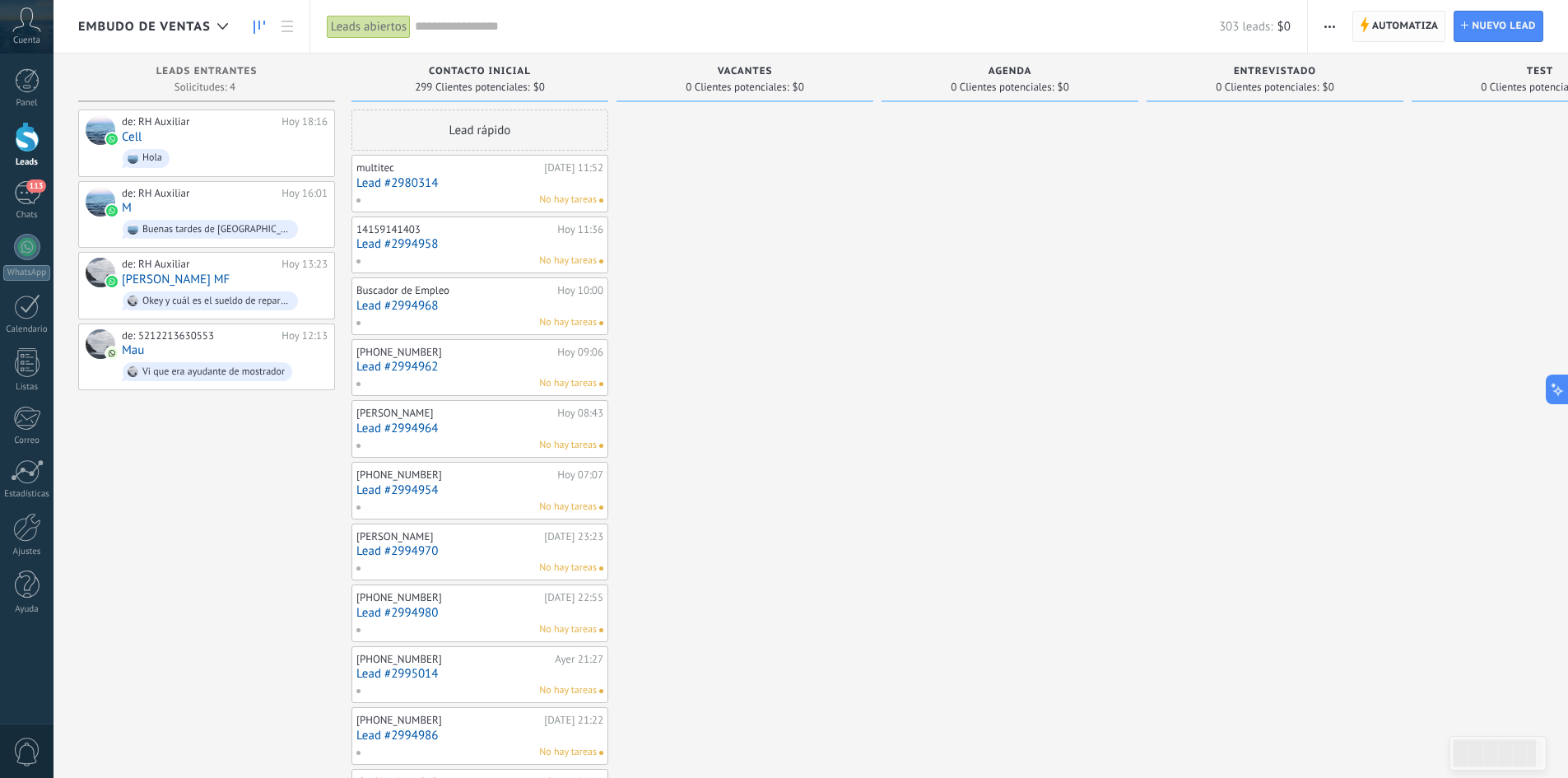
click at [1406, 25] on span "Automatiza" at bounding box center [1405, 26] width 67 height 29
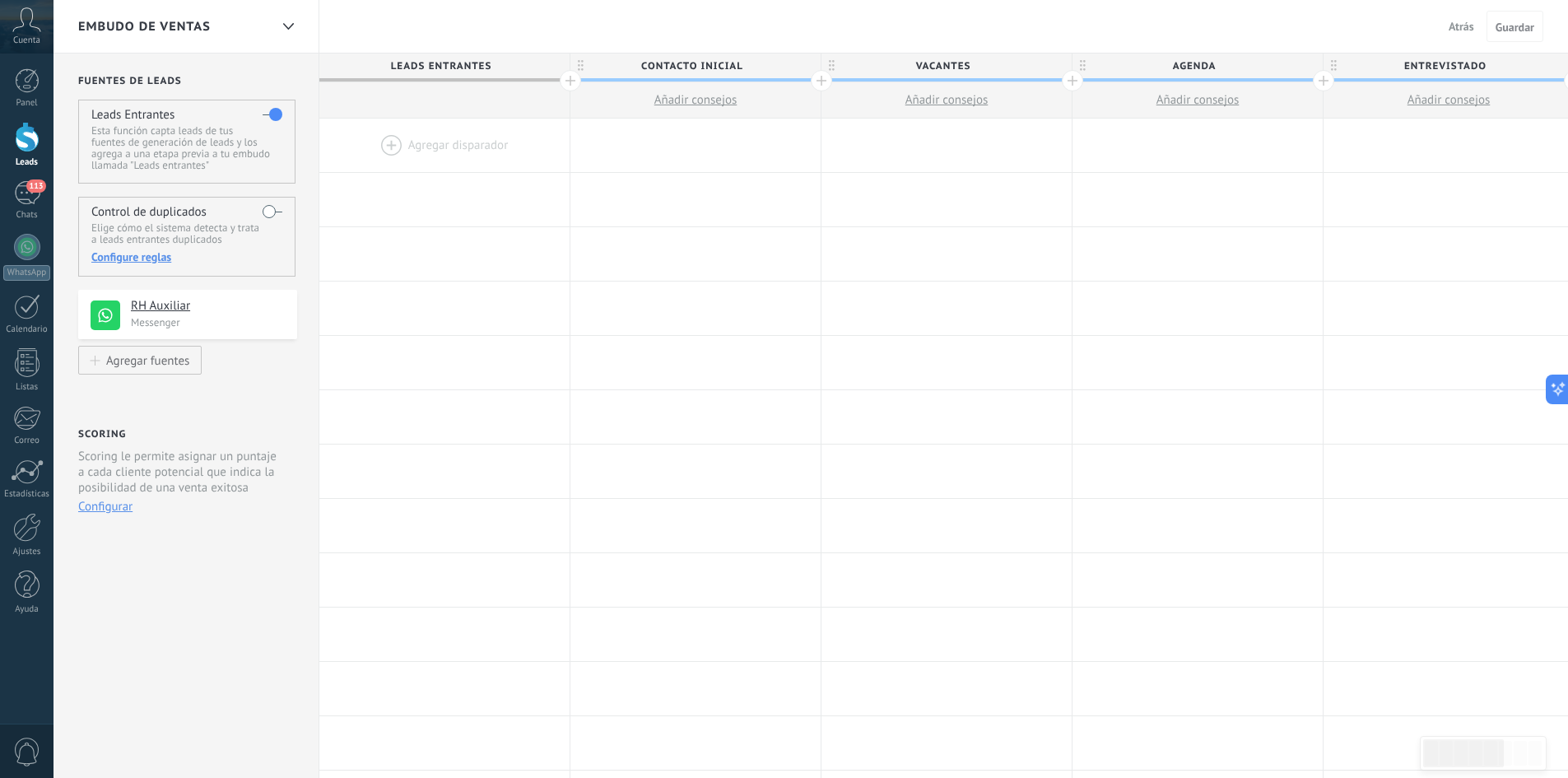
click at [454, 152] on div at bounding box center [445, 145] width 250 height 54
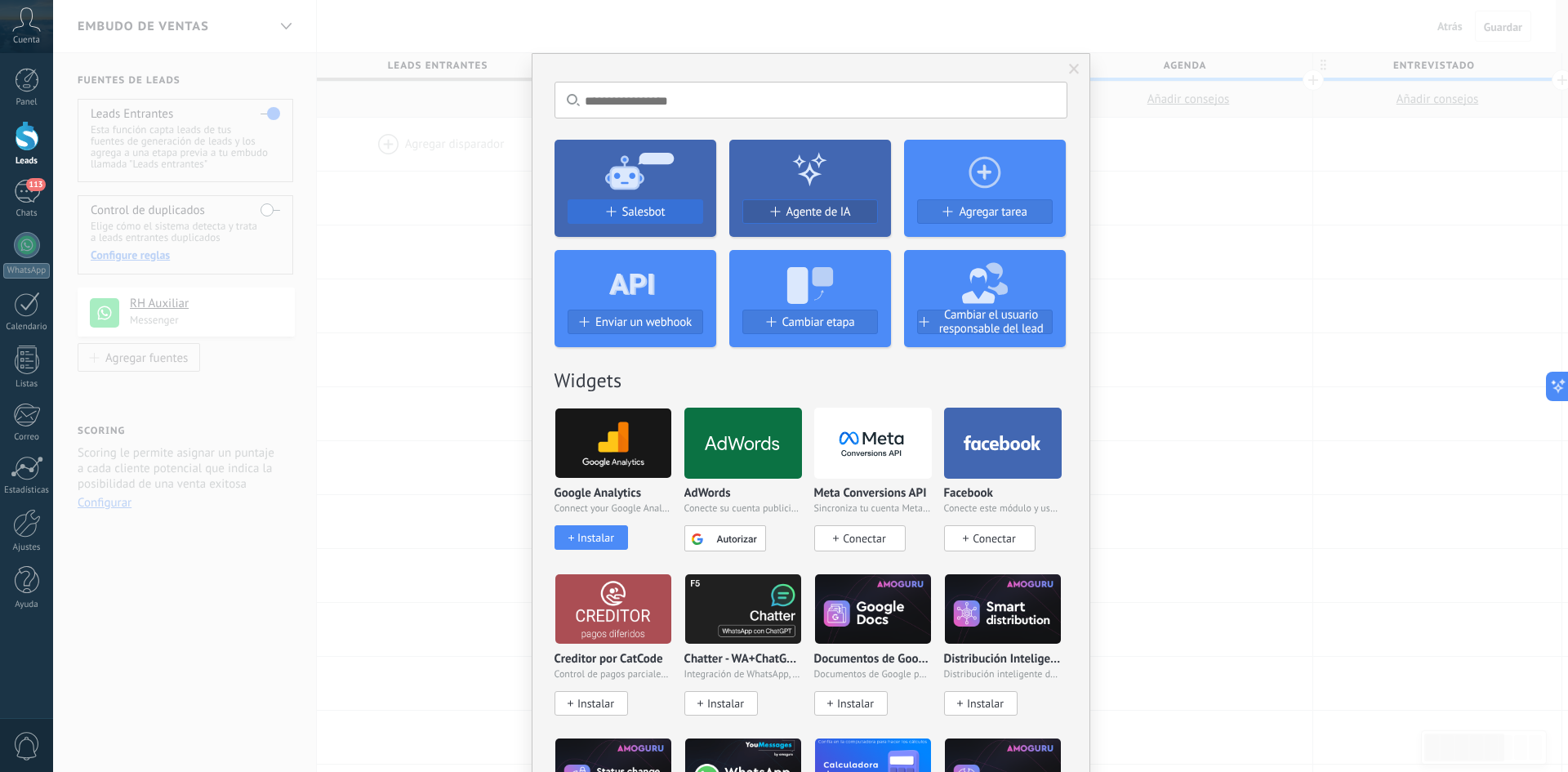
click at [617, 216] on div "Salesbot" at bounding box center [635, 211] width 134 height 14
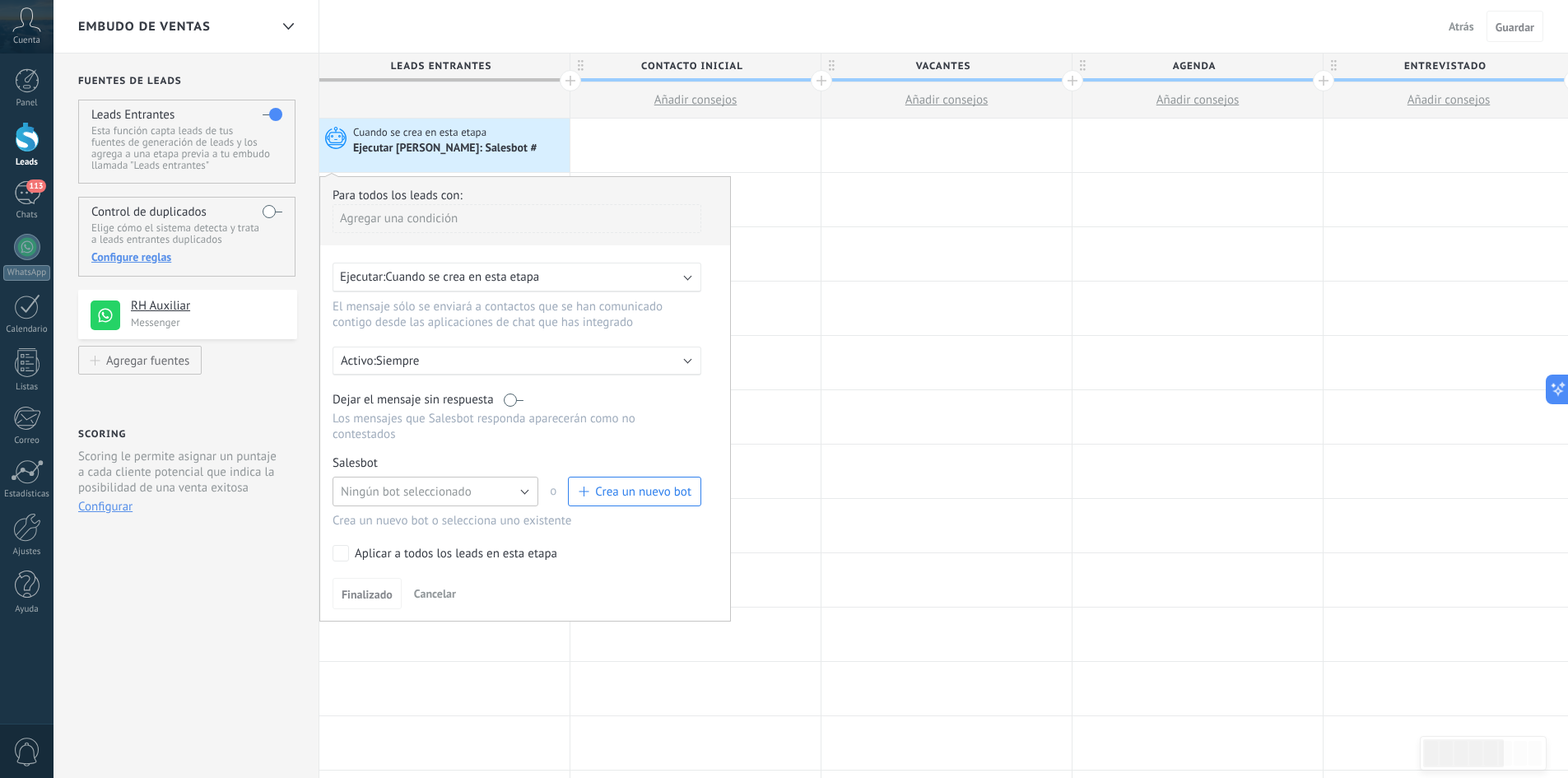
click at [480, 499] on button "Ningún bot seleccionado" at bounding box center [435, 491] width 205 height 29
click at [413, 524] on span "Bot RH" at bounding box center [427, 520] width 210 height 16
click at [382, 552] on div "Aplicar a todos los leads en esta etapa" at bounding box center [456, 554] width 203 height 16
click at [375, 591] on span "Finalizado" at bounding box center [367, 594] width 51 height 12
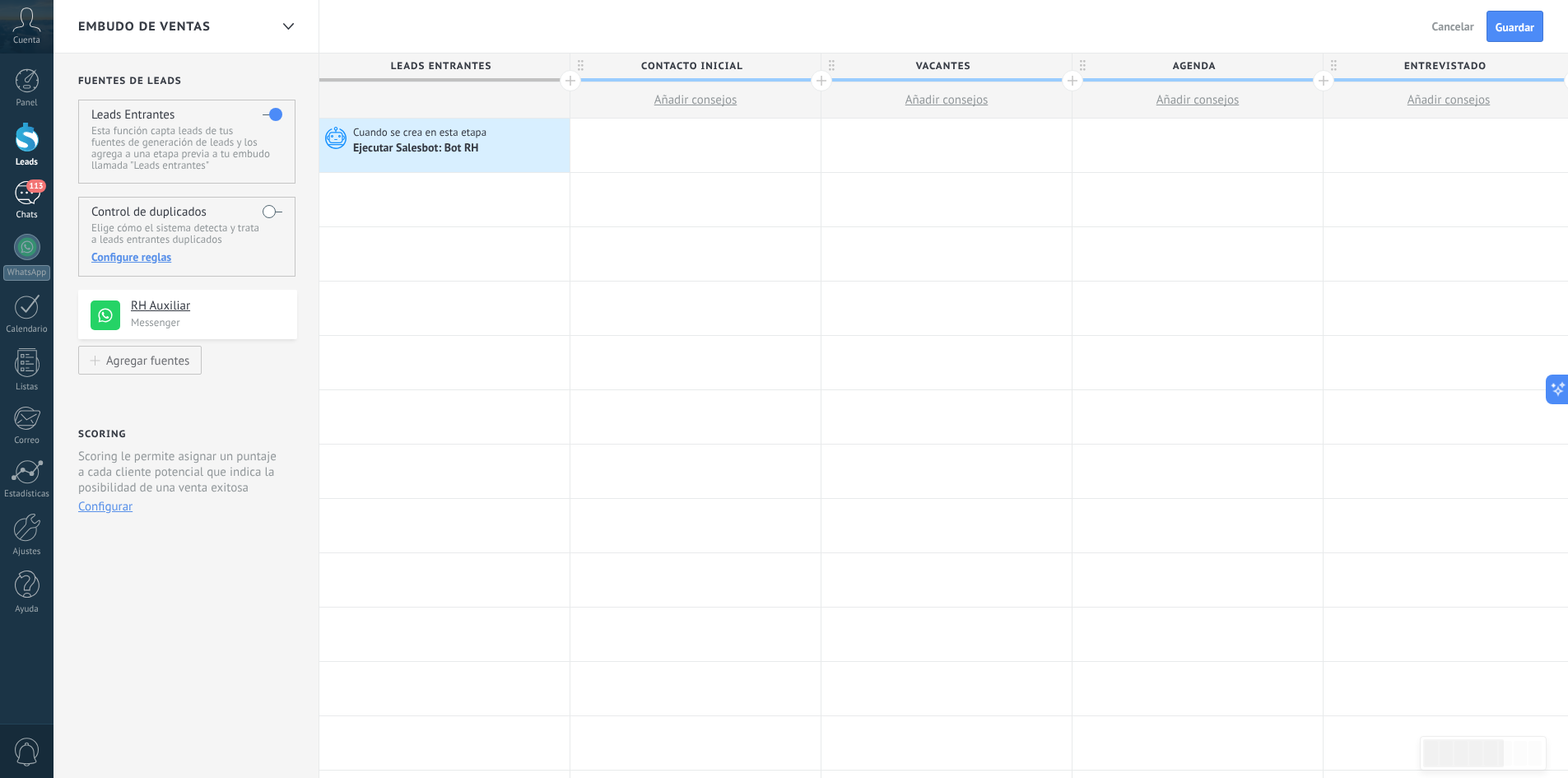
click at [21, 199] on div "113" at bounding box center [26, 193] width 26 height 24
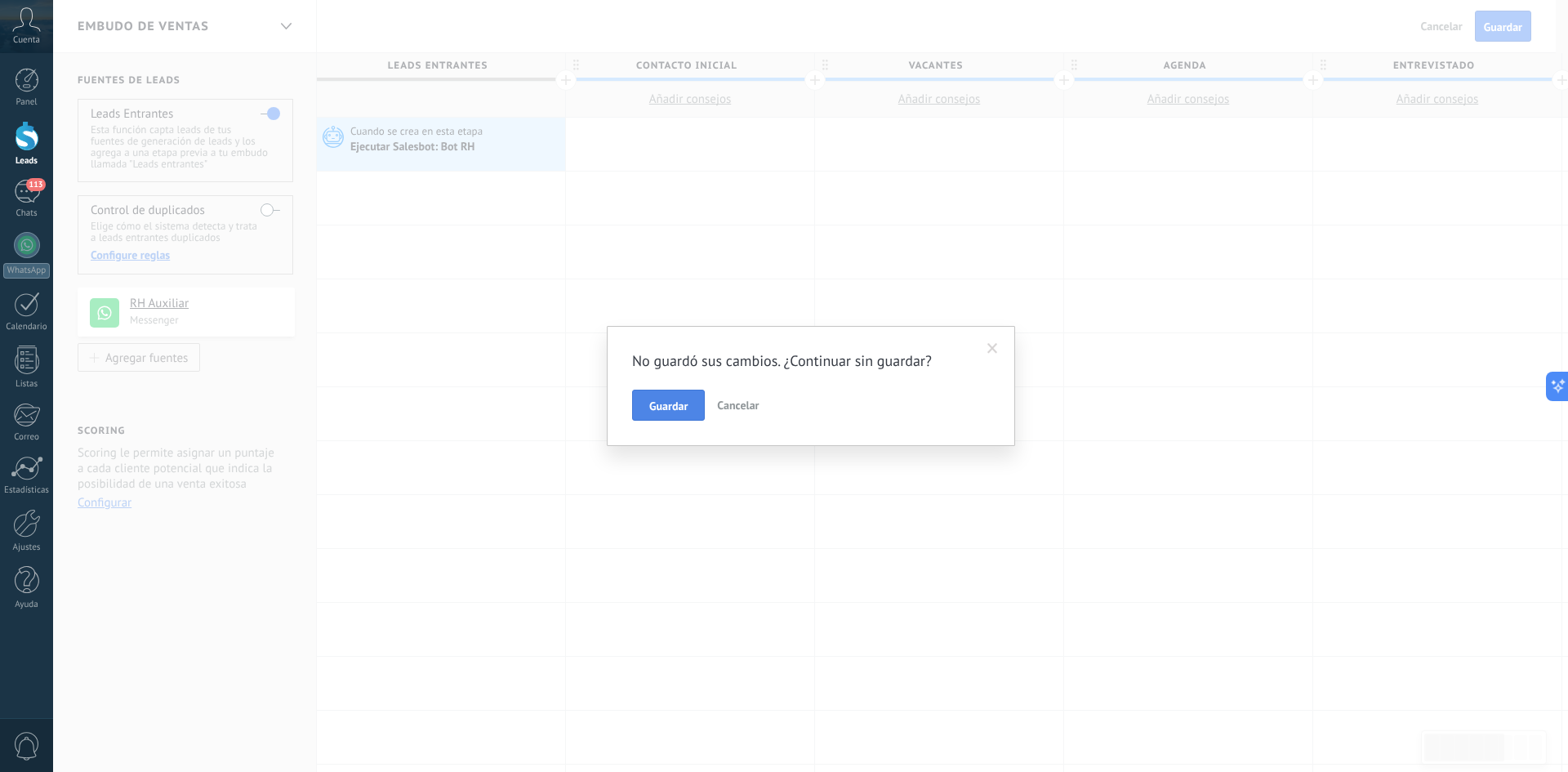
click at [682, 410] on span "Guardar" at bounding box center [669, 406] width 38 height 12
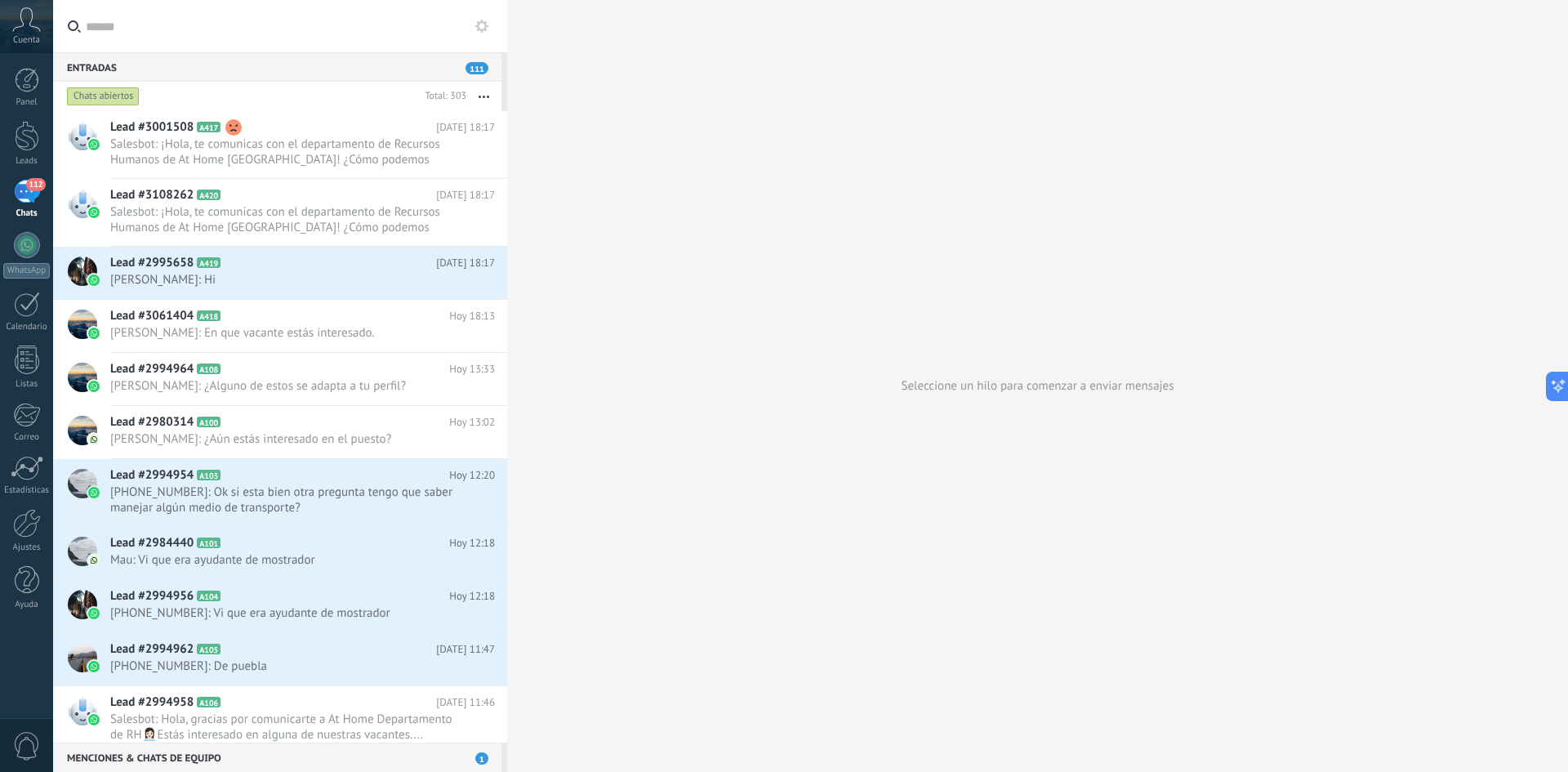
click at [29, 197] on div "112" at bounding box center [26, 191] width 26 height 24
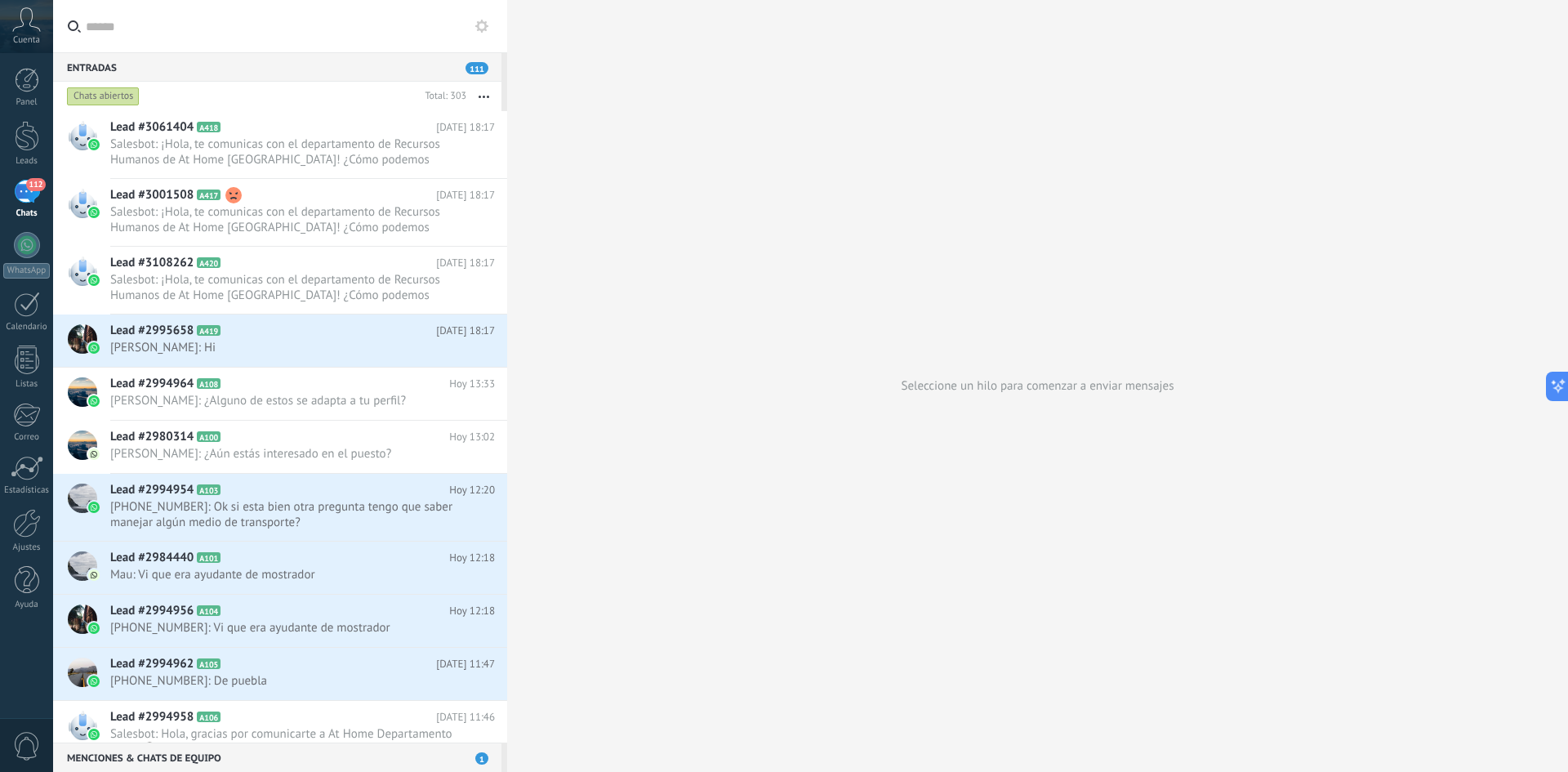
click at [18, 198] on div "112" at bounding box center [26, 191] width 26 height 24
click at [25, 195] on div "112" at bounding box center [26, 191] width 26 height 24
click at [41, 193] on link "112 Chats" at bounding box center [26, 198] width 53 height 39
click at [29, 149] on div at bounding box center [26, 135] width 24 height 30
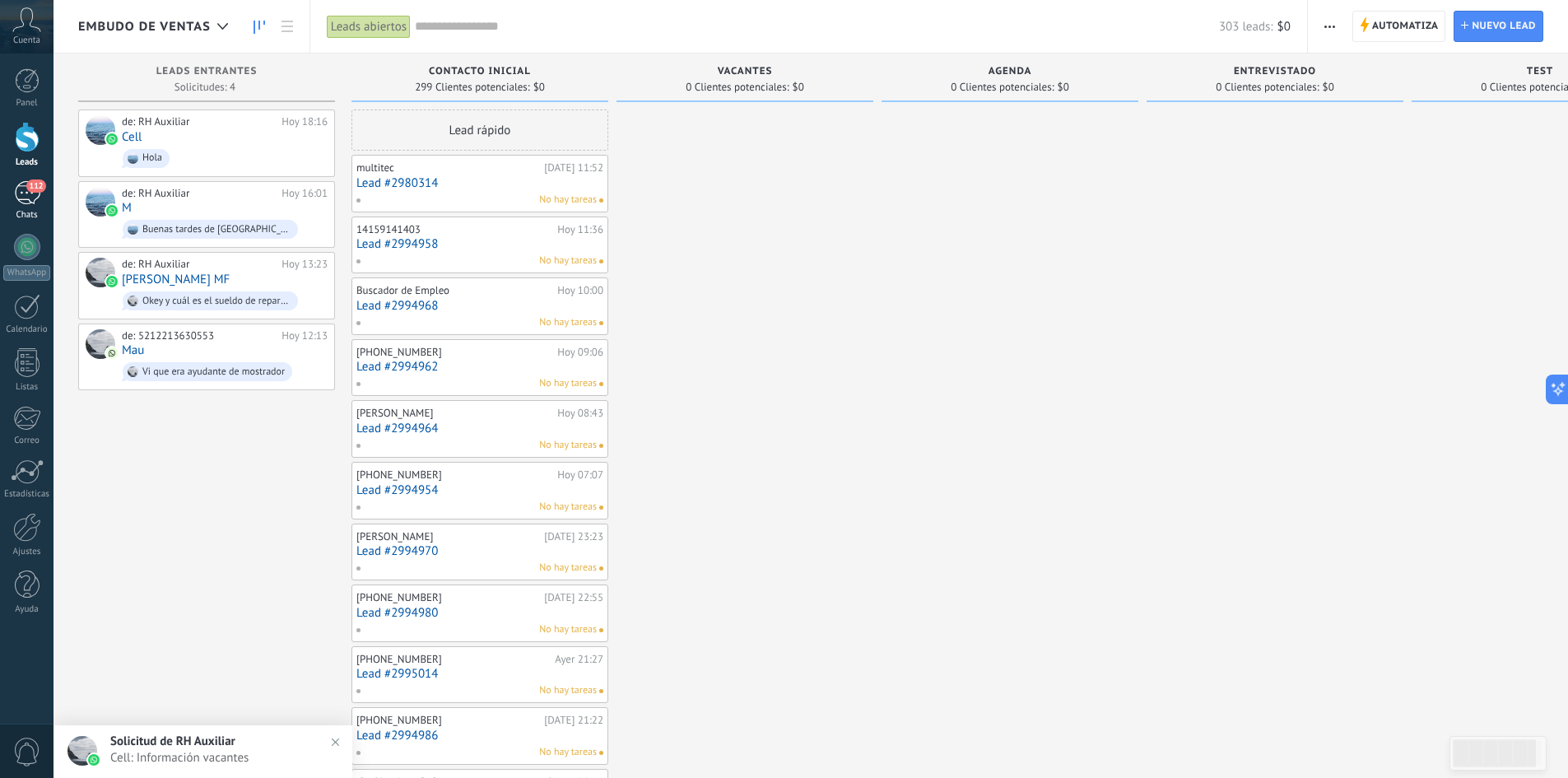
click at [31, 194] on div "112" at bounding box center [26, 193] width 26 height 24
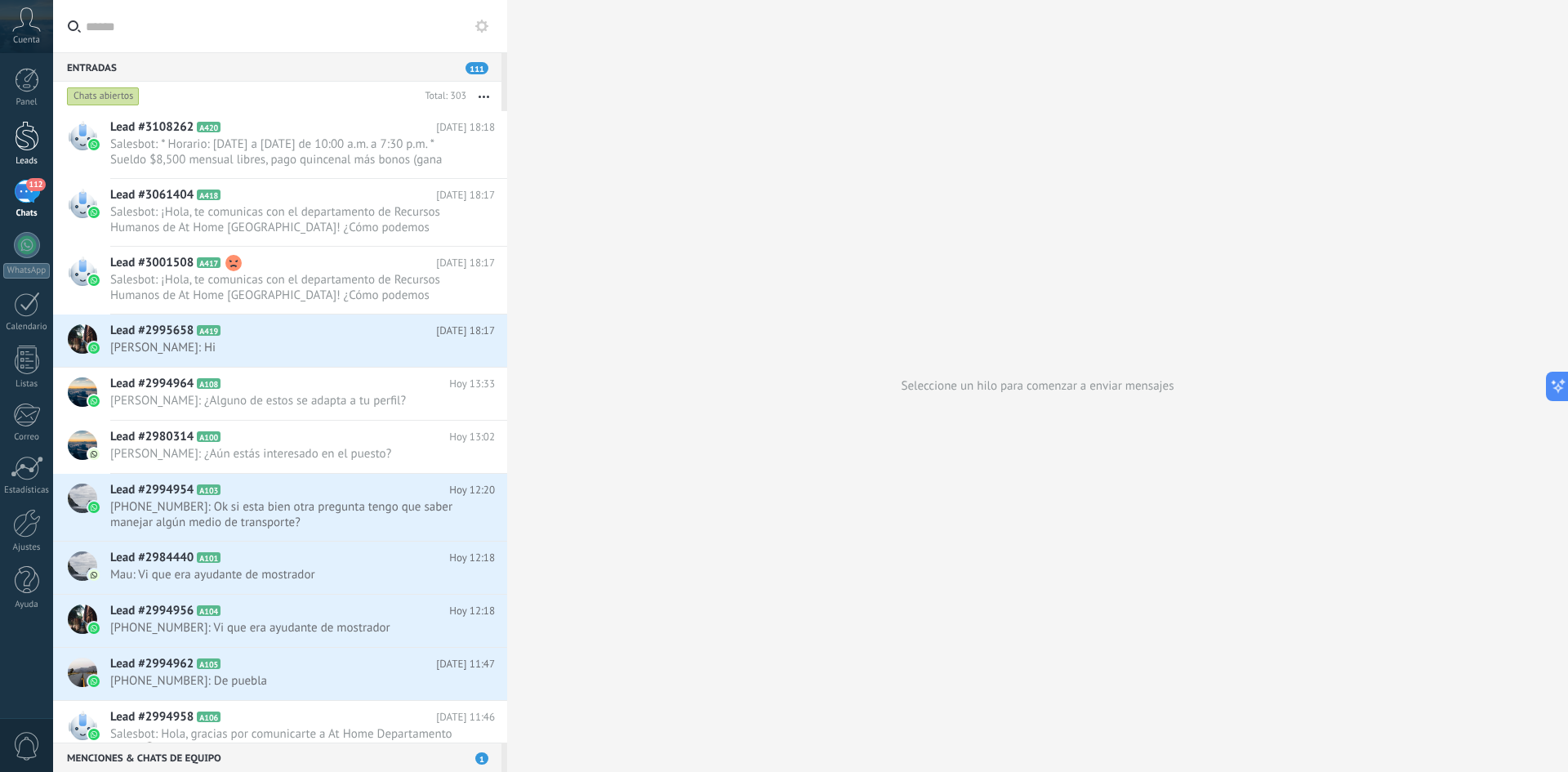
click at [20, 132] on div at bounding box center [26, 135] width 24 height 30
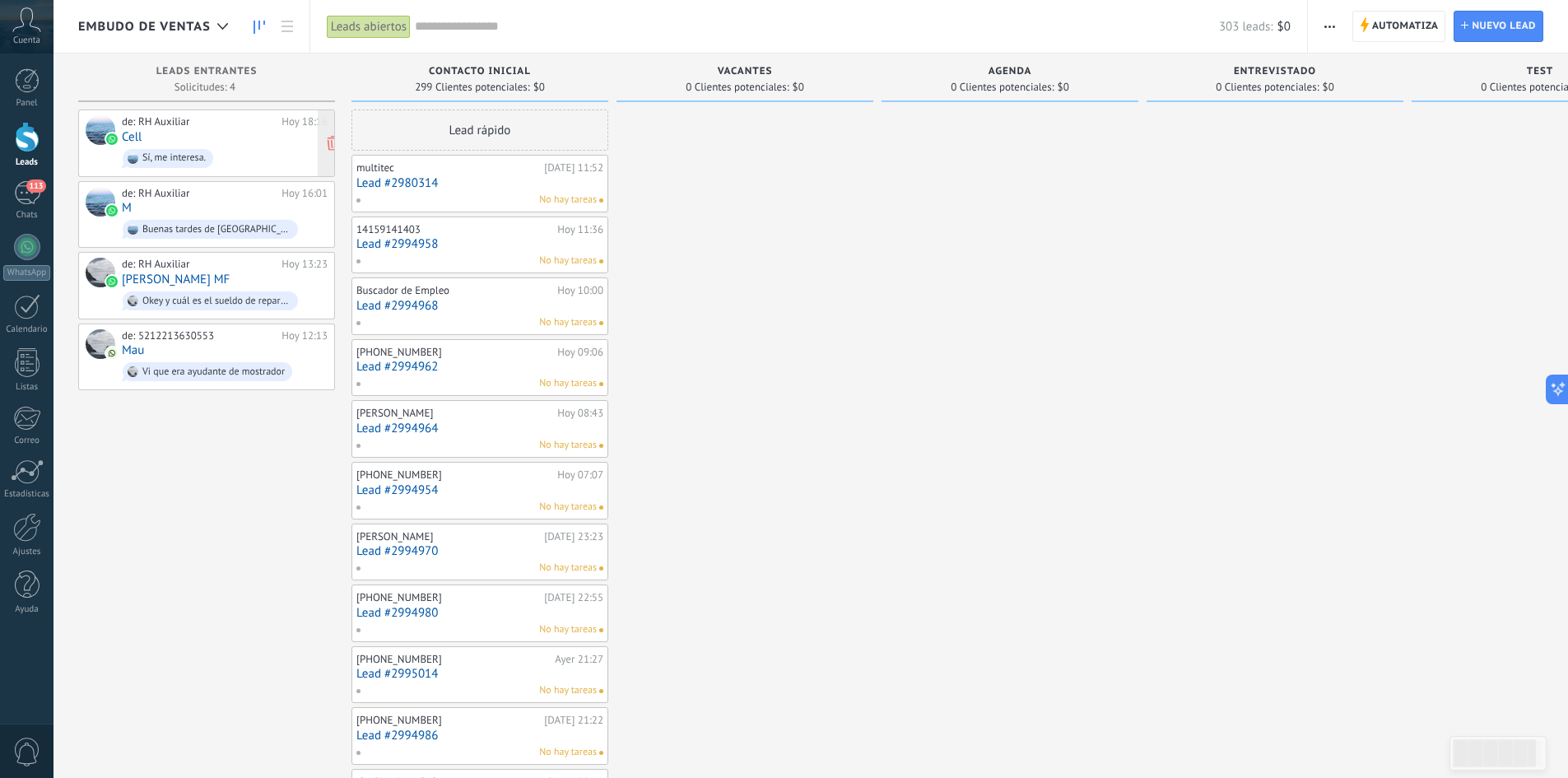
click at [226, 149] on span "Sí, me interesa." at bounding box center [224, 159] width 205 height 26
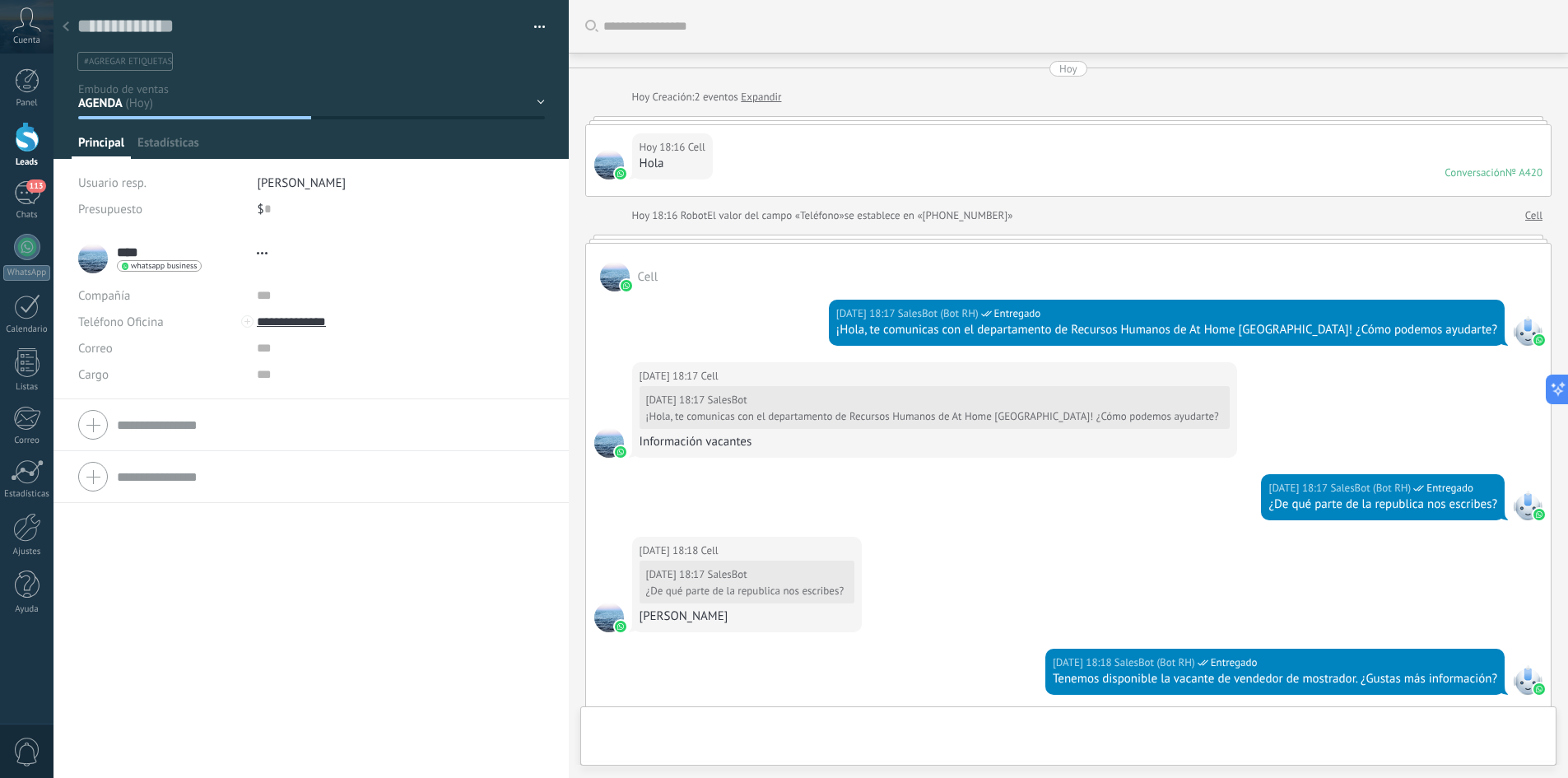
type textarea "**********"
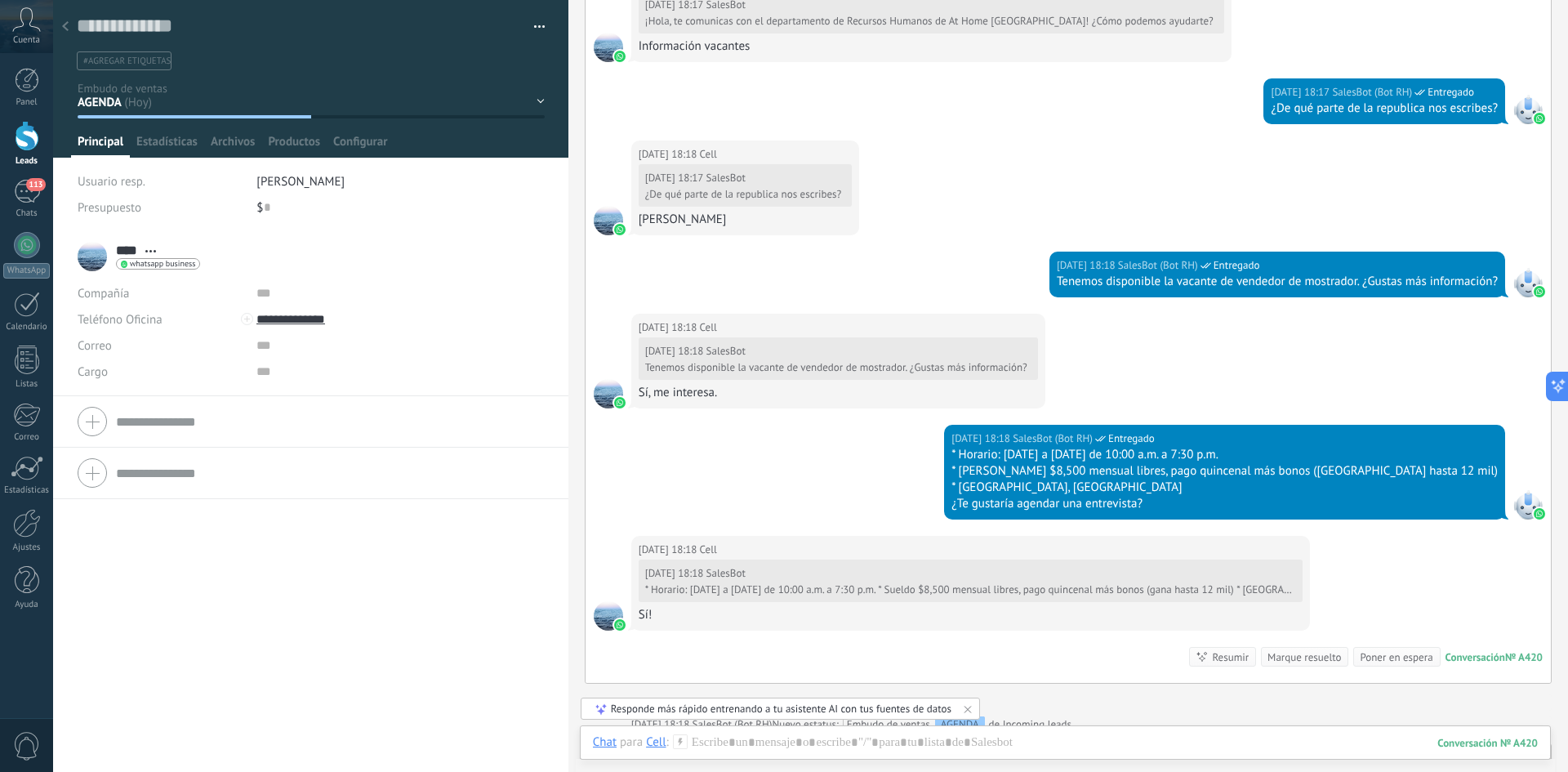
scroll to position [474, 0]
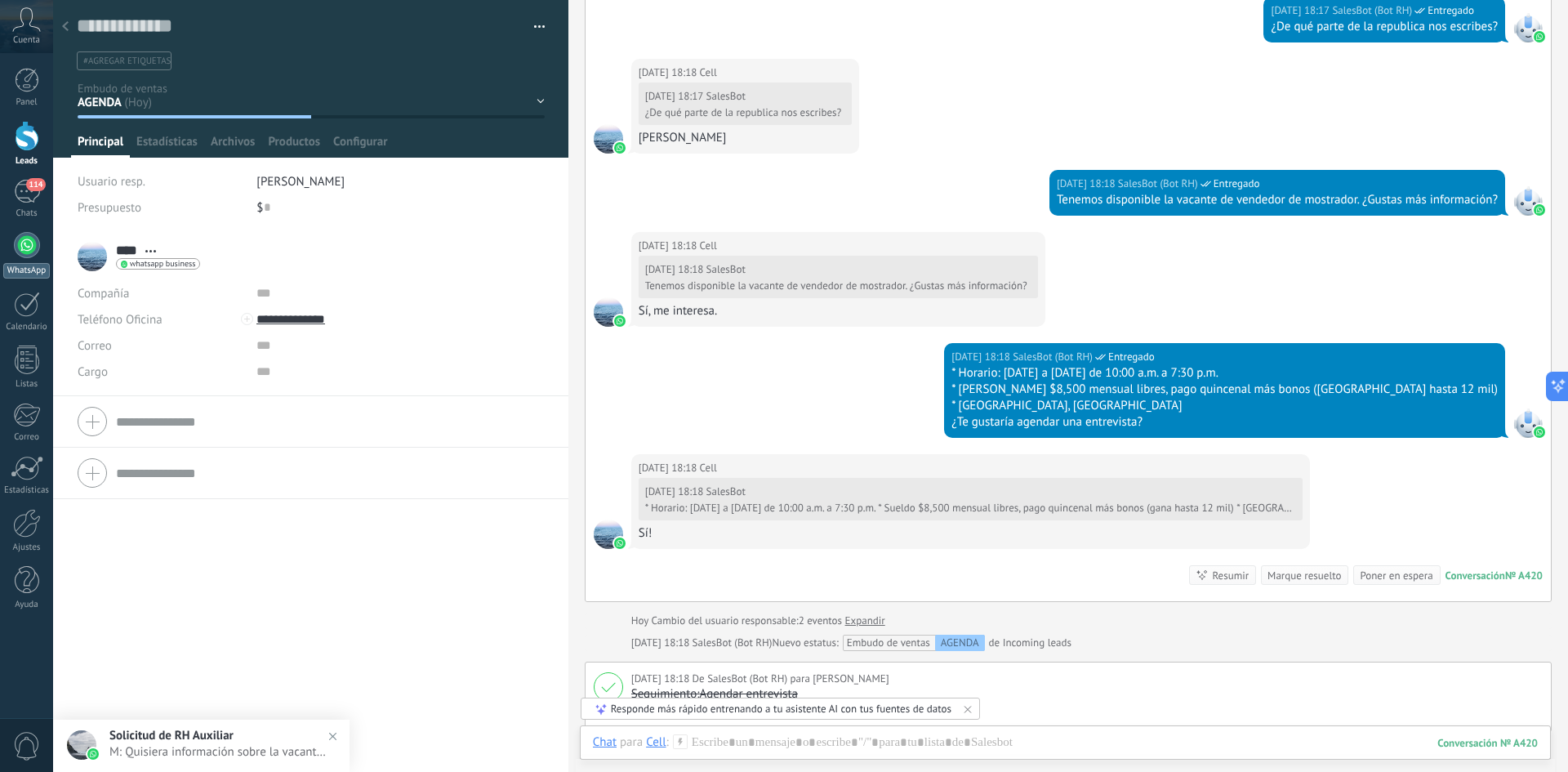
click at [21, 240] on div at bounding box center [26, 245] width 26 height 26
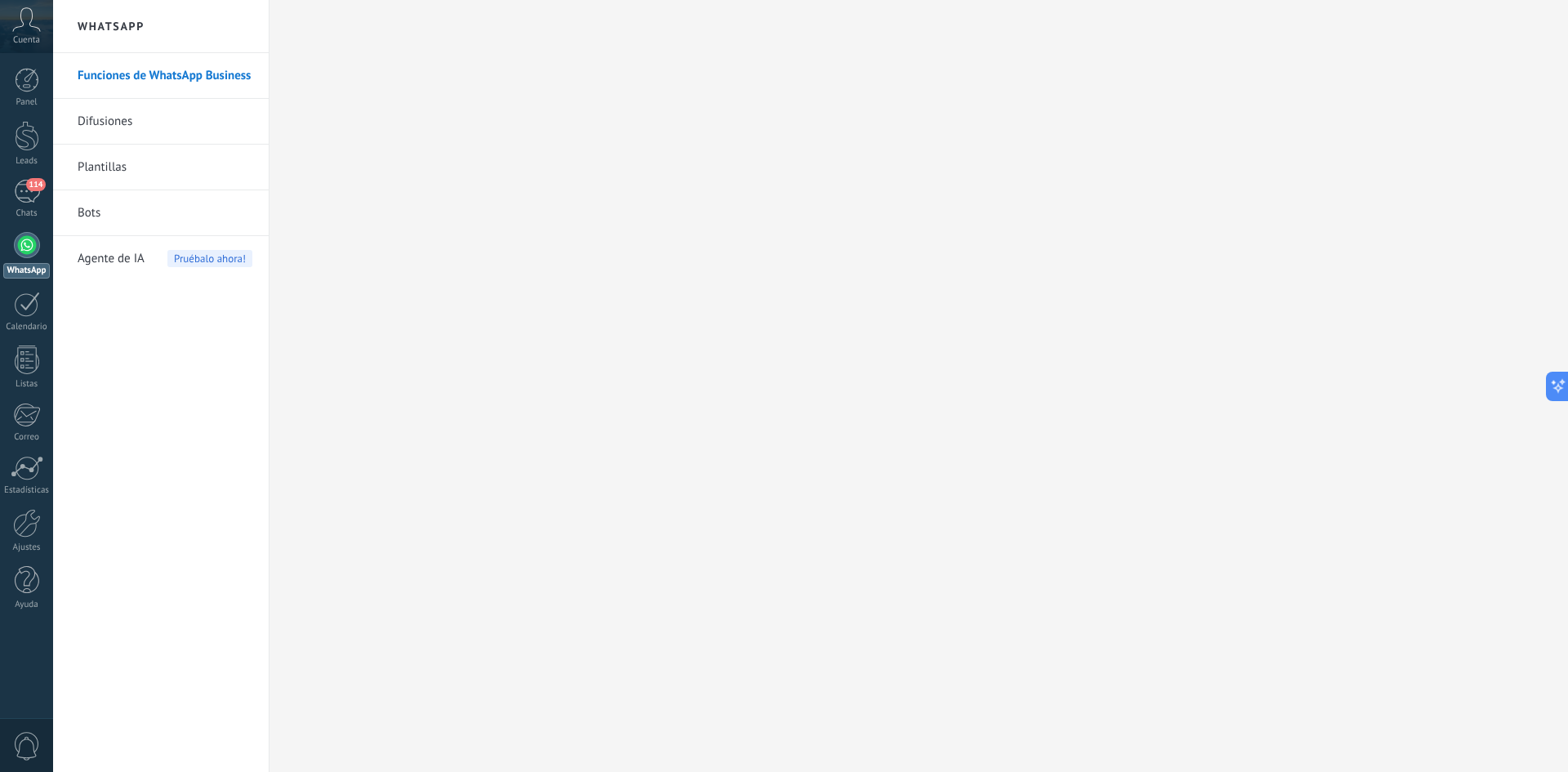
click at [95, 214] on link "Bots" at bounding box center [165, 213] width 175 height 45
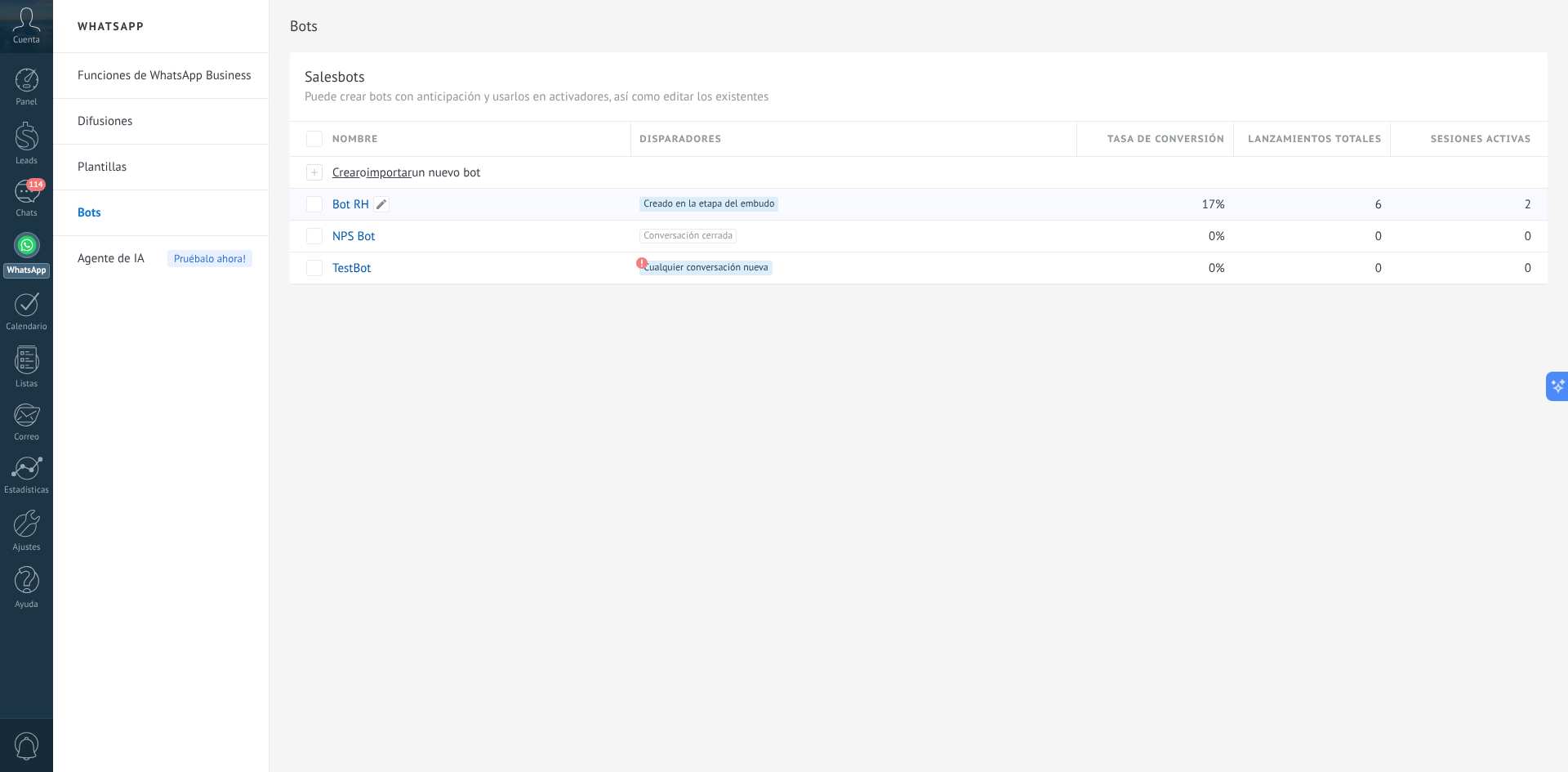
click at [346, 207] on link "Bot RH" at bounding box center [351, 204] width 37 height 15
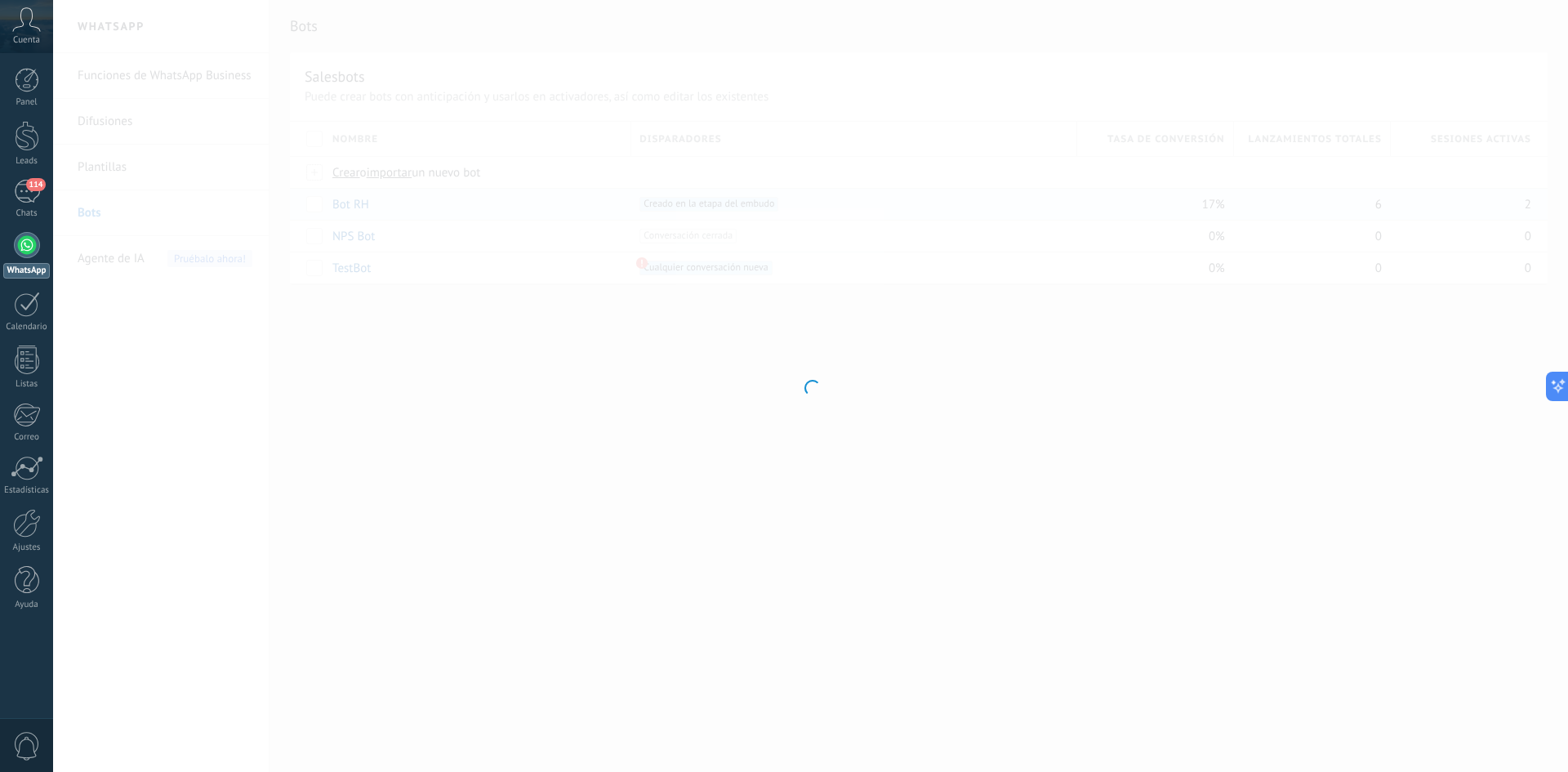
type input "******"
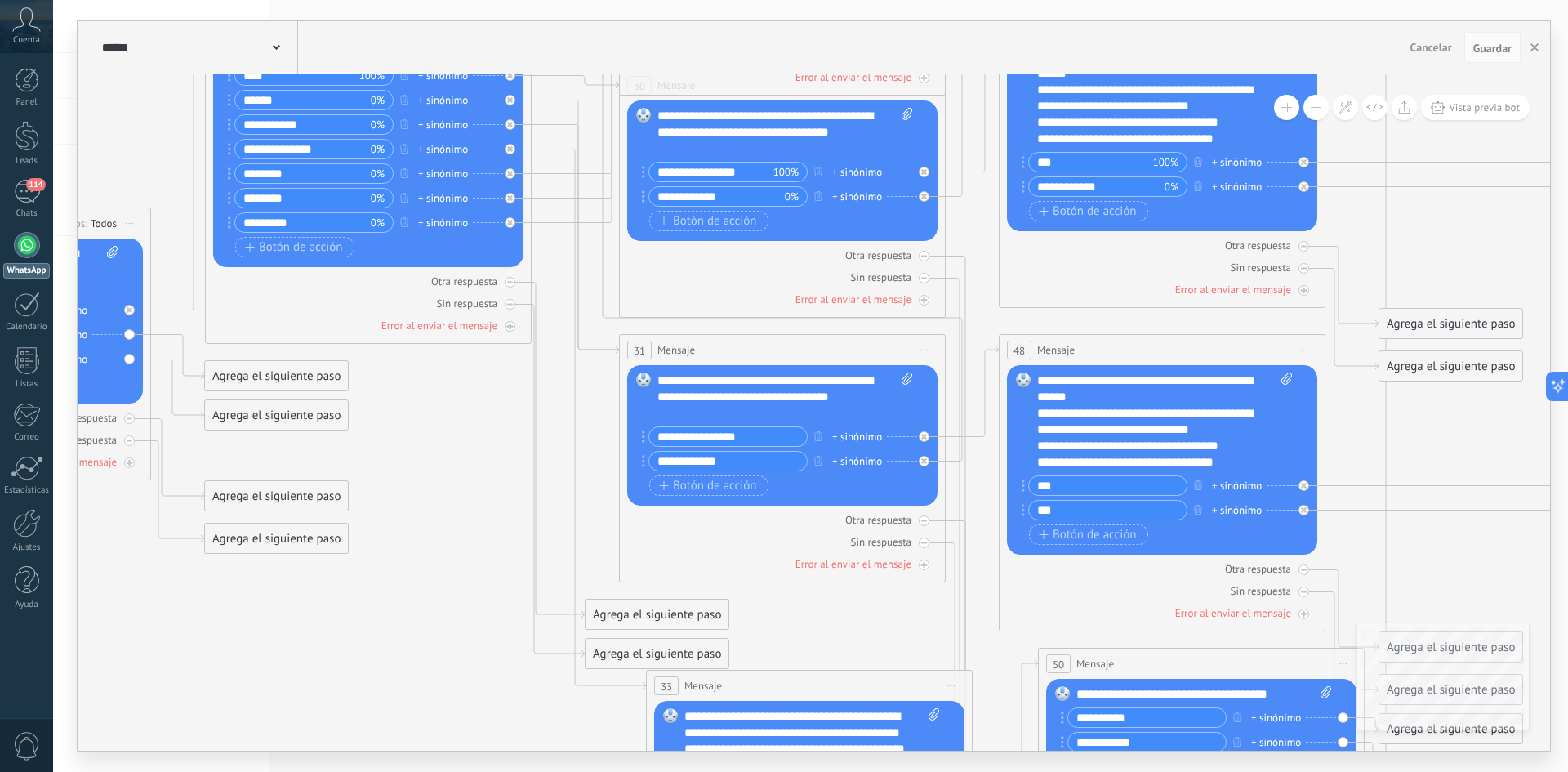
drag, startPoint x: 855, startPoint y: 544, endPoint x: 387, endPoint y: 668, distance: 484.1
click at [388, 667] on icon at bounding box center [1353, 440] width 4285 height 2196
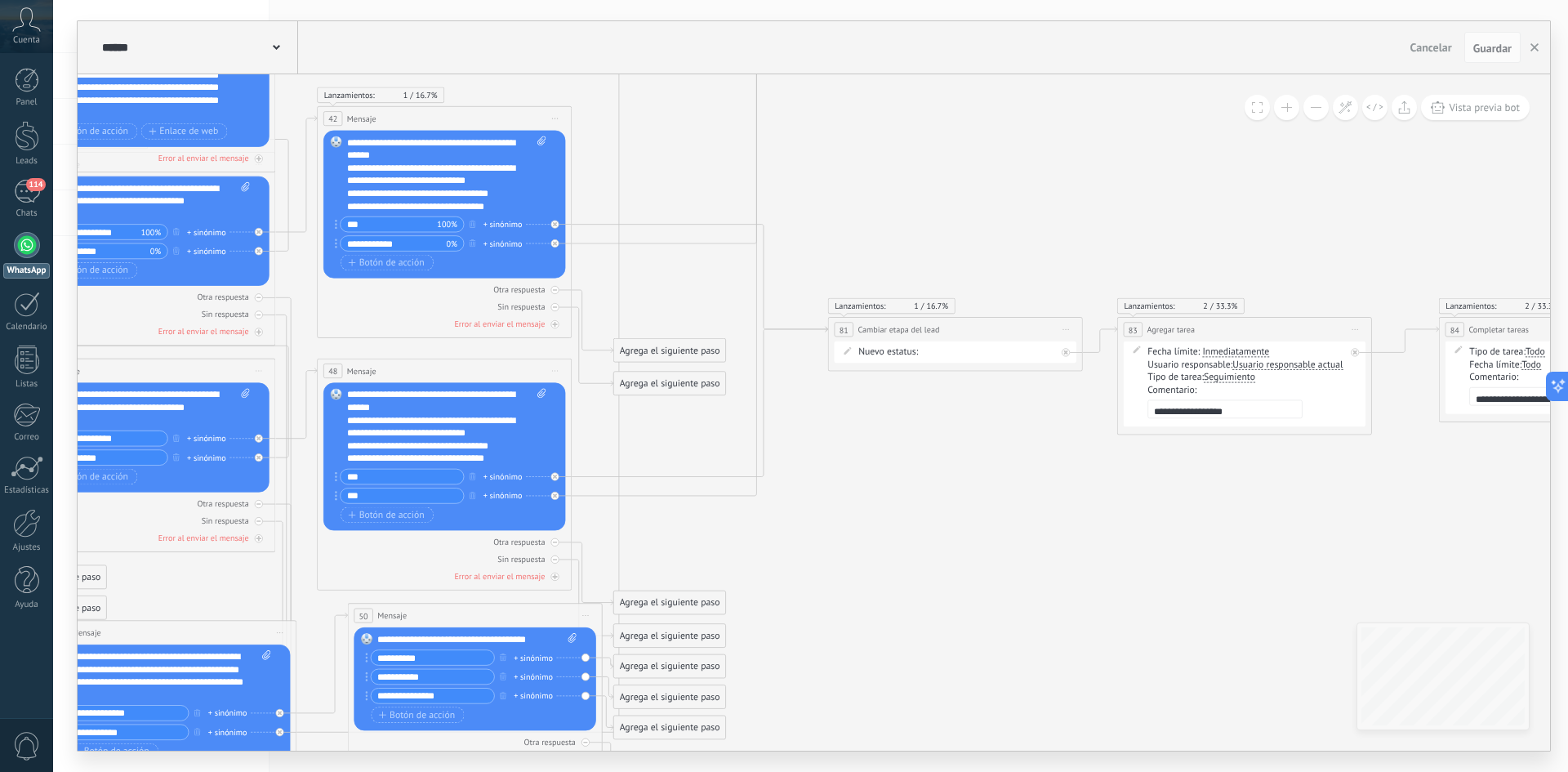
drag, startPoint x: 1352, startPoint y: 519, endPoint x: 901, endPoint y: 475, distance: 453.1
click at [901, 475] on icon at bounding box center [593, 441] width 3342 height 1713
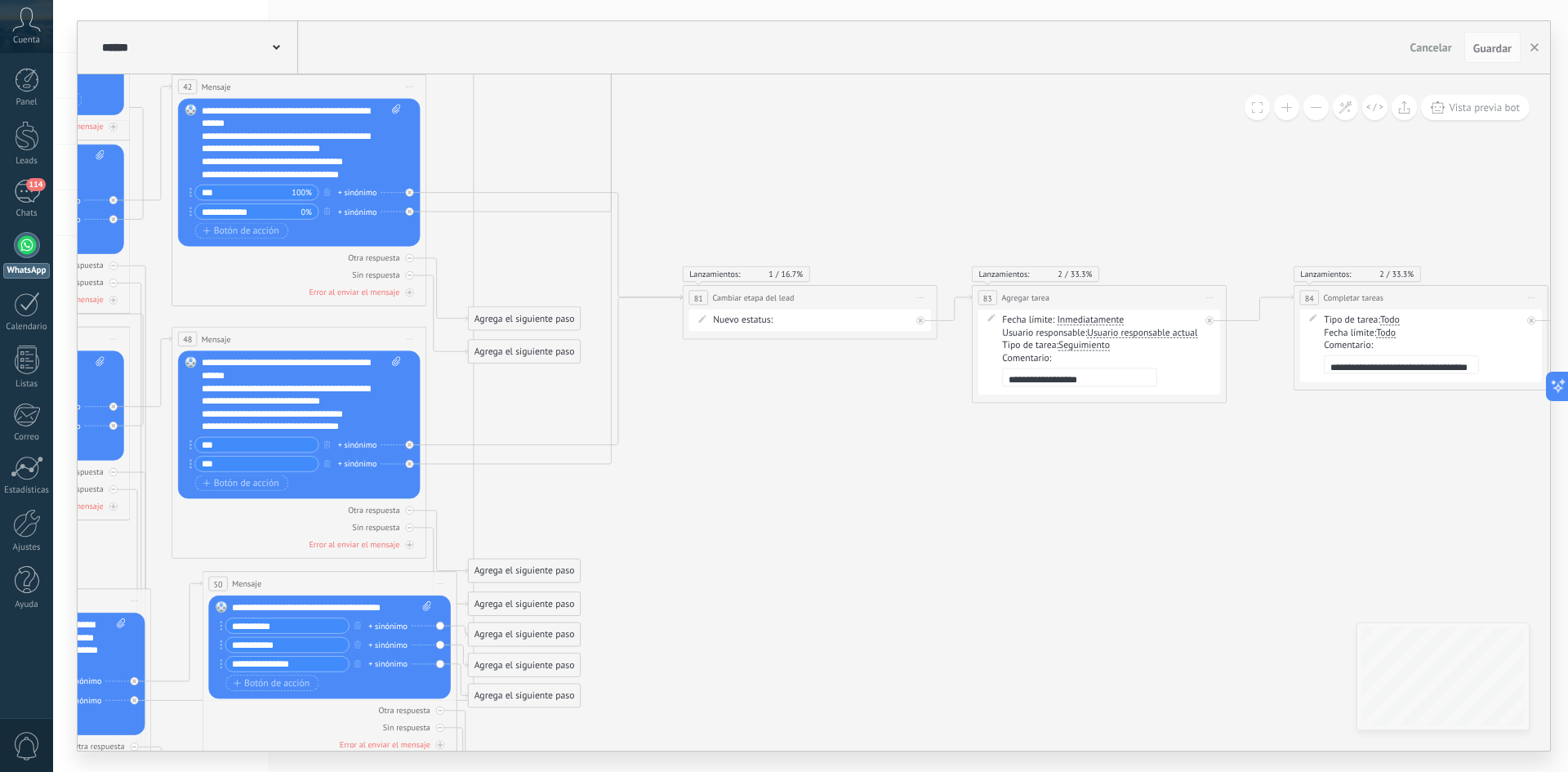
drag, startPoint x: 1069, startPoint y: 547, endPoint x: 875, endPoint y: 501, distance: 199.4
click at [879, 501] on icon at bounding box center [448, 410] width 3342 height 1713
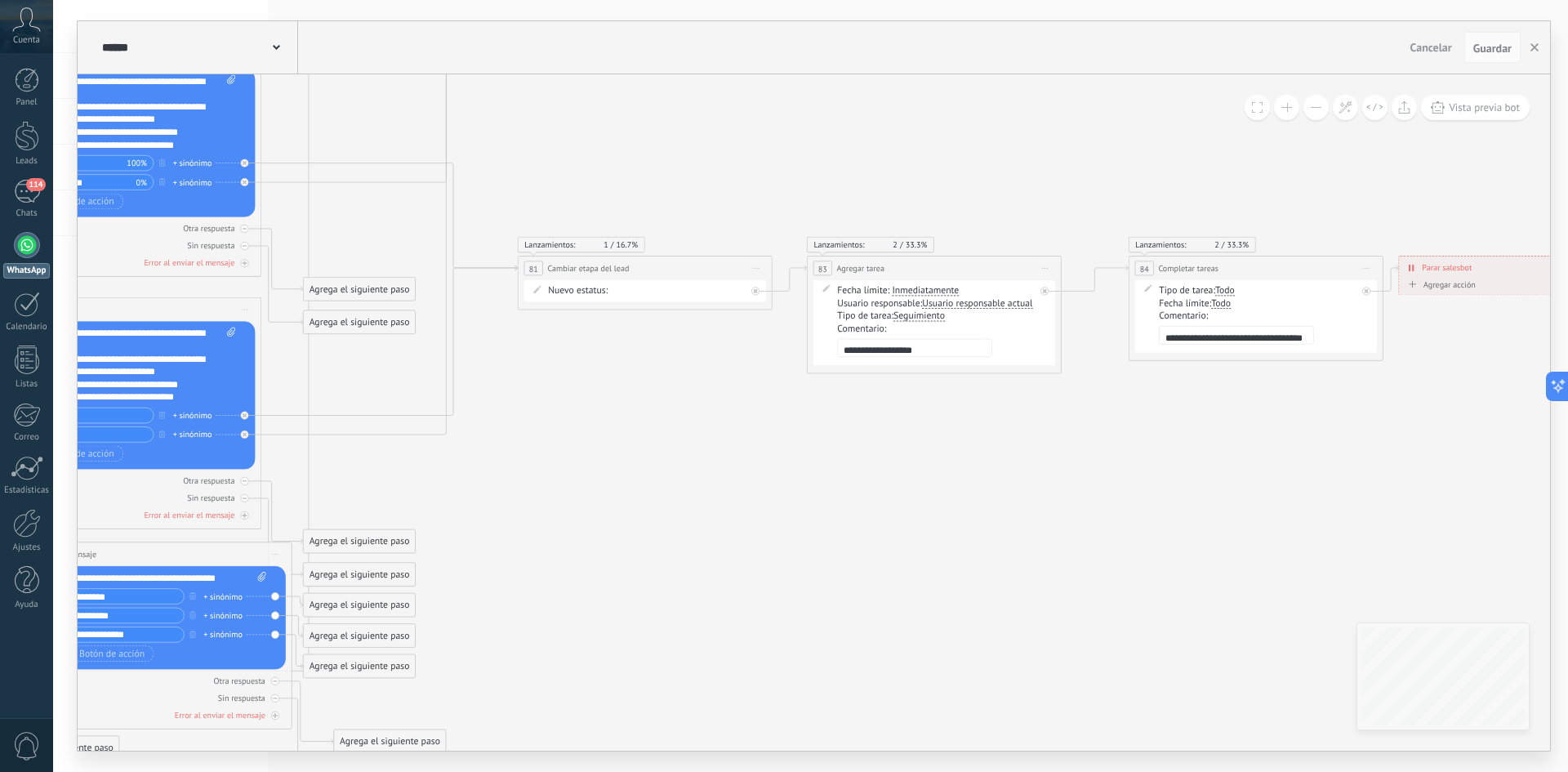
drag, startPoint x: 994, startPoint y: 473, endPoint x: 874, endPoint y: 457, distance: 121.1
click at [874, 457] on icon at bounding box center [284, 380] width 3342 height 1713
drag, startPoint x: 919, startPoint y: 432, endPoint x: 838, endPoint y: 429, distance: 81.1
click at [851, 431] on icon at bounding box center [279, 380] width 3342 height 1713
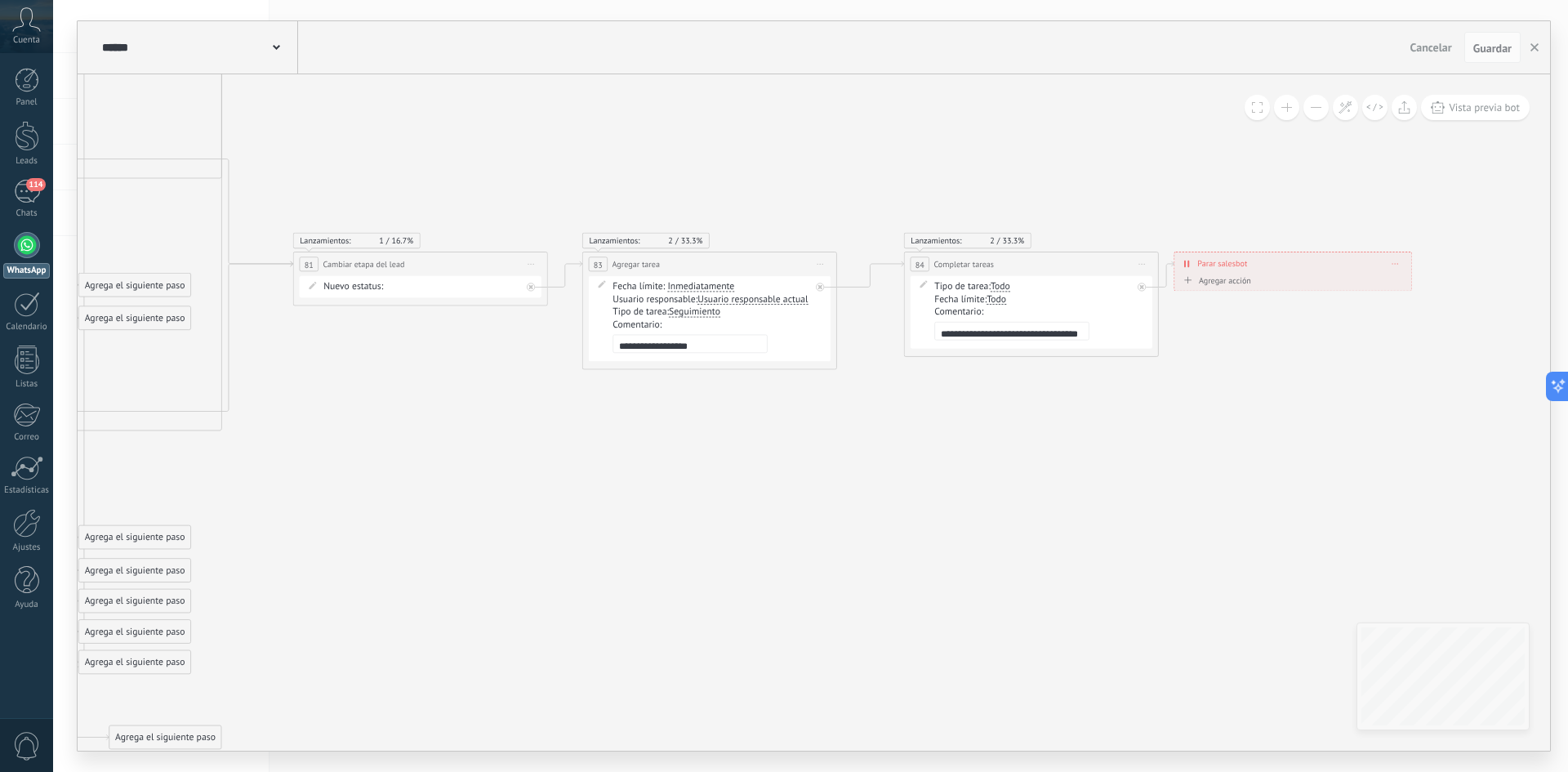
drag, startPoint x: 1026, startPoint y: 443, endPoint x: 823, endPoint y: 436, distance: 203.1
click at [829, 436] on icon at bounding box center [59, 376] width 3342 height 1713
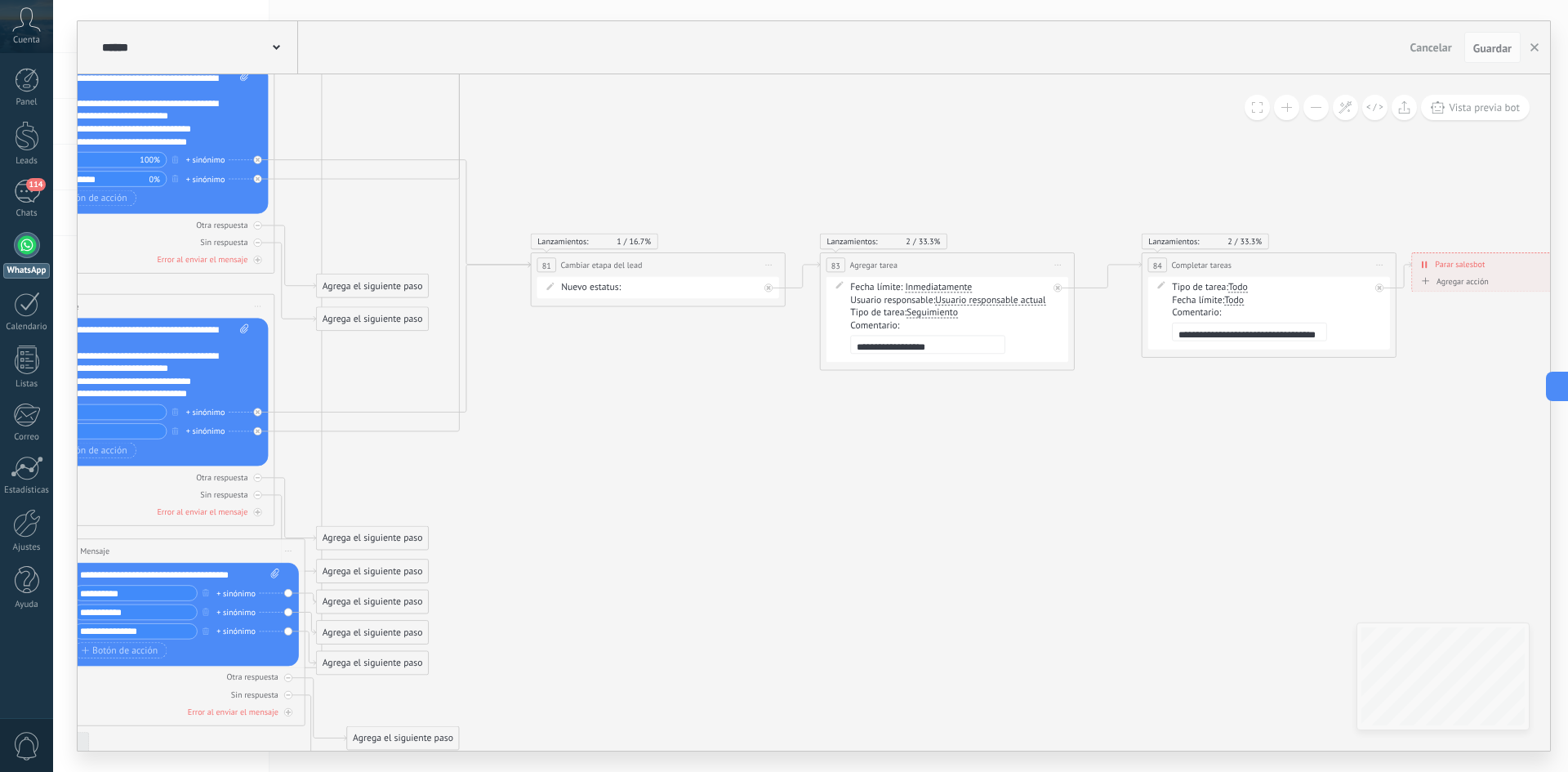
drag, startPoint x: 822, startPoint y: 436, endPoint x: 1119, endPoint y: 440, distance: 297.0
click at [1114, 440] on icon at bounding box center [296, 377] width 3342 height 1713
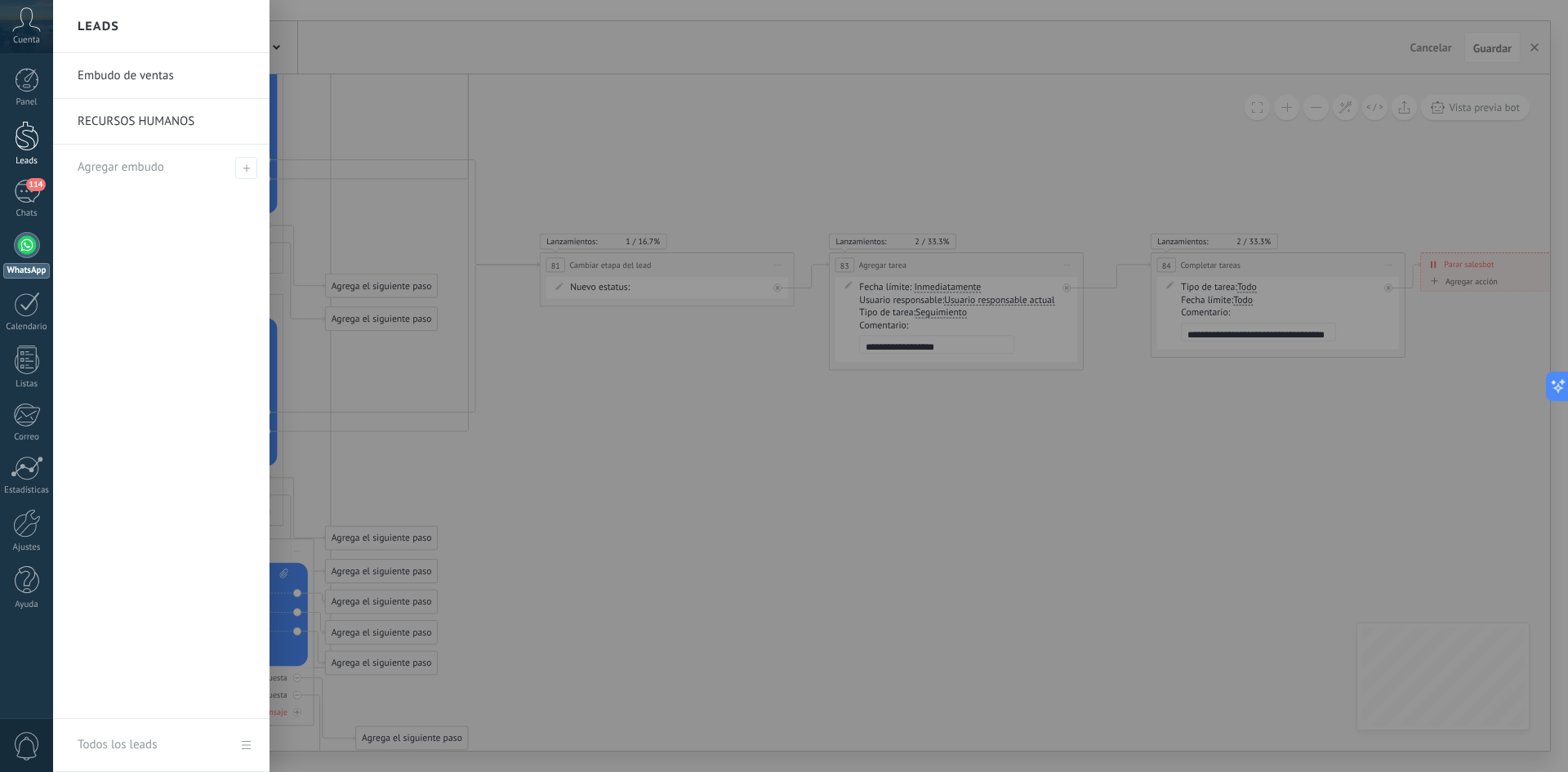
click at [25, 133] on div at bounding box center [26, 135] width 24 height 30
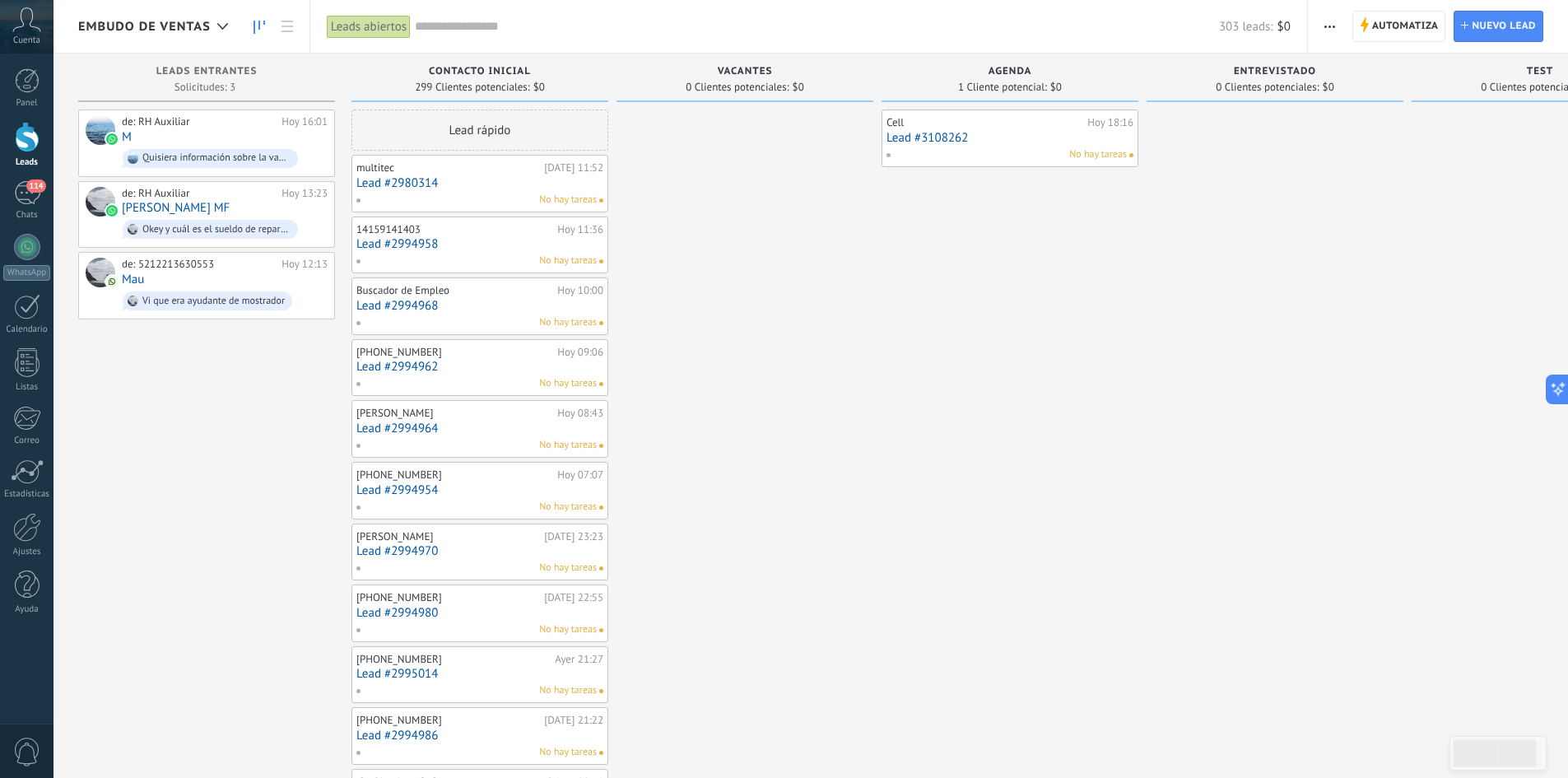
click at [959, 137] on link "Lead #3108262" at bounding box center [1010, 137] width 247 height 14
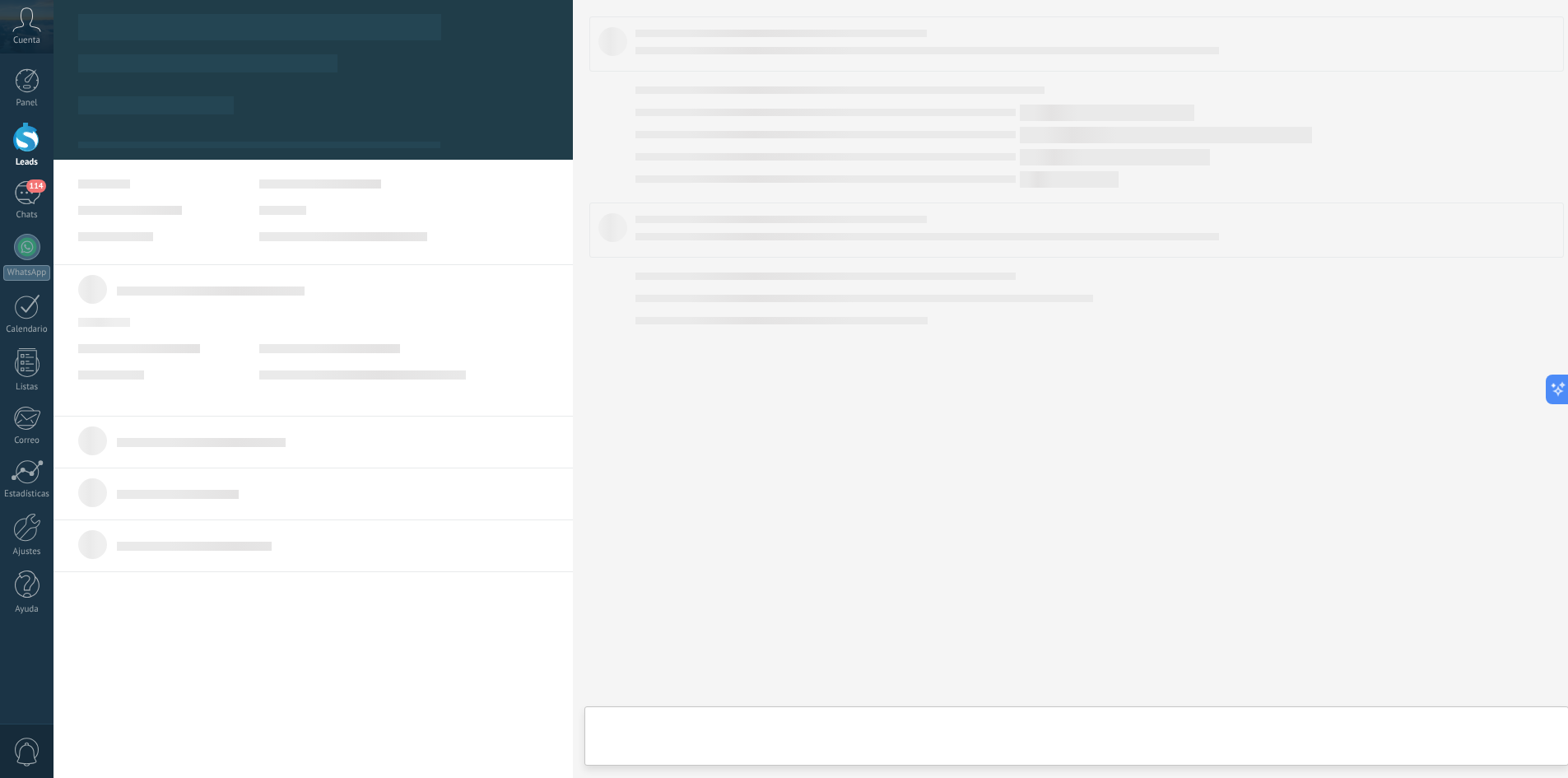
type textarea "**********"
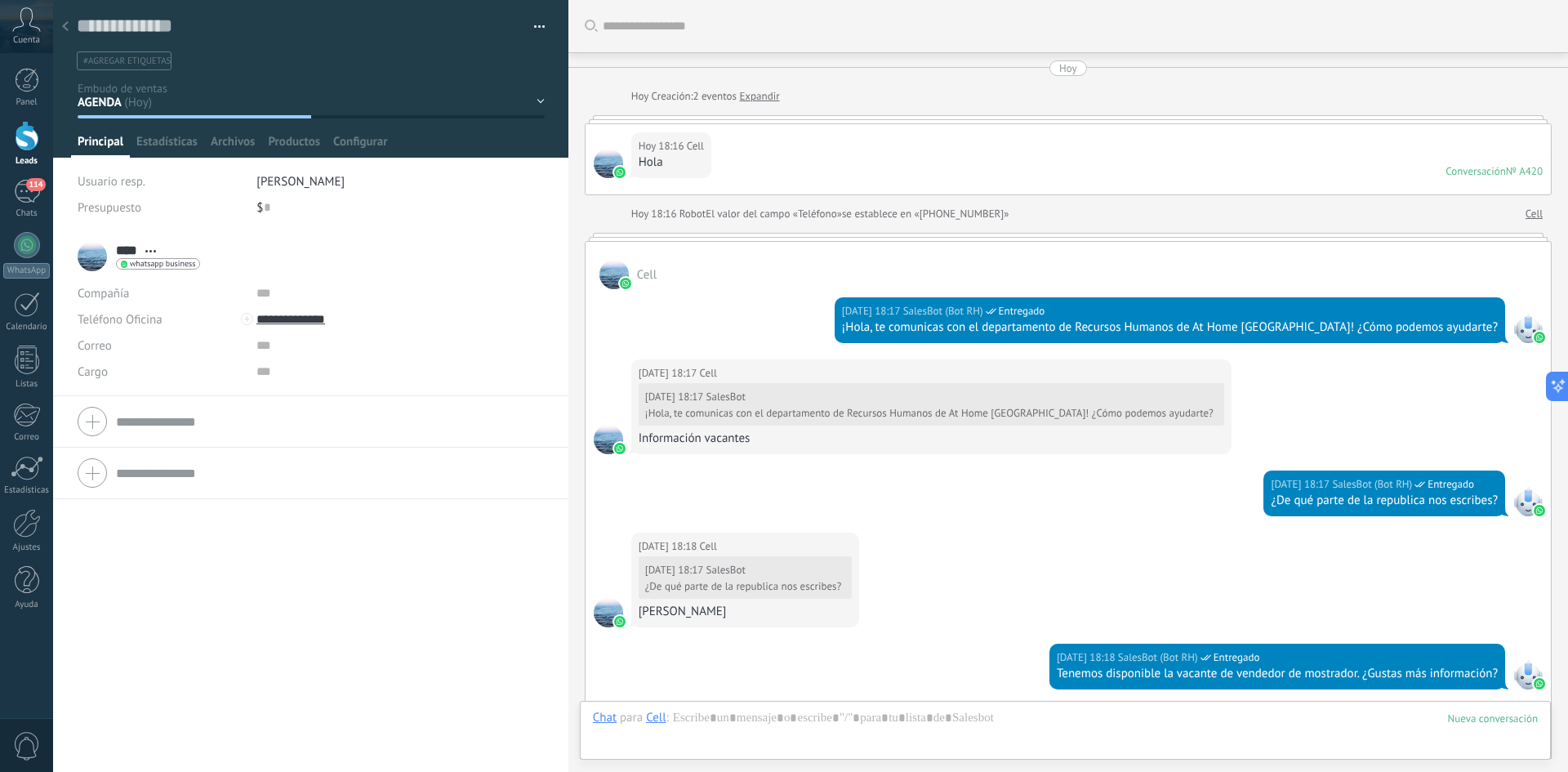
scroll to position [719, 0]
